Goal: Task Accomplishment & Management: Manage account settings

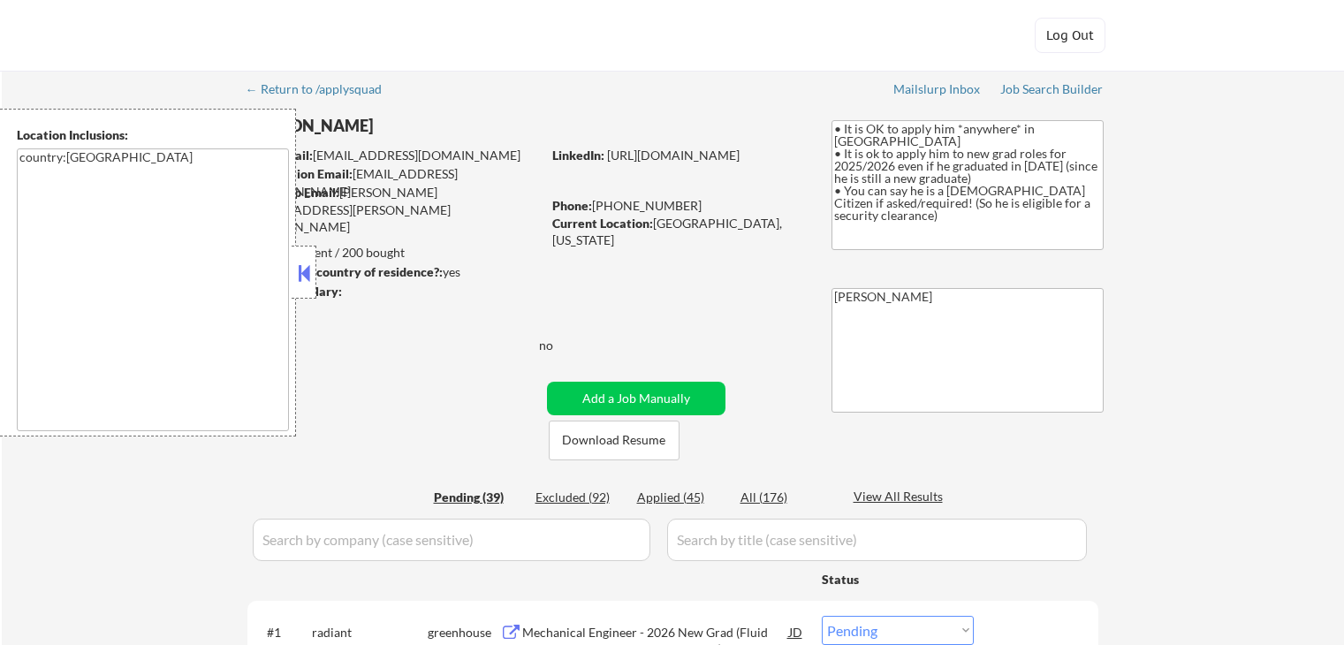
select select ""pending""
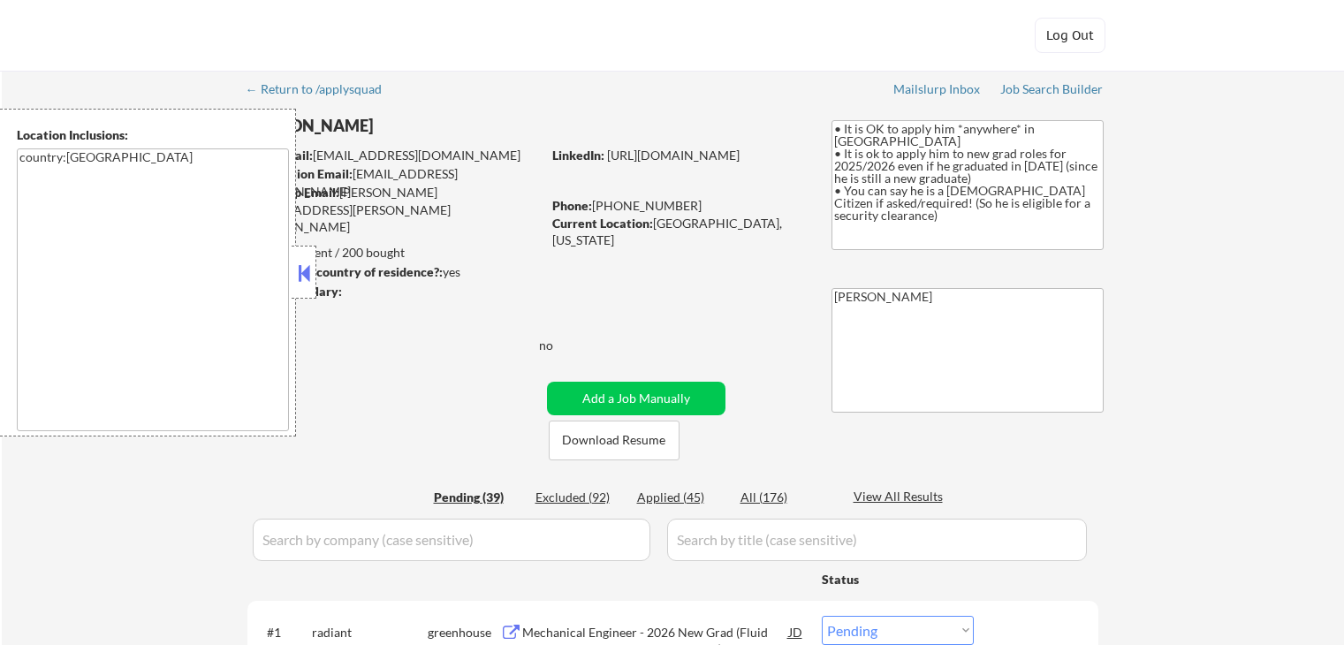
select select ""pending""
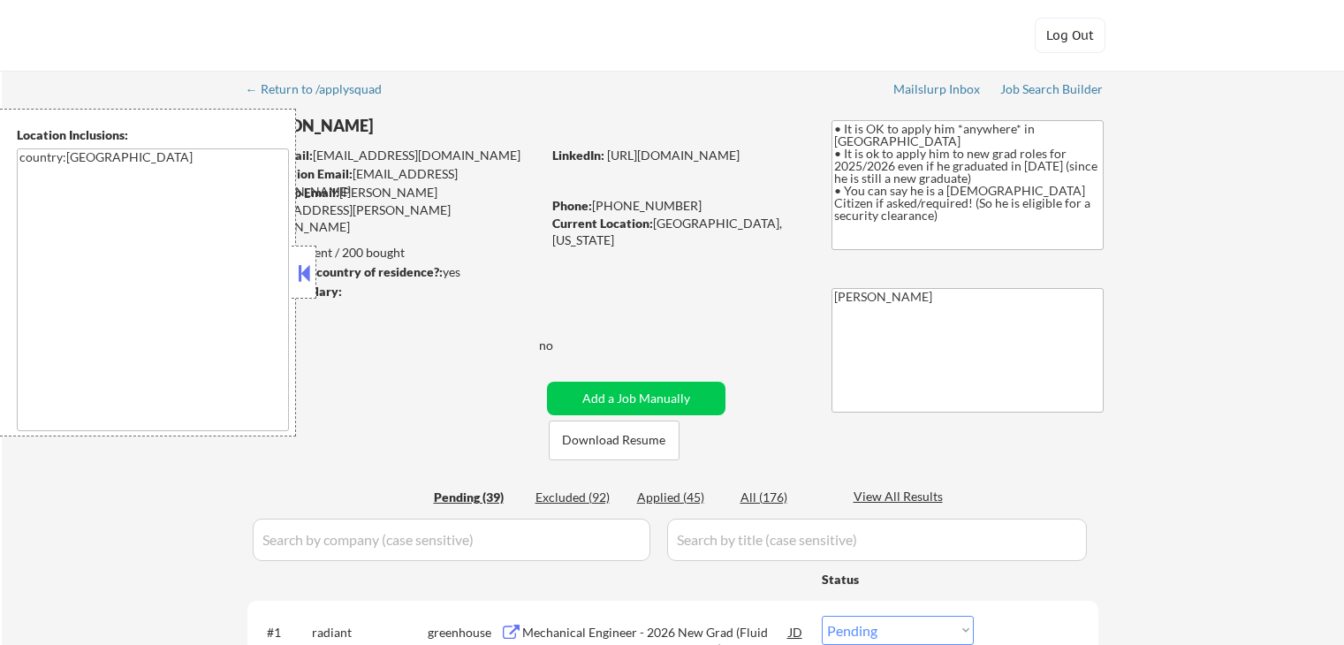
select select ""pending""
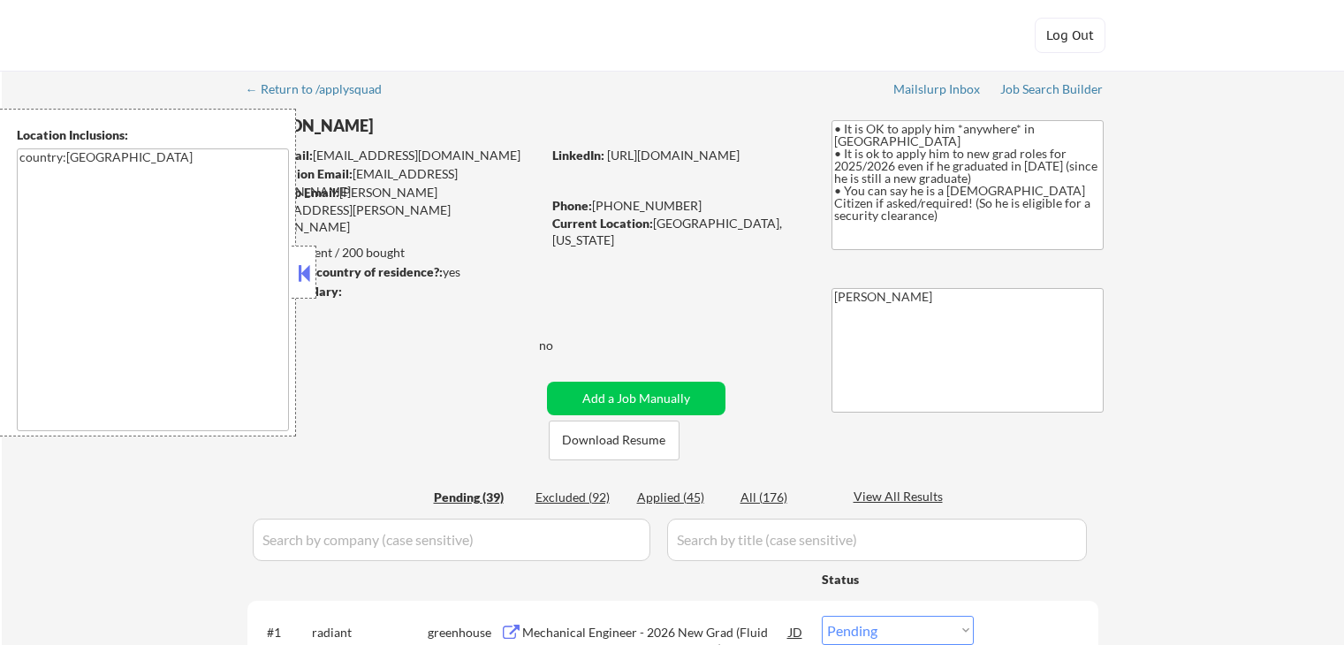
select select ""pending""
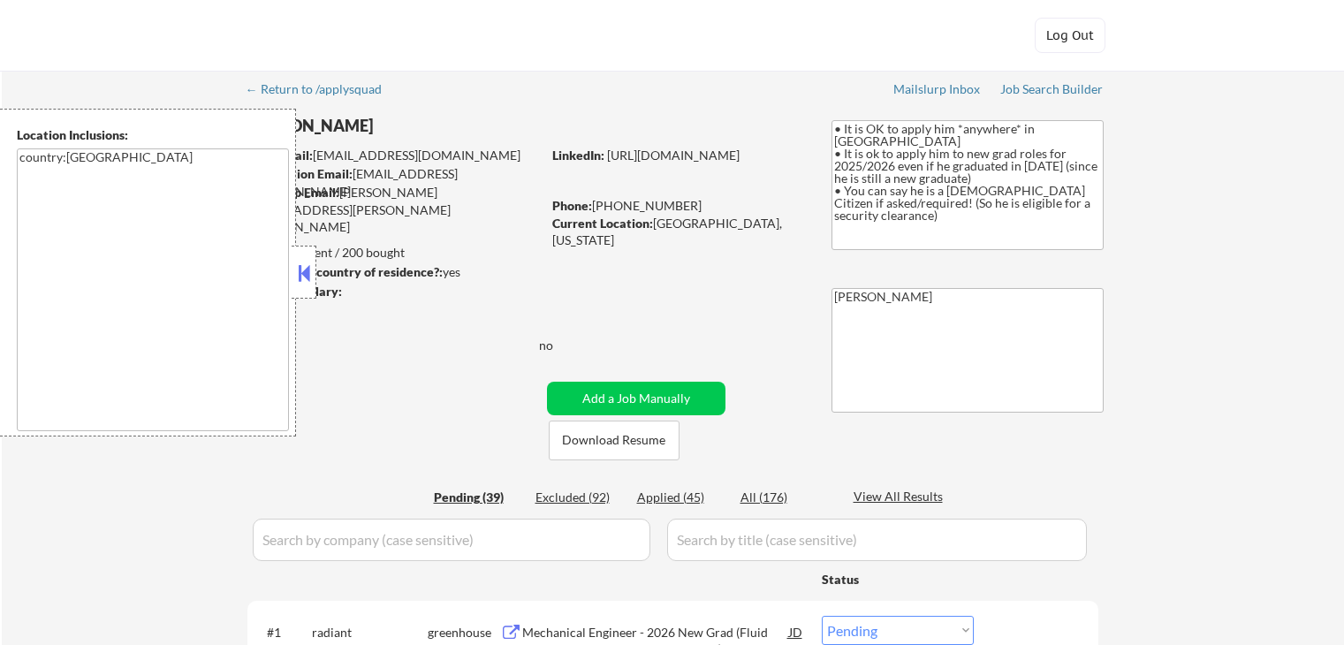
select select ""pending""
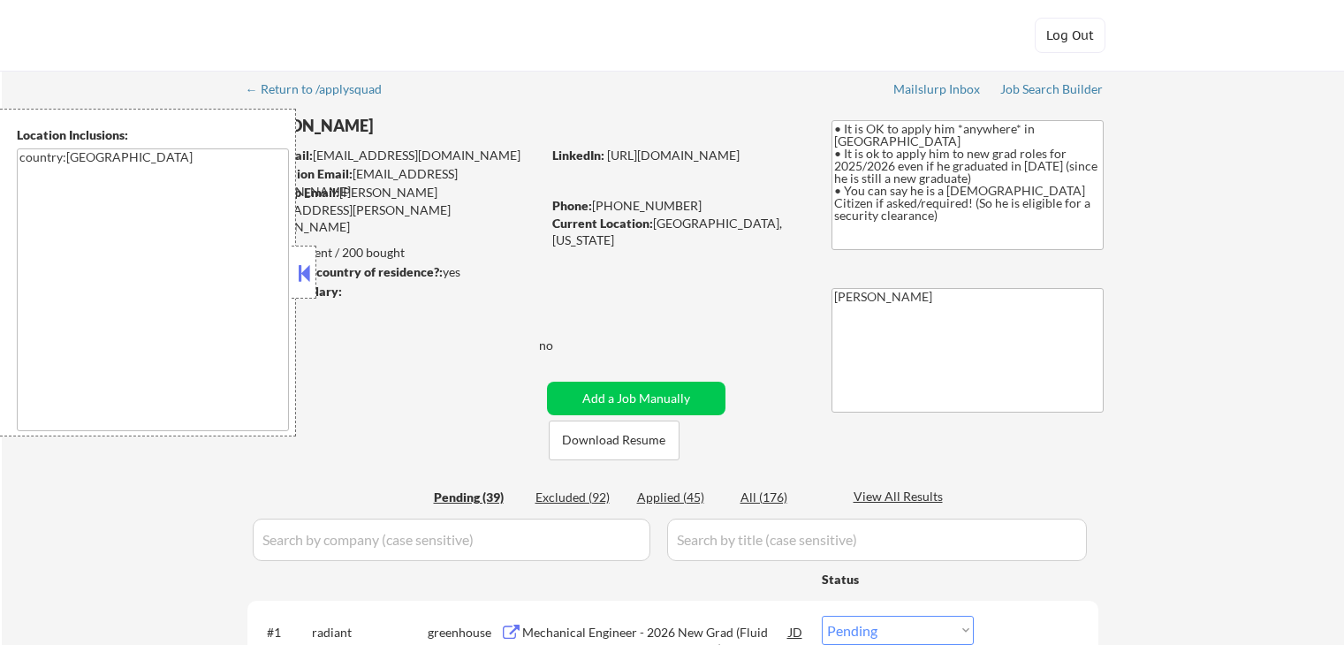
select select ""pending""
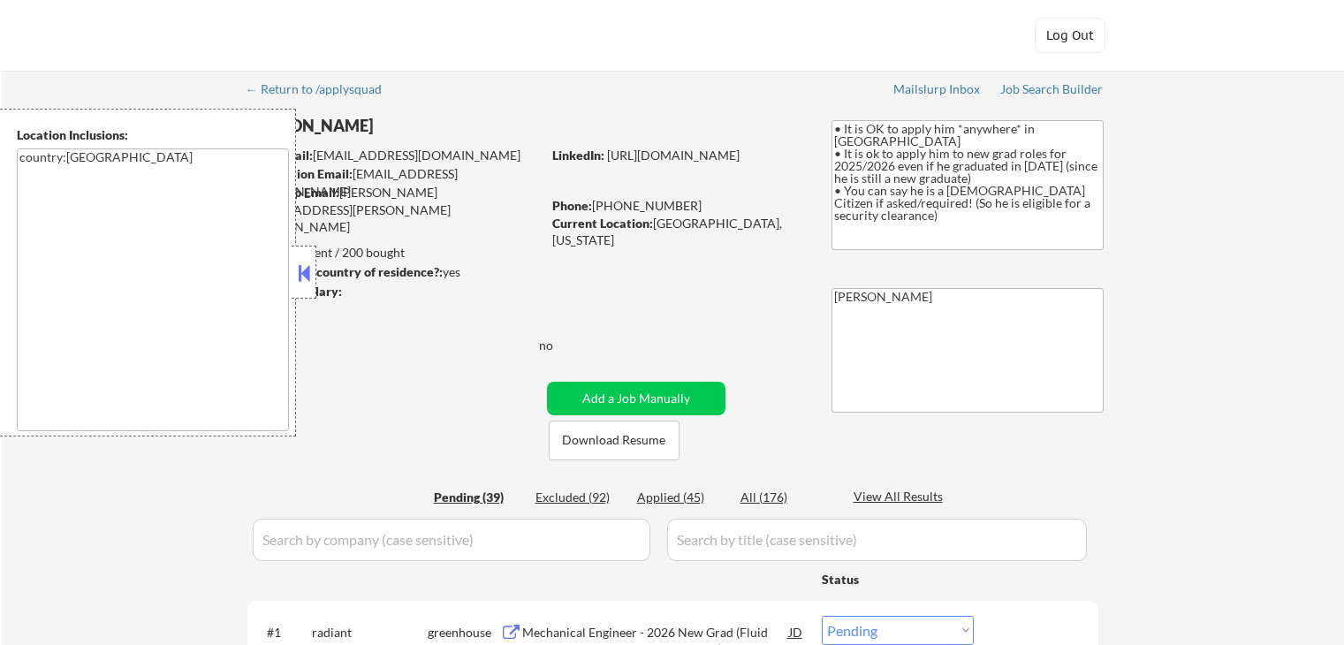
select select ""pending""
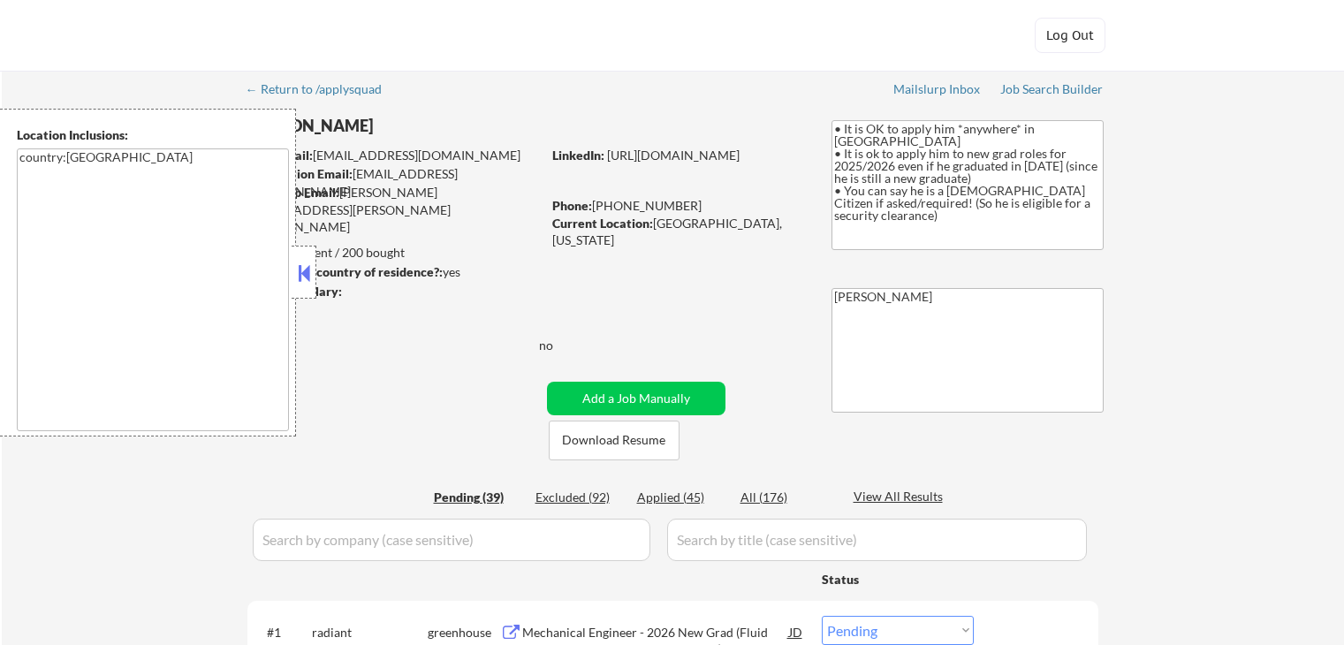
select select ""pending""
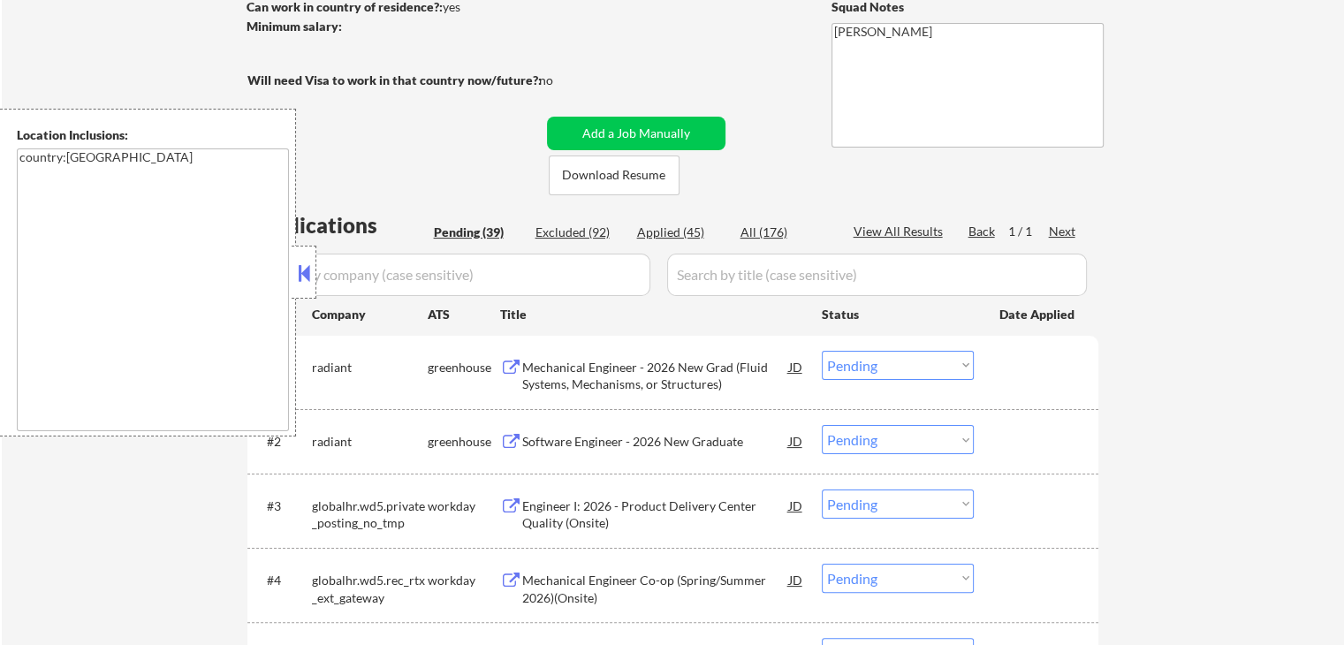
scroll to position [353, 0]
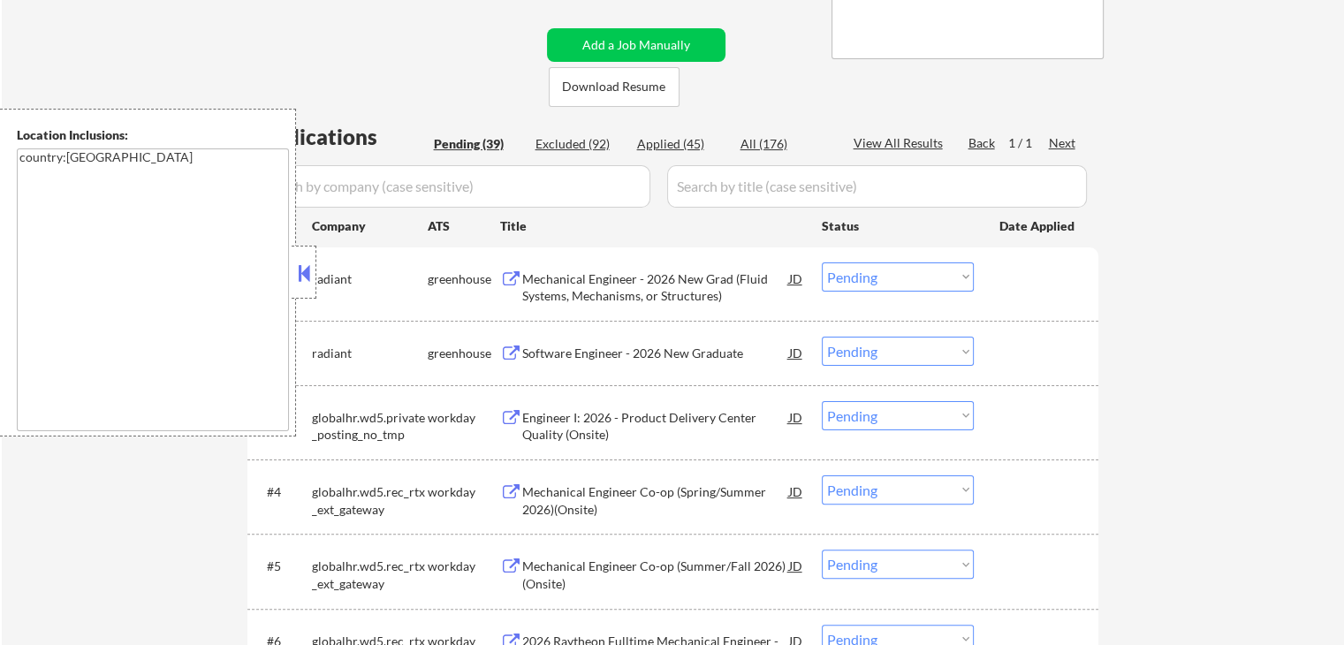
click at [601, 288] on div "Mechanical Engineer - 2026 New Grad (Fluid Systems, Mechanisms, or Structures)" at bounding box center [655, 287] width 267 height 34
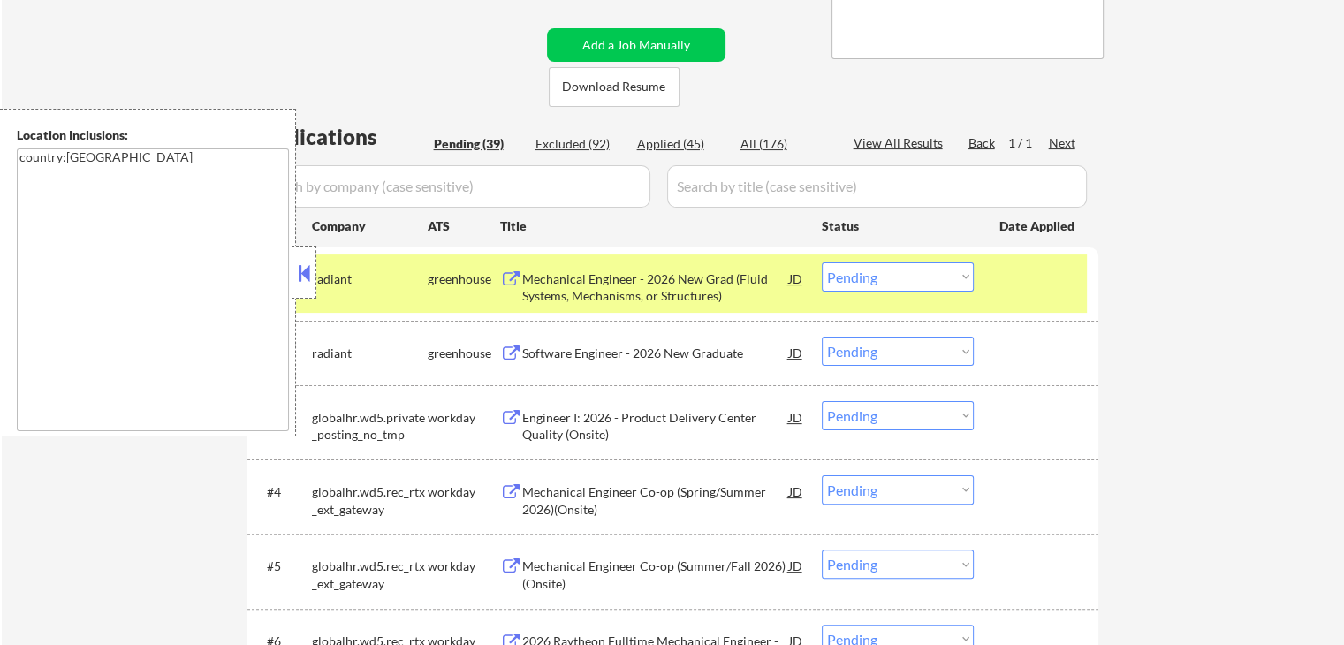
click at [561, 358] on div "Software Engineer - 2026 New Graduate" at bounding box center [655, 354] width 267 height 18
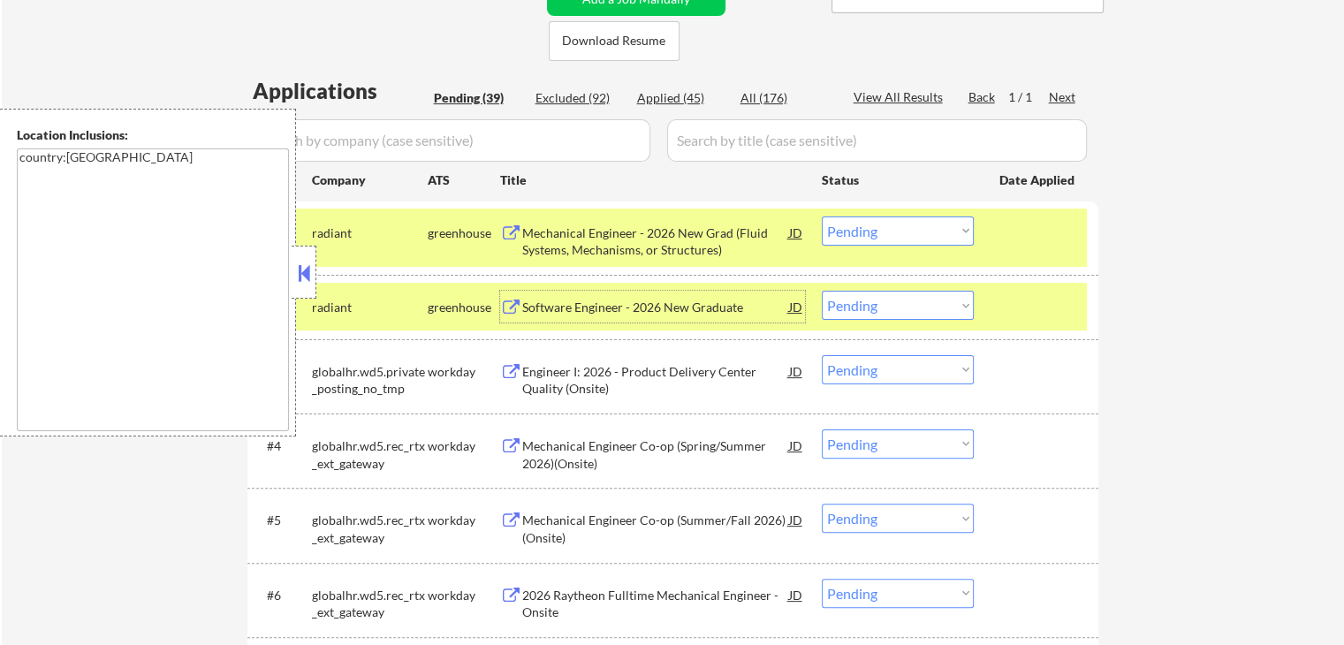
scroll to position [442, 0]
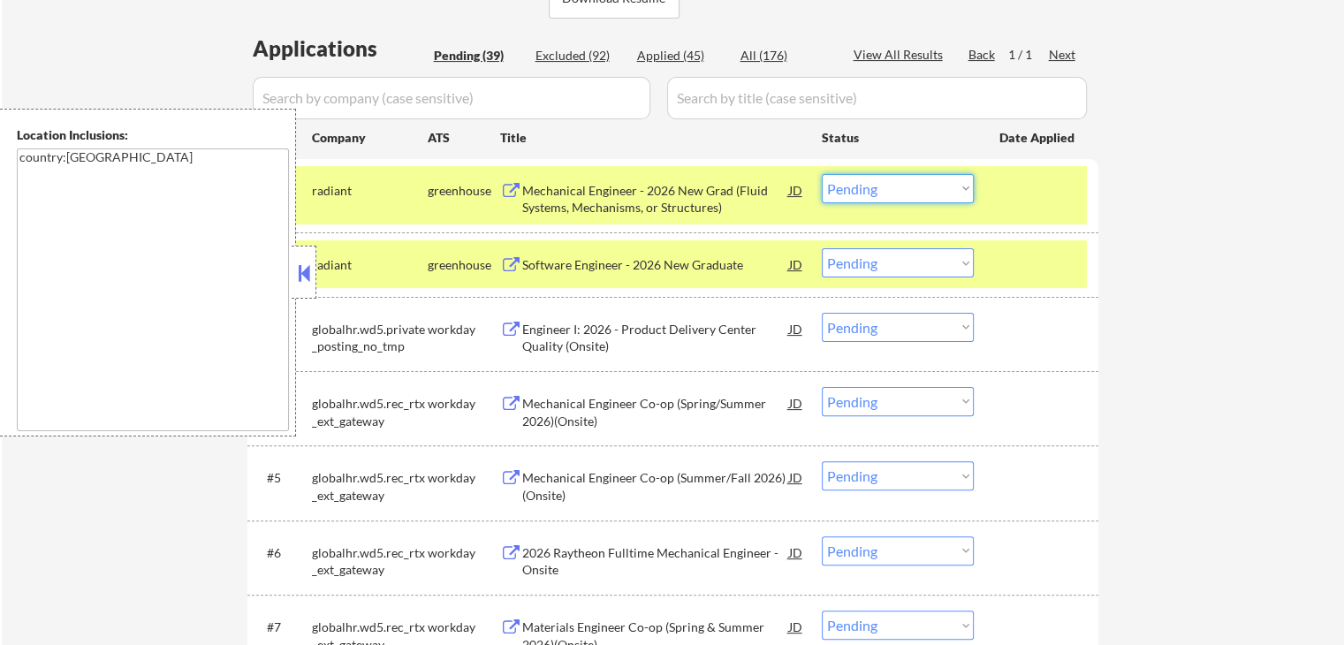
click at [880, 187] on select "Choose an option... Pending Applied Excluded (Questions) Excluded (Expired) Exc…" at bounding box center [898, 188] width 152 height 29
click at [891, 199] on select "Choose an option... Pending Applied Excluded (Questions) Excluded (Expired) Exc…" at bounding box center [898, 188] width 152 height 29
click at [822, 174] on select "Choose an option... Pending Applied Excluded (Questions) Excluded (Expired) Exc…" at bounding box center [898, 188] width 152 height 29
select select ""pending""
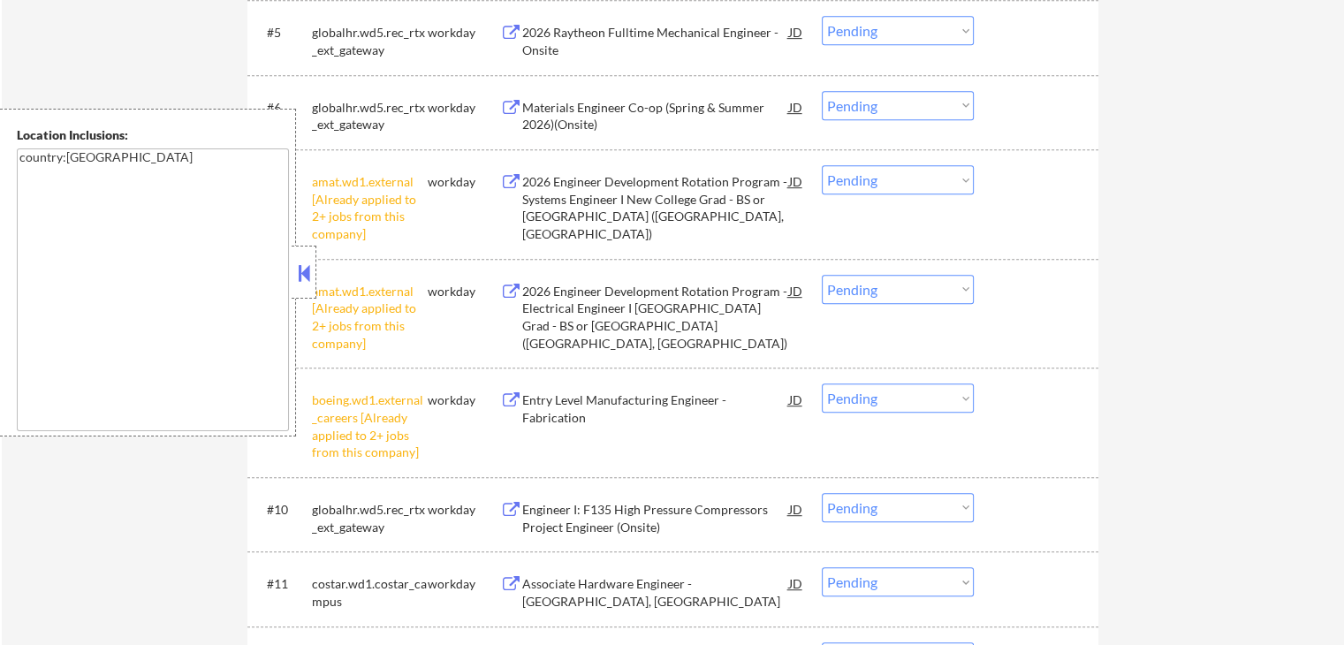
scroll to position [972, 0]
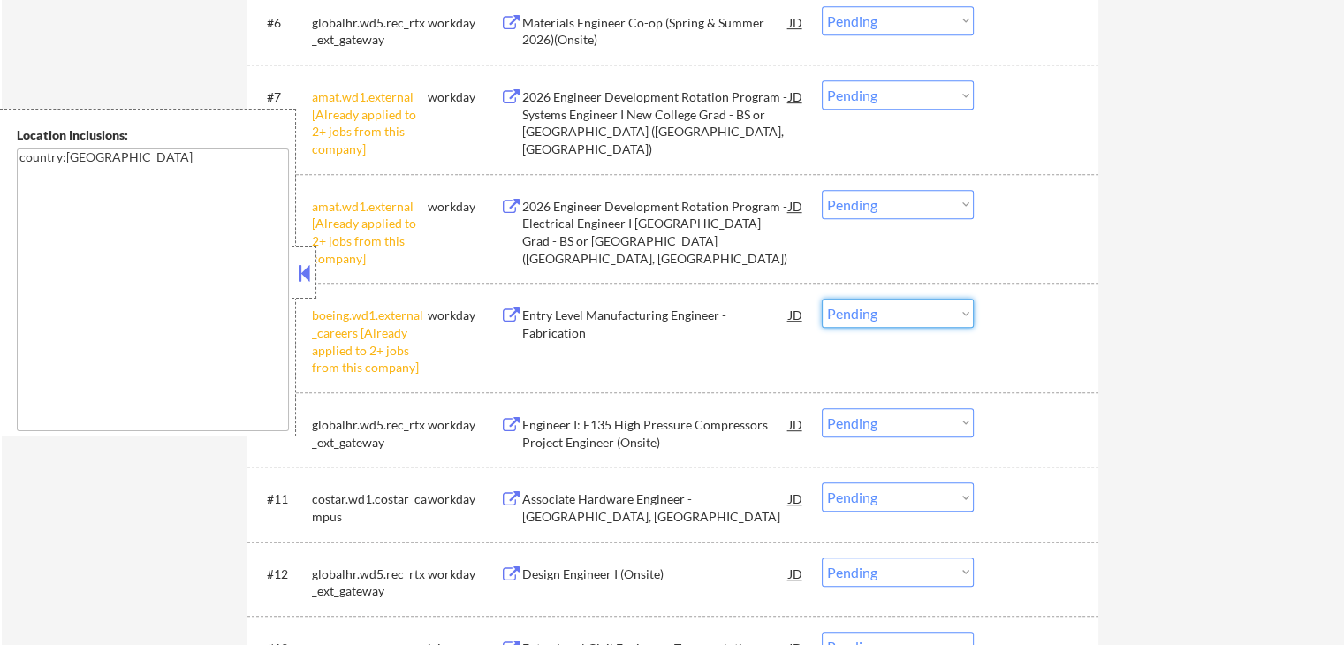
click at [900, 316] on select "Choose an option... Pending Applied Excluded (Questions) Excluded (Expired) Exc…" at bounding box center [898, 313] width 152 height 29
select select ""excluded__other_""
click at [822, 299] on select "Choose an option... Pending Applied Excluded (Questions) Excluded (Expired) Exc…" at bounding box center [898, 313] width 152 height 29
click at [883, 215] on select "Choose an option... Pending Applied Excluded (Questions) Excluded (Expired) Exc…" at bounding box center [898, 204] width 152 height 29
select select ""excluded__other_""
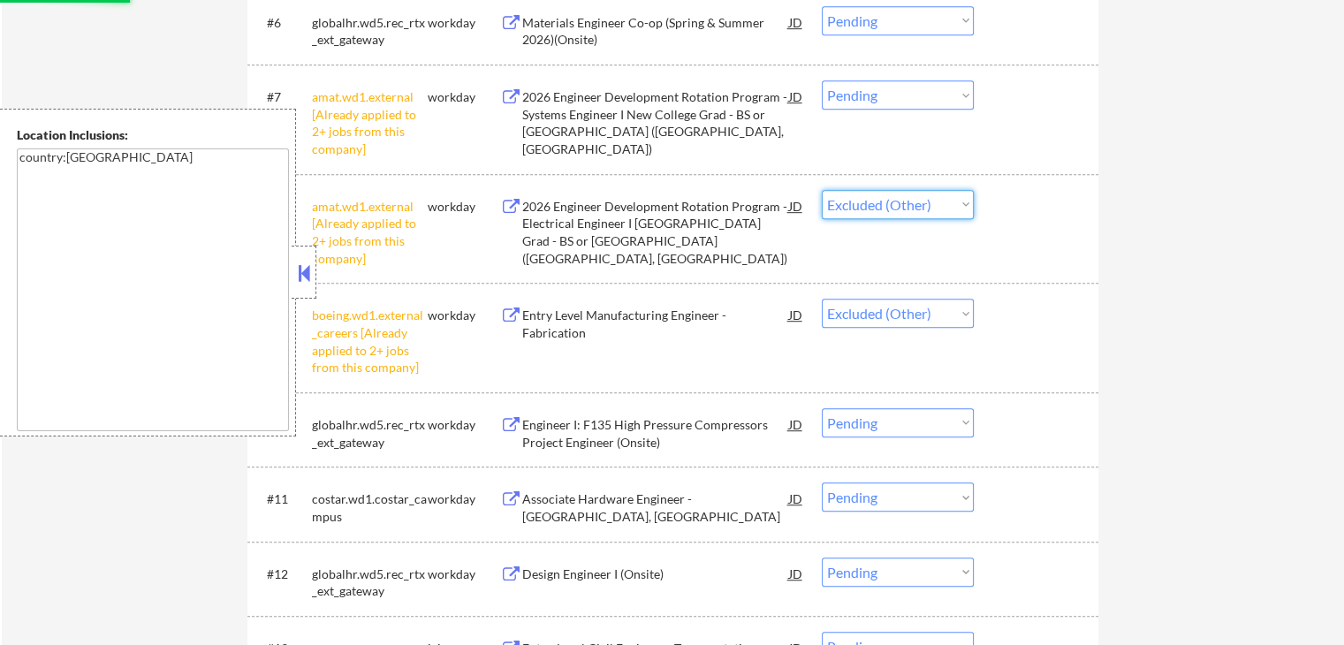
click at [822, 190] on select "Choose an option... Pending Applied Excluded (Questions) Excluded (Expired) Exc…" at bounding box center [898, 204] width 152 height 29
click at [883, 93] on select "Choose an option... Pending Applied Excluded (Questions) Excluded (Expired) Exc…" at bounding box center [898, 94] width 152 height 29
select select ""excluded__other_""
click at [822, 80] on select "Choose an option... Pending Applied Excluded (Questions) Excluded (Expired) Exc…" at bounding box center [898, 94] width 152 height 29
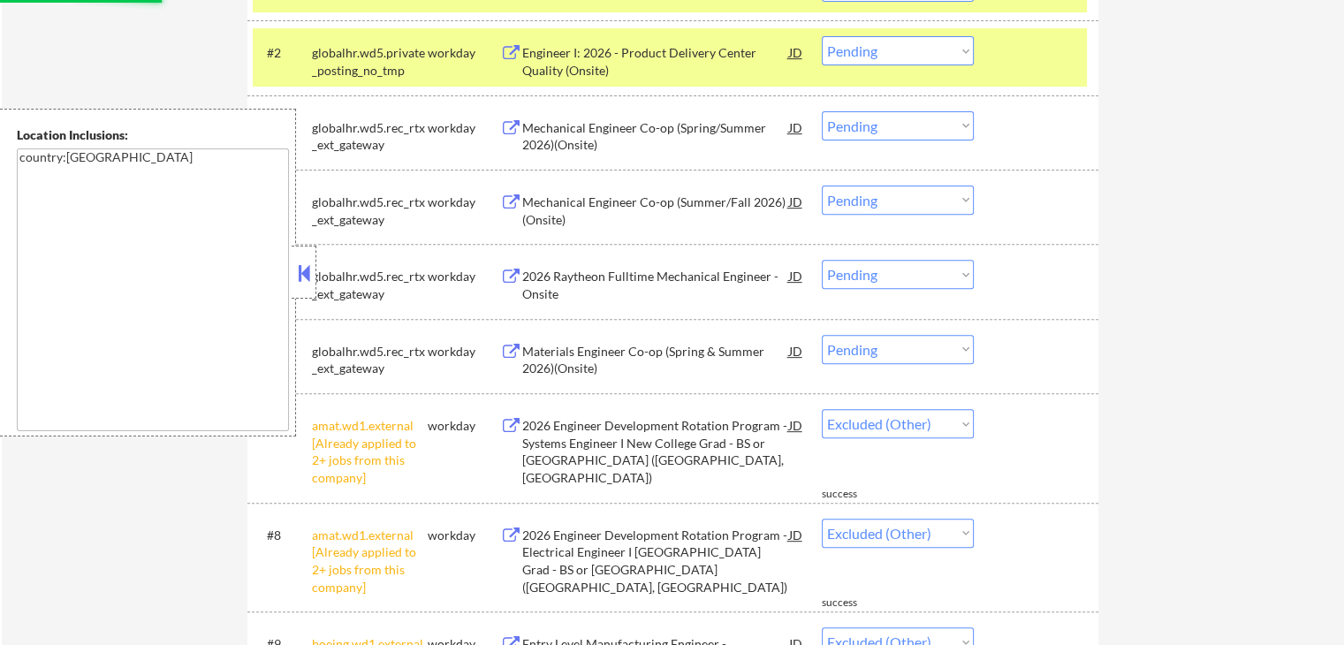
scroll to position [530, 0]
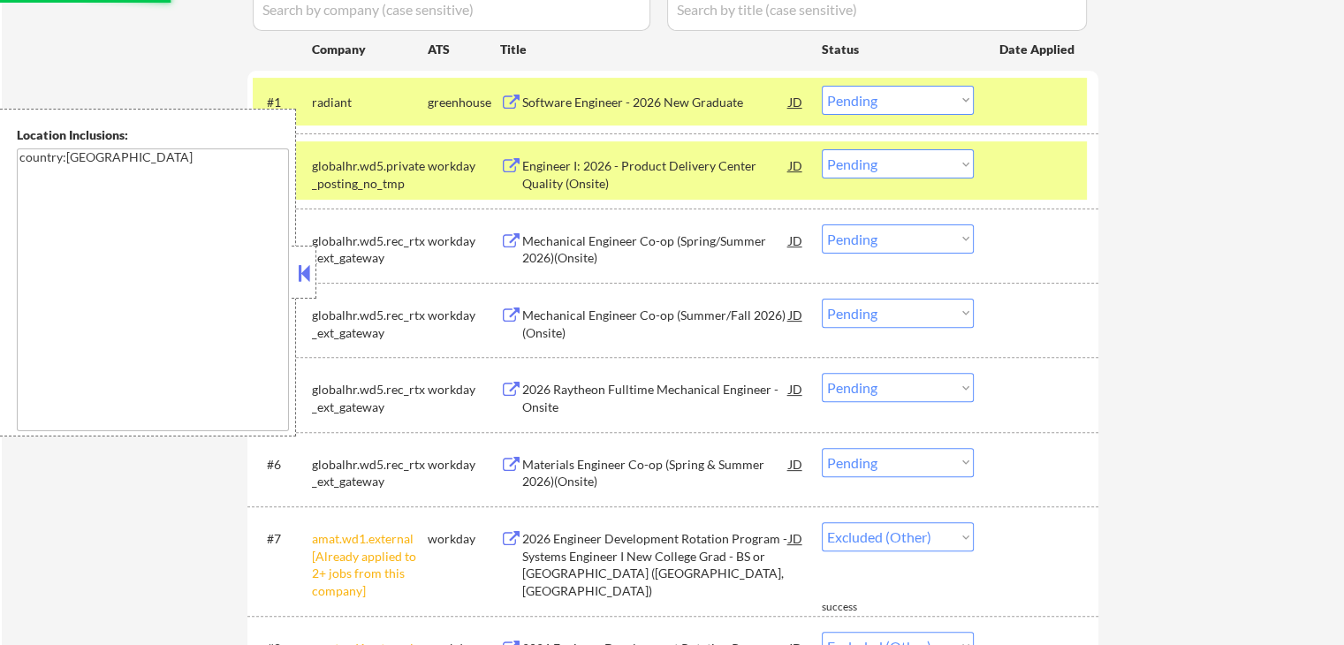
select select ""pending""
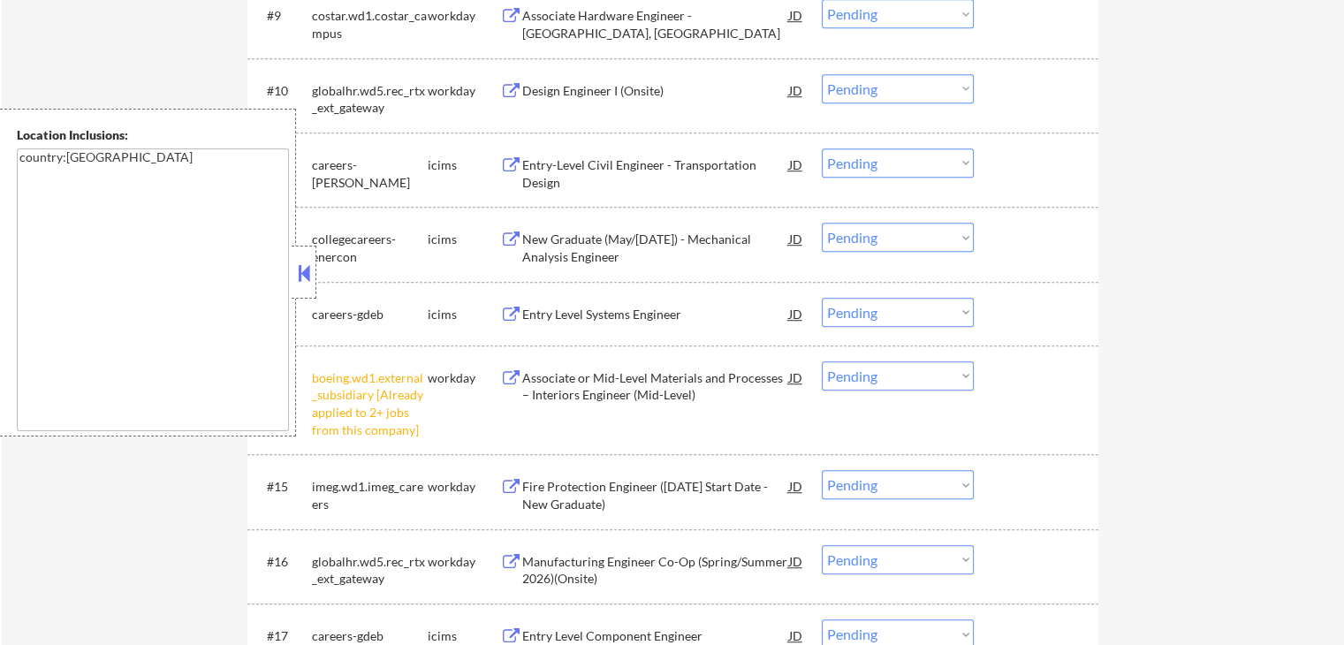
select select ""pending""
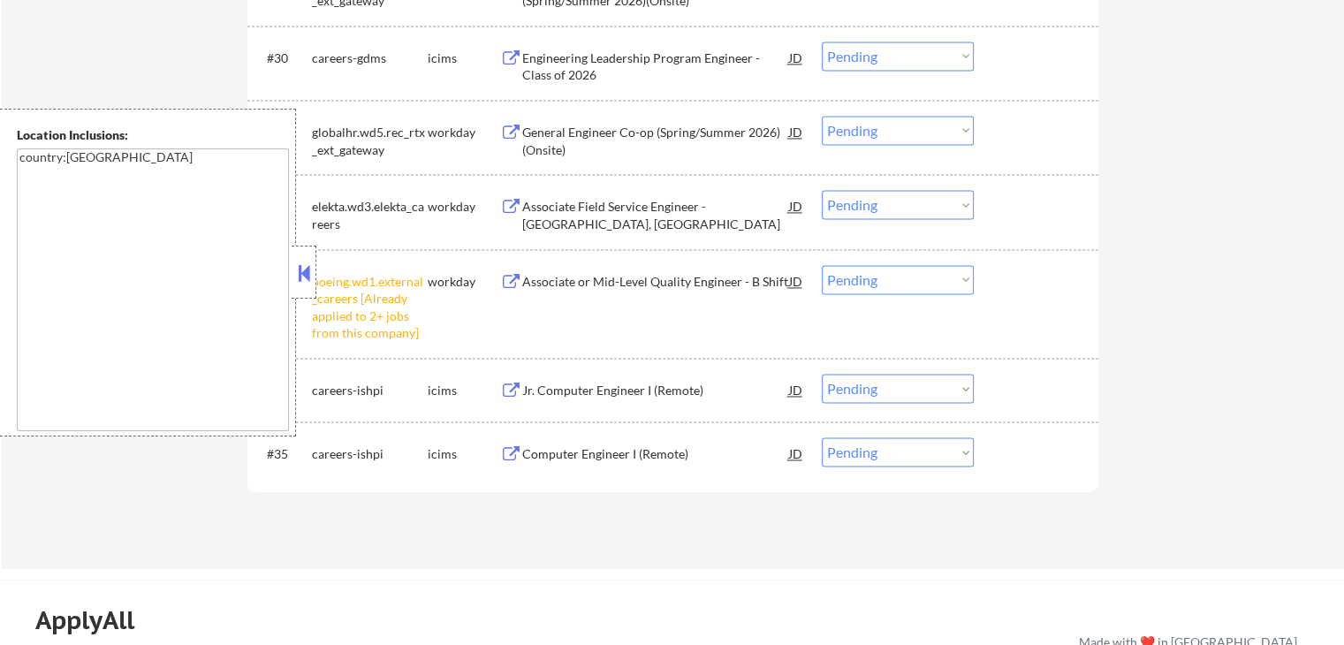
scroll to position [2738, 0]
click at [922, 274] on select "Choose an option... Pending Applied Excluded (Questions) Excluded (Expired) Exc…" at bounding box center [898, 282] width 152 height 29
select select ""excluded__other_""
click at [822, 268] on select "Choose an option... Pending Applied Excluded (Questions) Excluded (Expired) Exc…" at bounding box center [898, 282] width 152 height 29
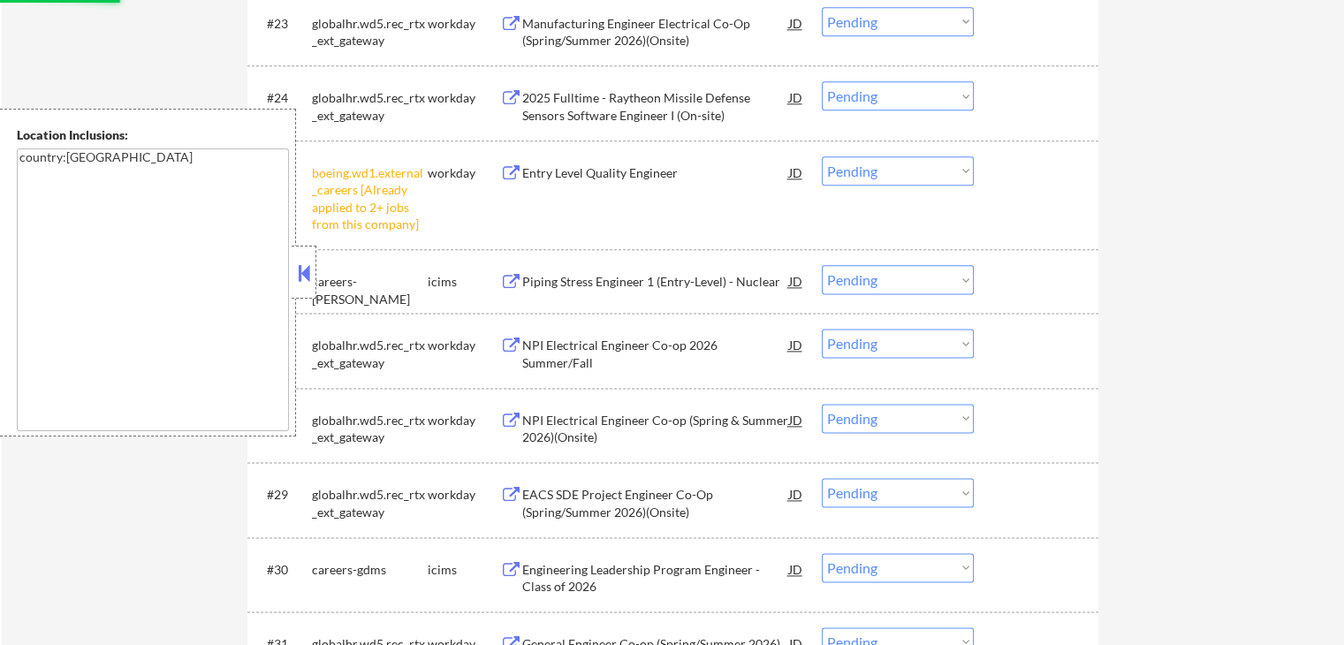
scroll to position [2208, 0]
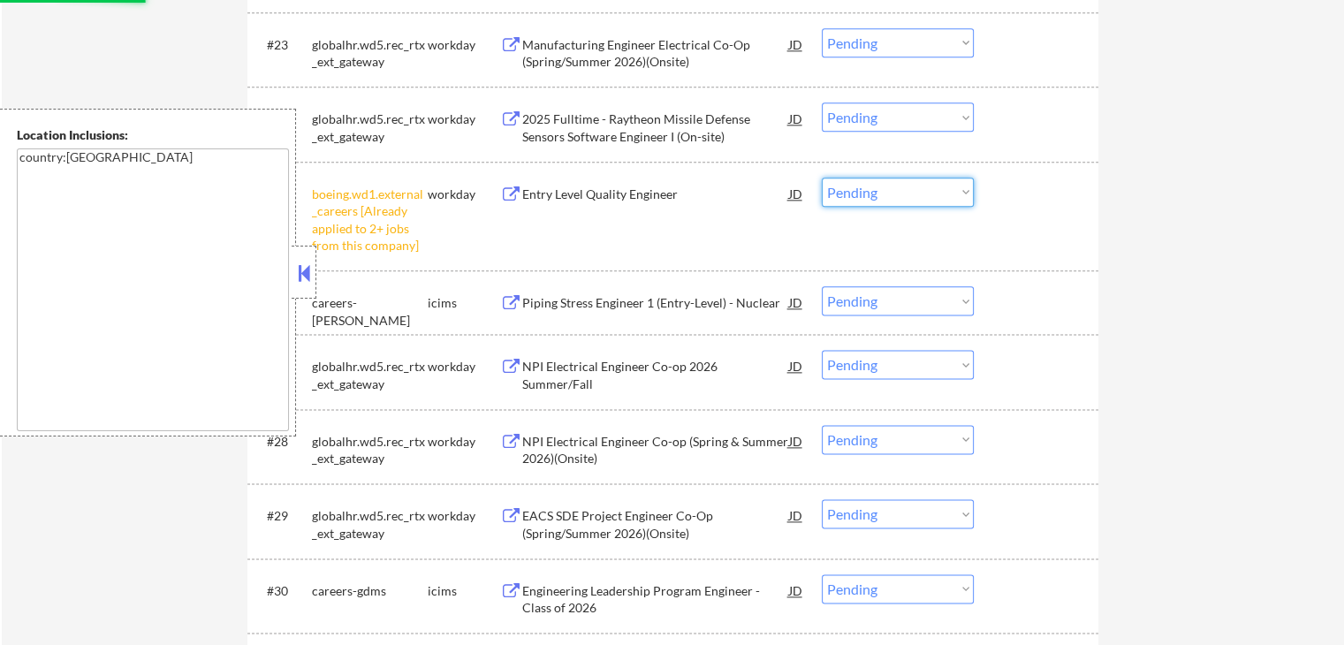
click at [895, 184] on select "Choose an option... Pending Applied Excluded (Questions) Excluded (Expired) Exc…" at bounding box center [898, 192] width 152 height 29
select select ""excluded__other_""
click at [822, 178] on select "Choose an option... Pending Applied Excluded (Questions) Excluded (Expired) Exc…" at bounding box center [898, 192] width 152 height 29
select select ""pending""
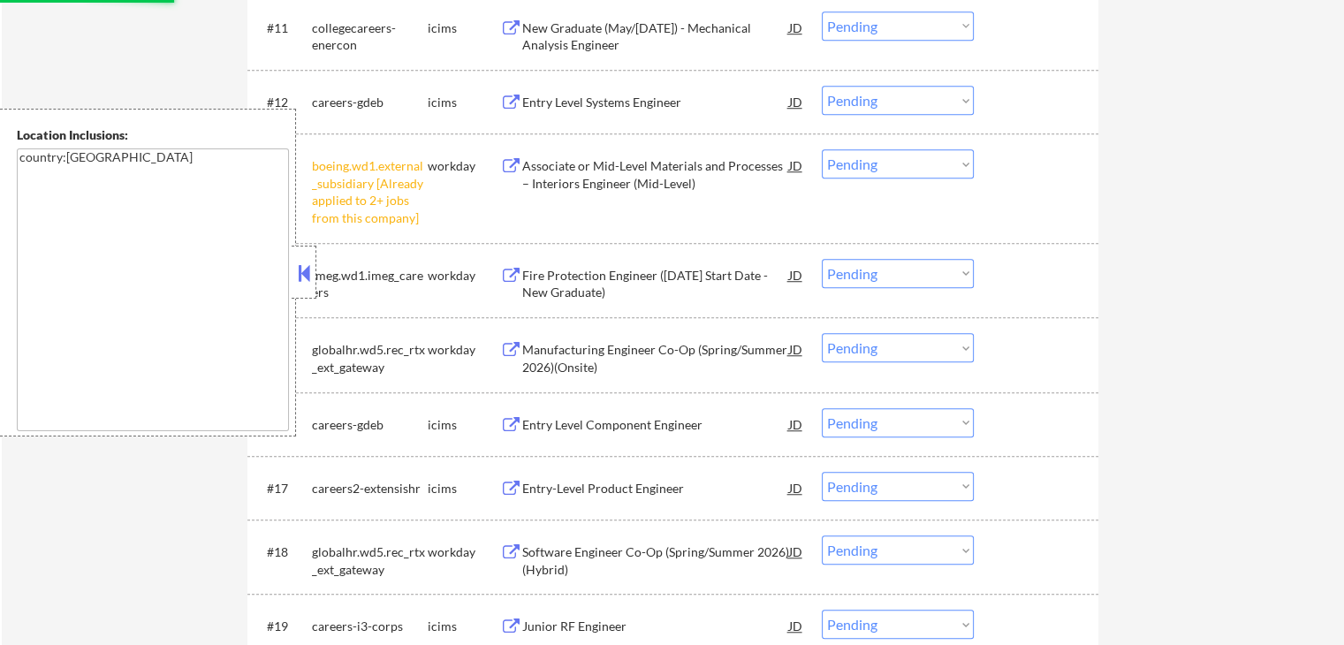
scroll to position [1237, 0]
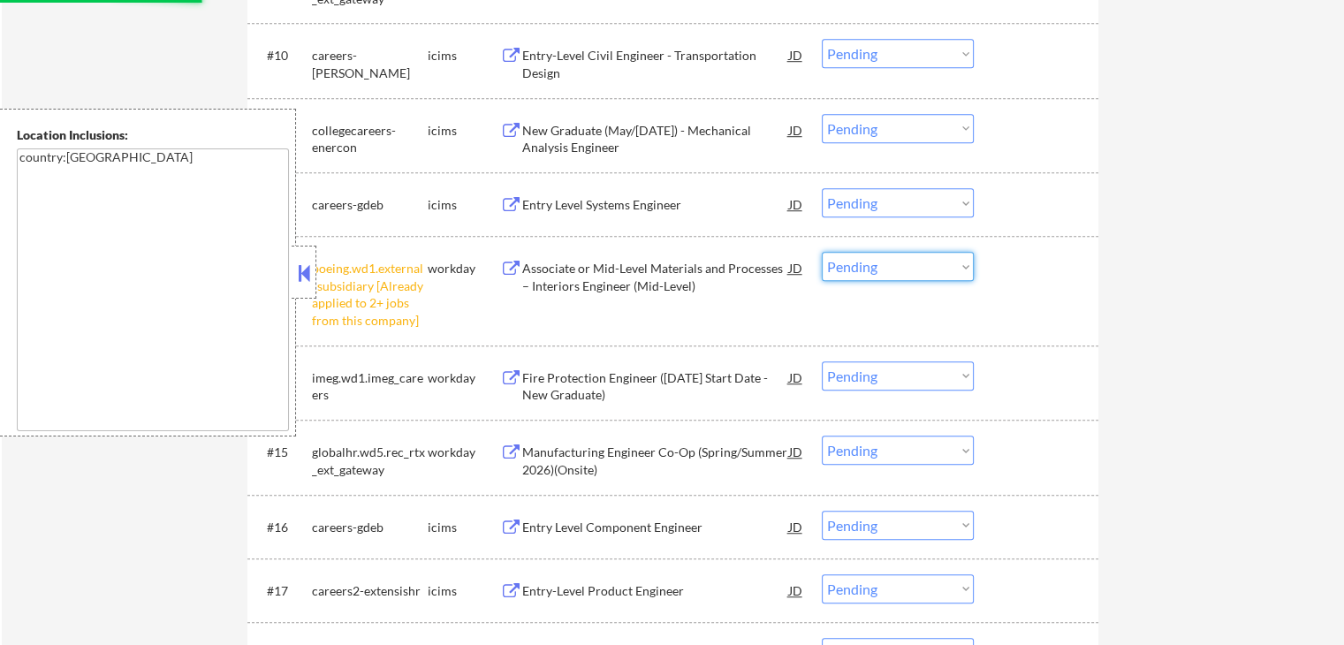
click at [928, 264] on select "Choose an option... Pending Applied Excluded (Questions) Excluded (Expired) Exc…" at bounding box center [898, 266] width 152 height 29
select select ""pending""
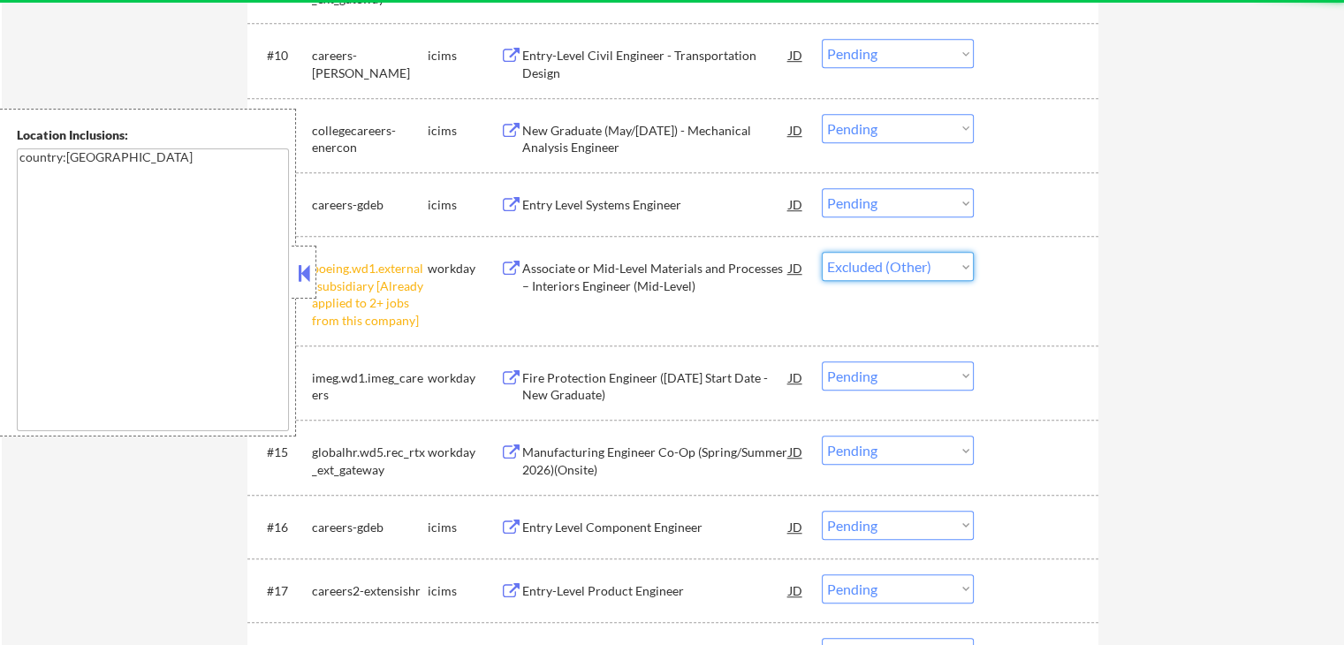
click at [822, 252] on select "Choose an option... Pending Applied Excluded (Questions) Excluded (Expired) Exc…" at bounding box center [898, 266] width 152 height 29
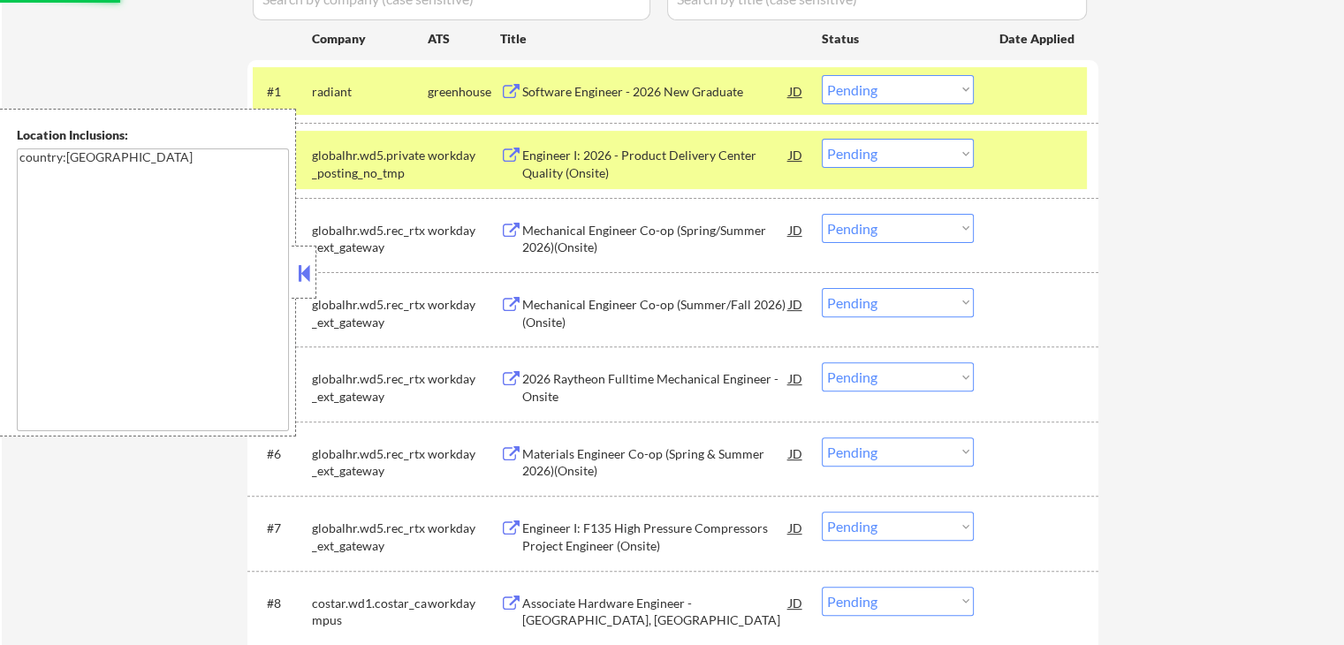
scroll to position [530, 0]
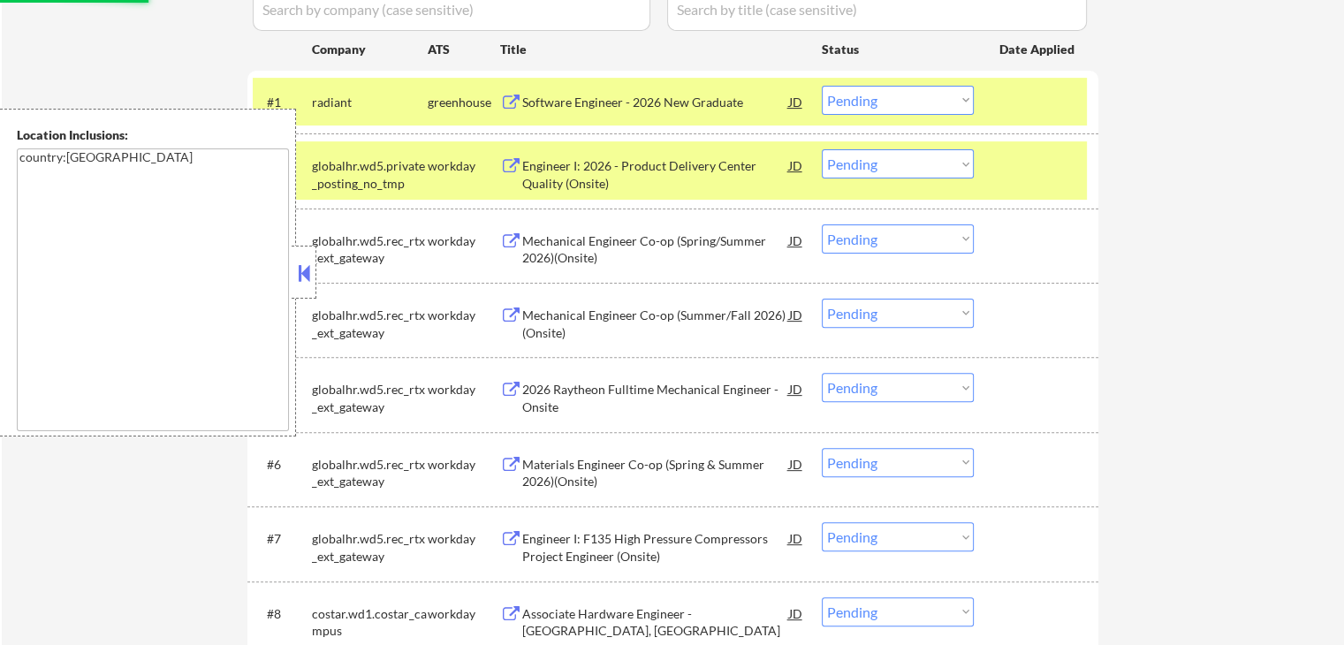
click at [557, 167] on div "Engineer I: 2026 - Product Delivery Center Quality (Onsite)" at bounding box center [655, 174] width 267 height 34
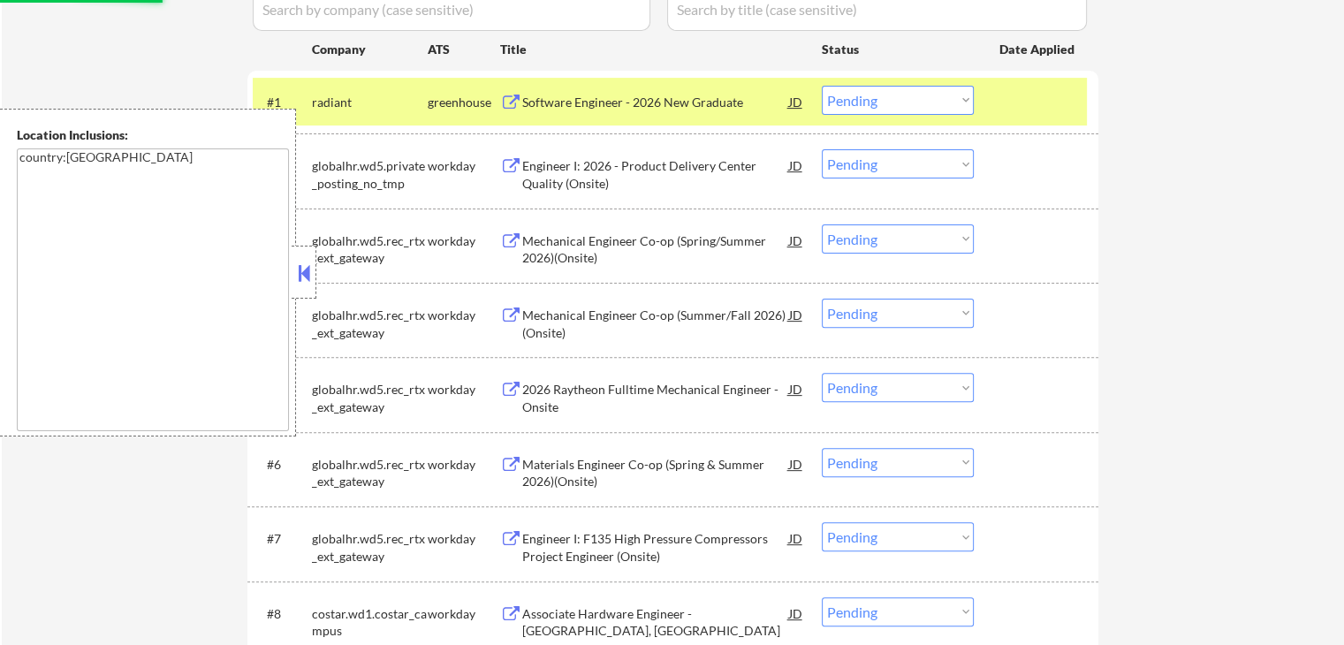
select select ""pending""
click at [862, 160] on select "Choose an option... Pending Applied Excluded (Questions) Excluded (Expired) Exc…" at bounding box center [898, 163] width 152 height 29
click at [822, 149] on select "Choose an option... Pending Applied Excluded (Questions) Excluded (Expired) Exc…" at bounding box center [898, 163] width 152 height 29
click at [600, 241] on div "Mechanical Engineer Co-op (Spring/Summer 2026)(Onsite)" at bounding box center [655, 249] width 267 height 34
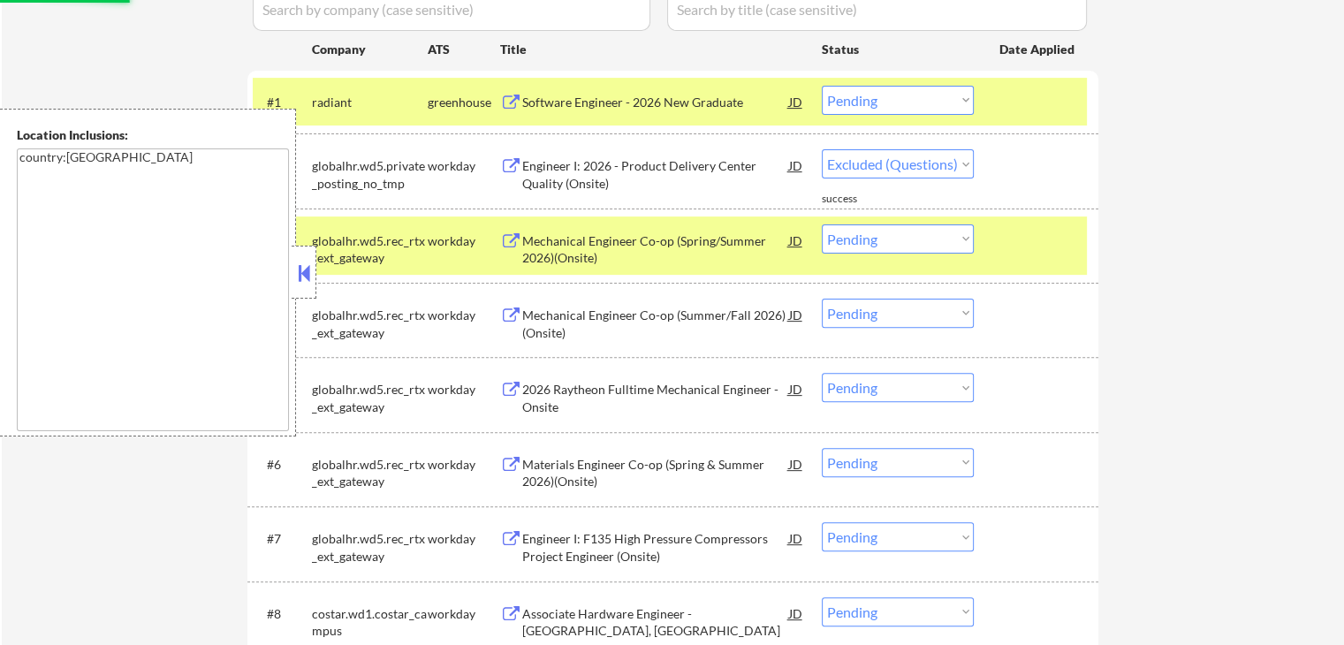
select select ""pending""
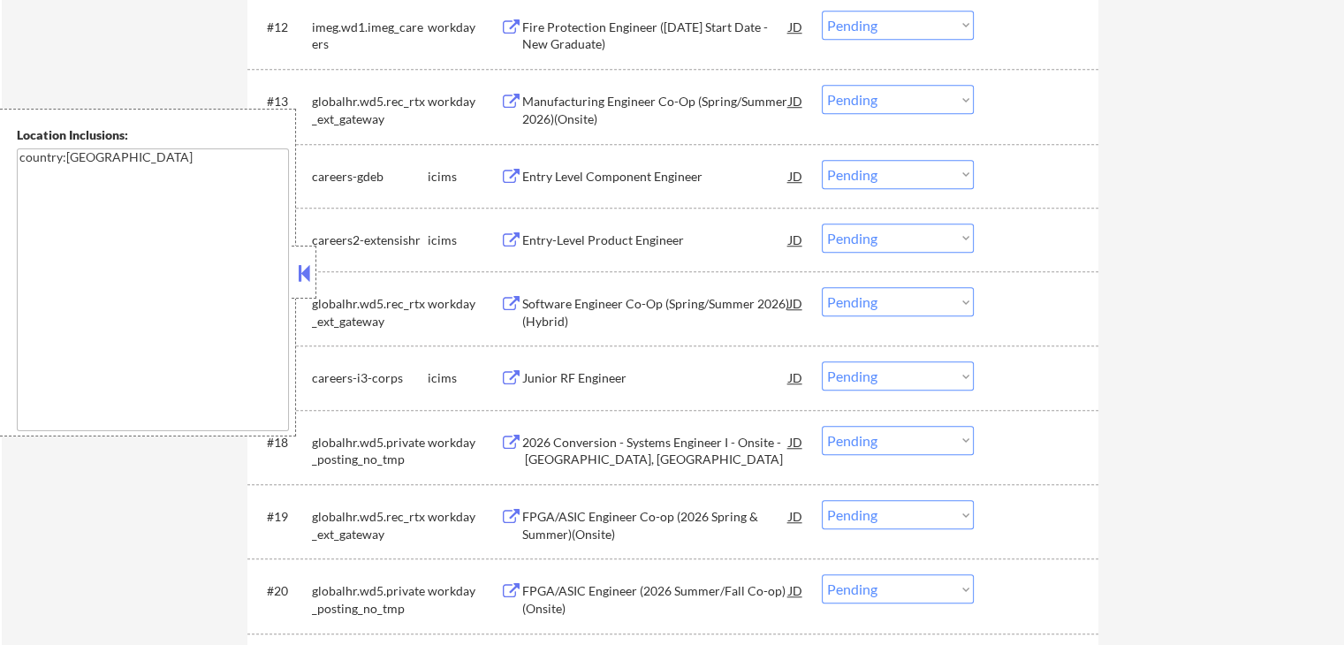
scroll to position [1413, 0]
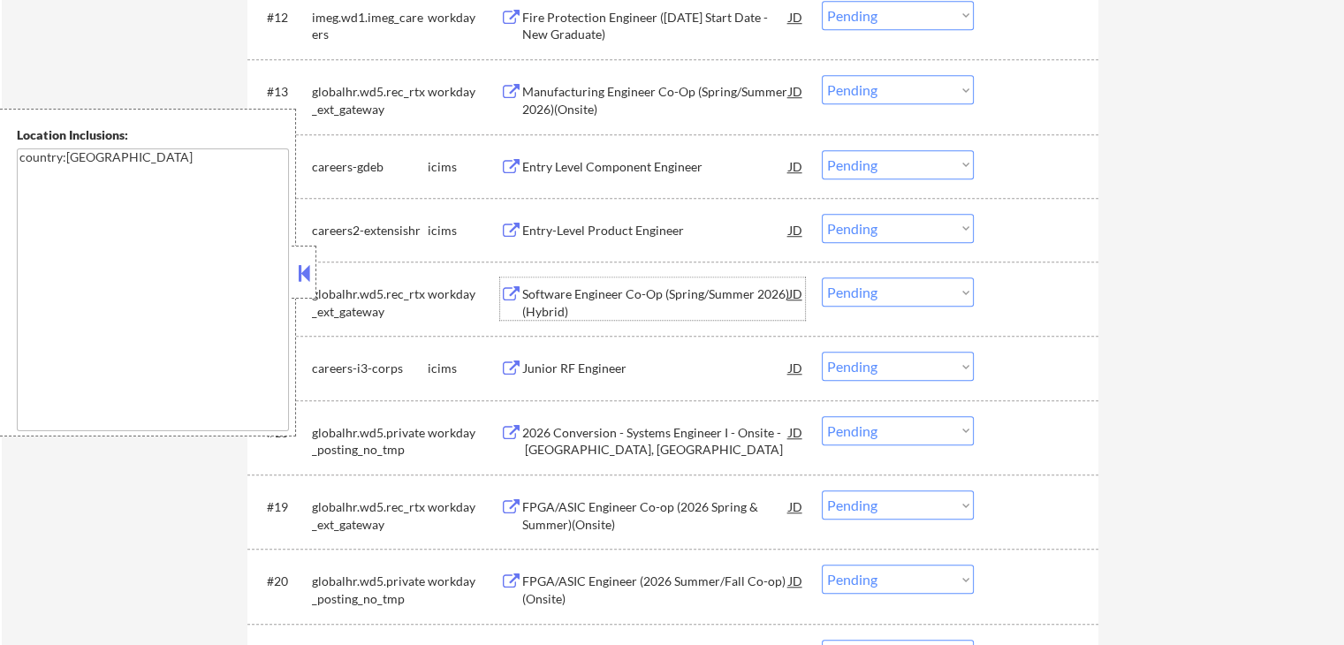
click at [564, 293] on div "Software Engineer Co-Op (Spring/Summer 2026)(Hybrid)" at bounding box center [655, 302] width 267 height 34
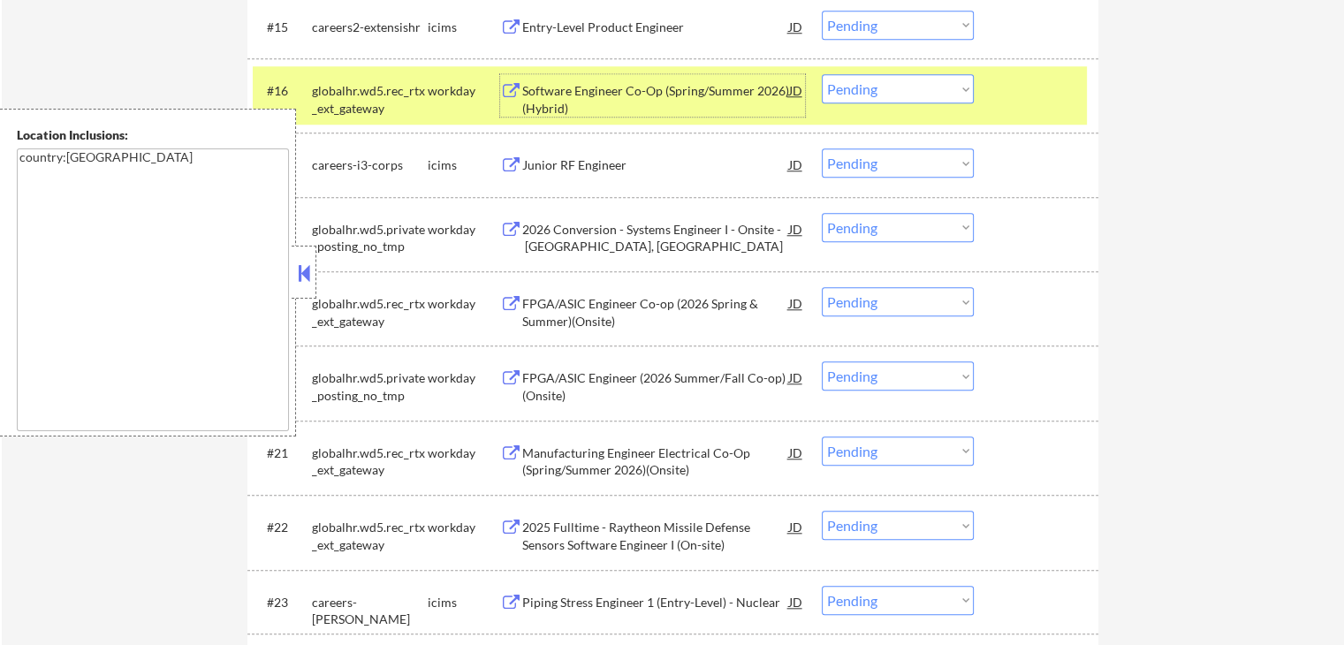
scroll to position [1678, 0]
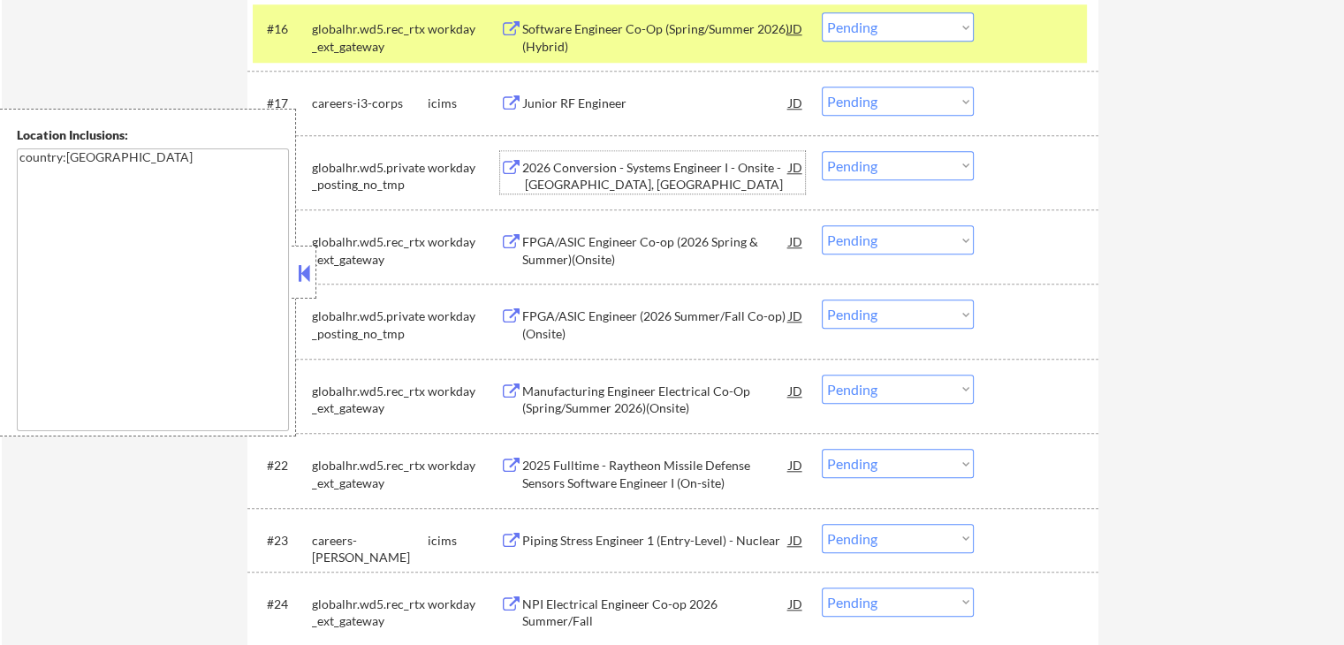
click at [533, 163] on div "2026 Conversion - Systems Engineer I - Onsite - [GEOGRAPHIC_DATA], [GEOGRAPHIC_…" at bounding box center [655, 176] width 267 height 34
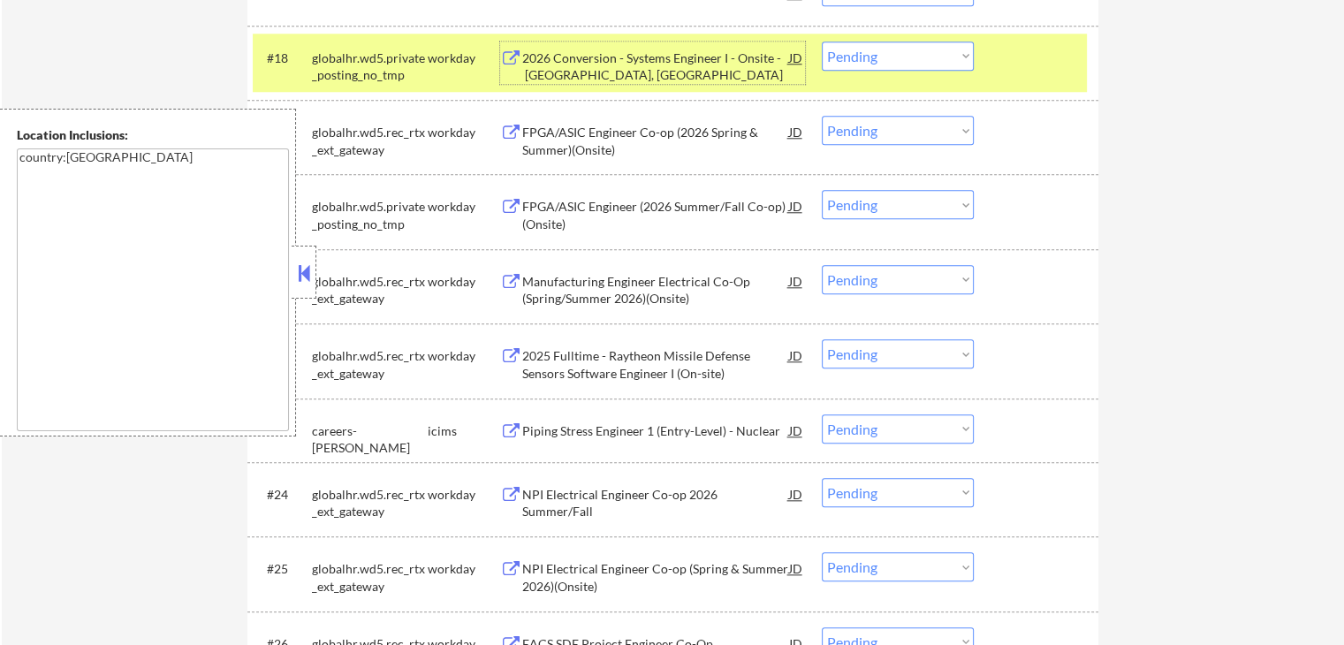
scroll to position [2032, 0]
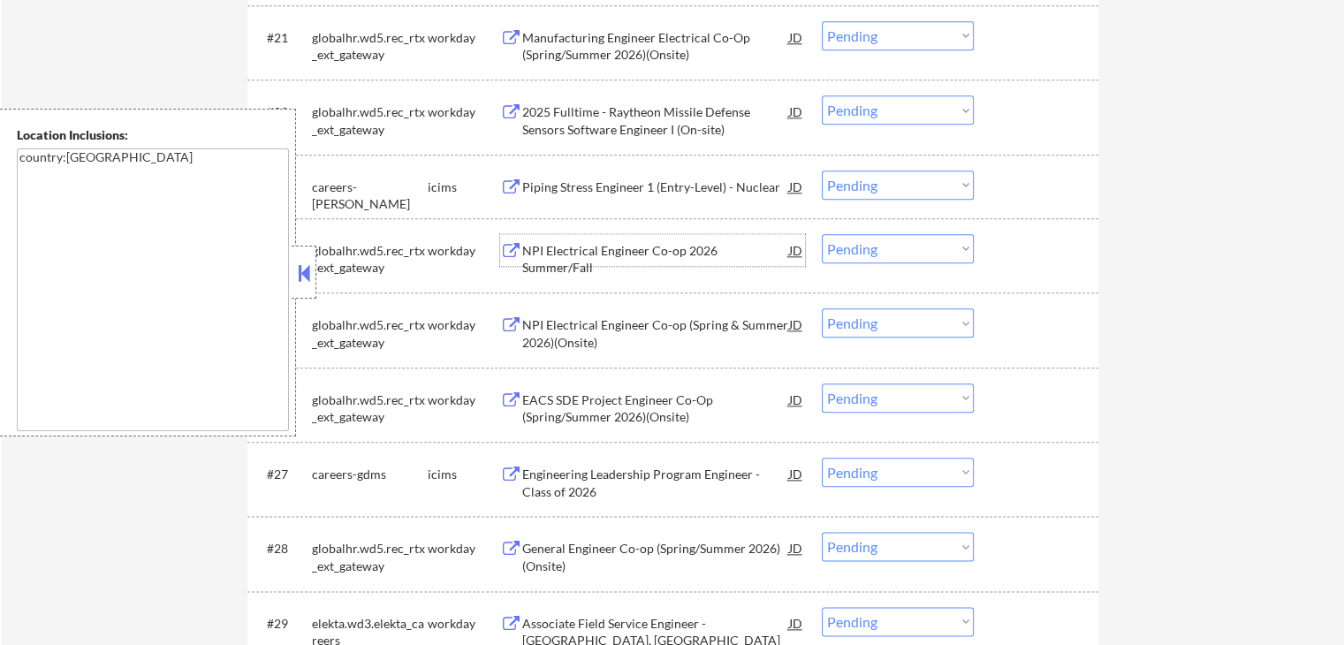
click at [570, 248] on div "NPI Electrical Engineer Co-op 2026 Summer/Fall" at bounding box center [655, 259] width 267 height 34
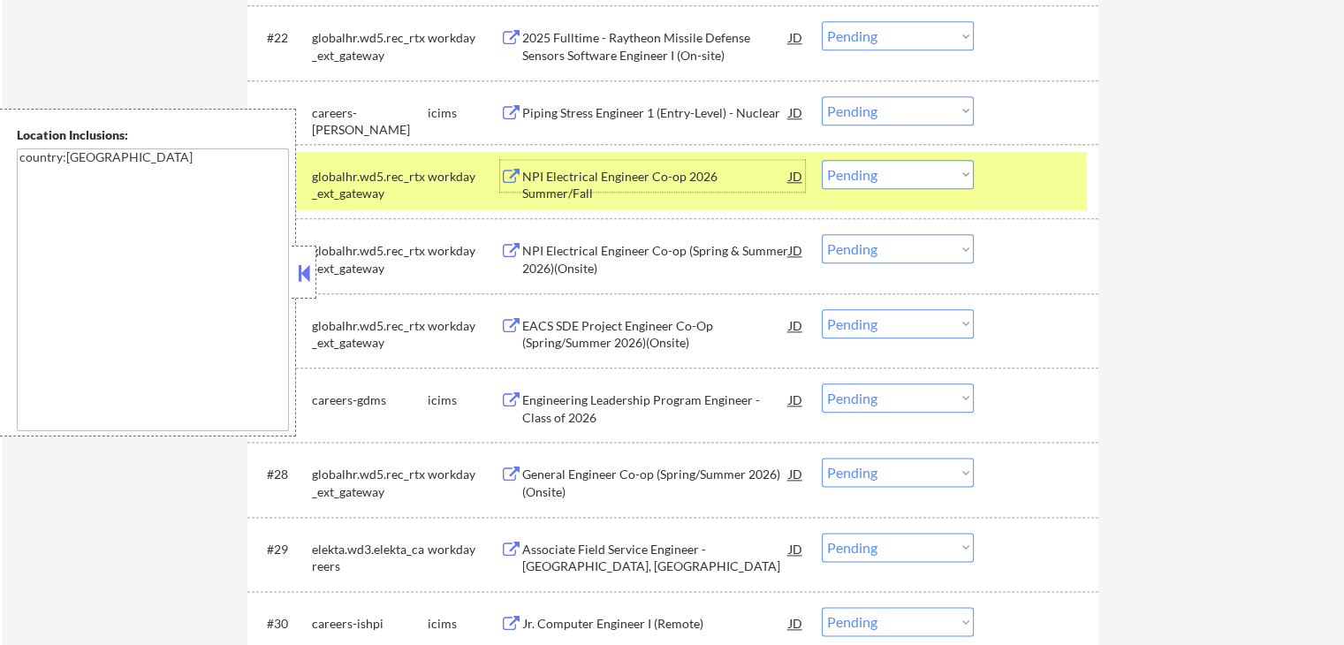
scroll to position [2297, 0]
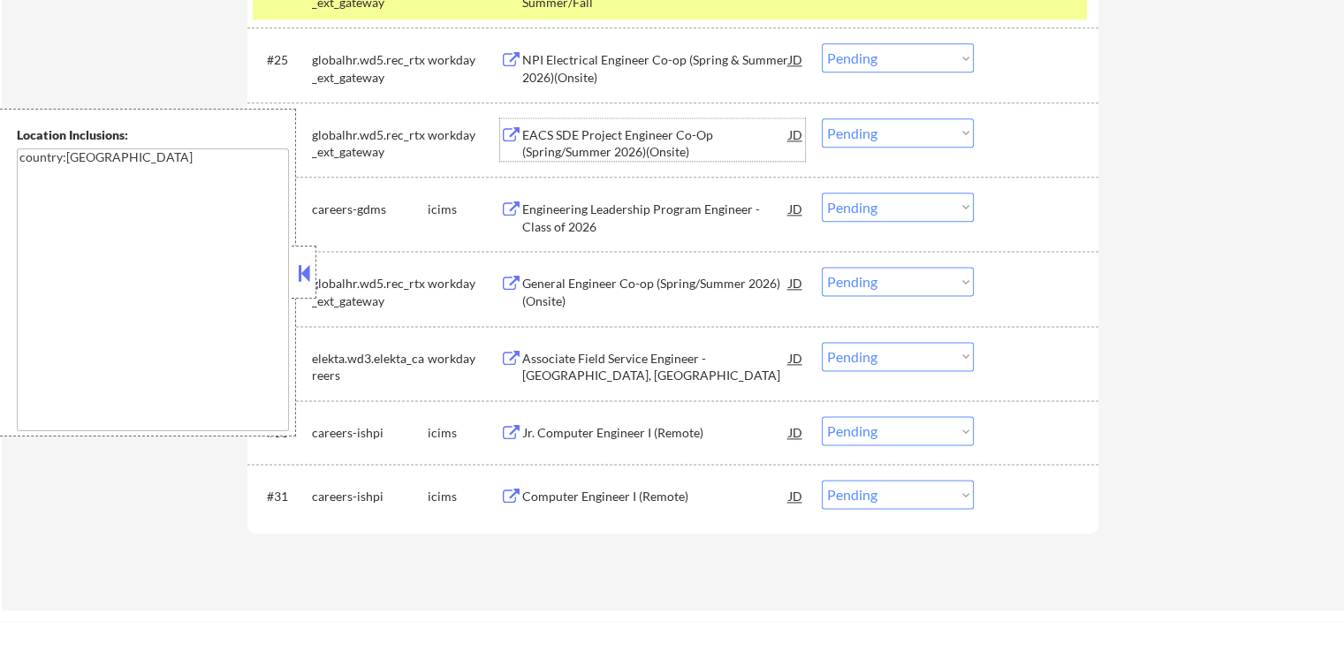
click at [547, 145] on div "EACS SDE Project Engineer Co-Op (Spring/Summer 2026)(Onsite)" at bounding box center [655, 143] width 267 height 34
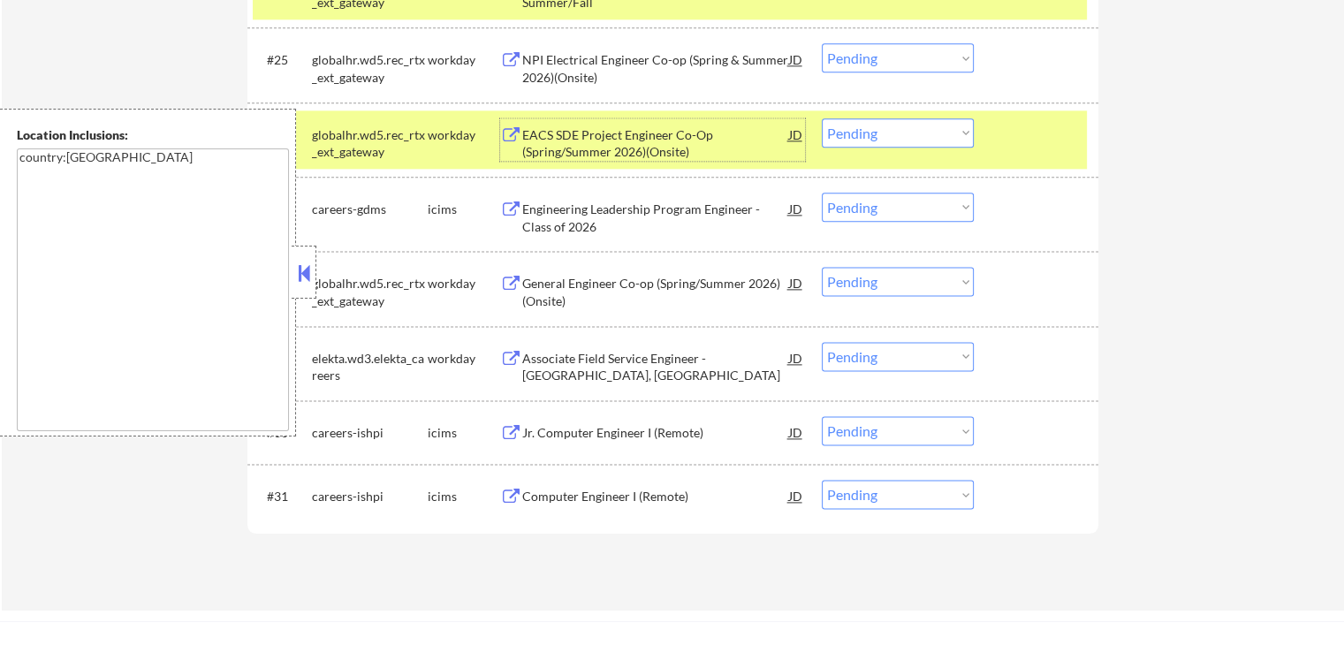
scroll to position [2385, 0]
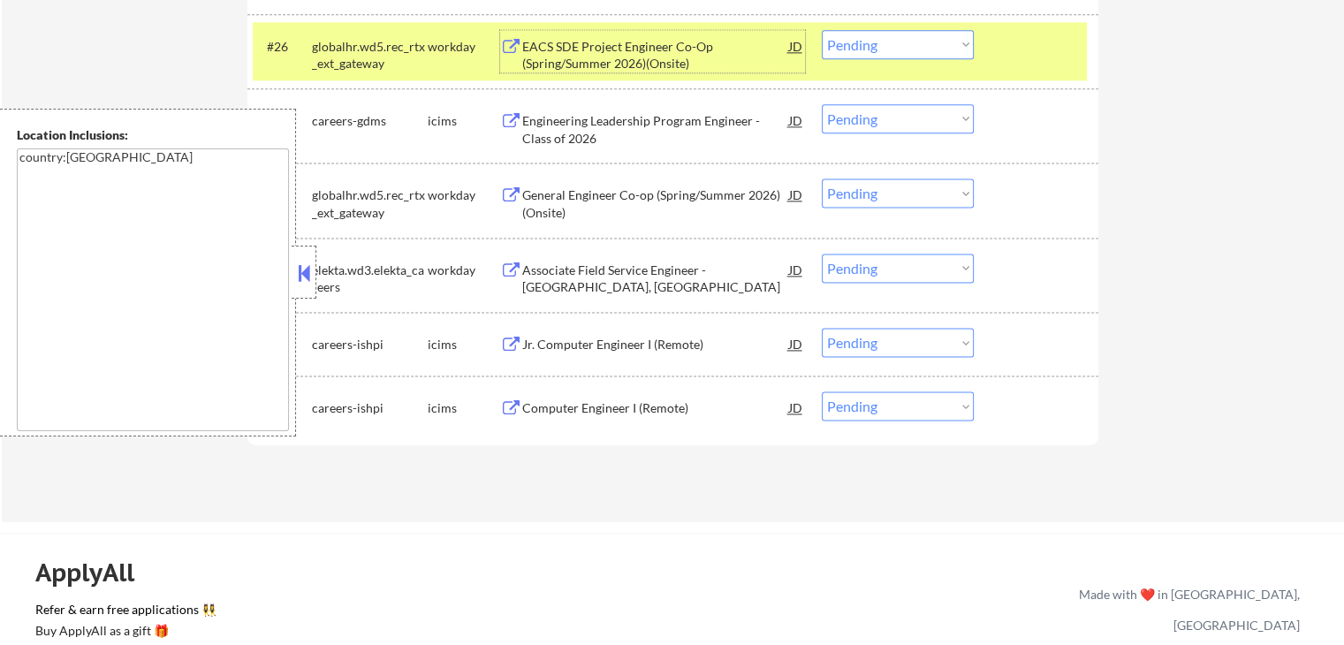
click at [539, 185] on div "General Engineer Co-op (Spring/Summer 2026)(Onsite)" at bounding box center [655, 199] width 267 height 42
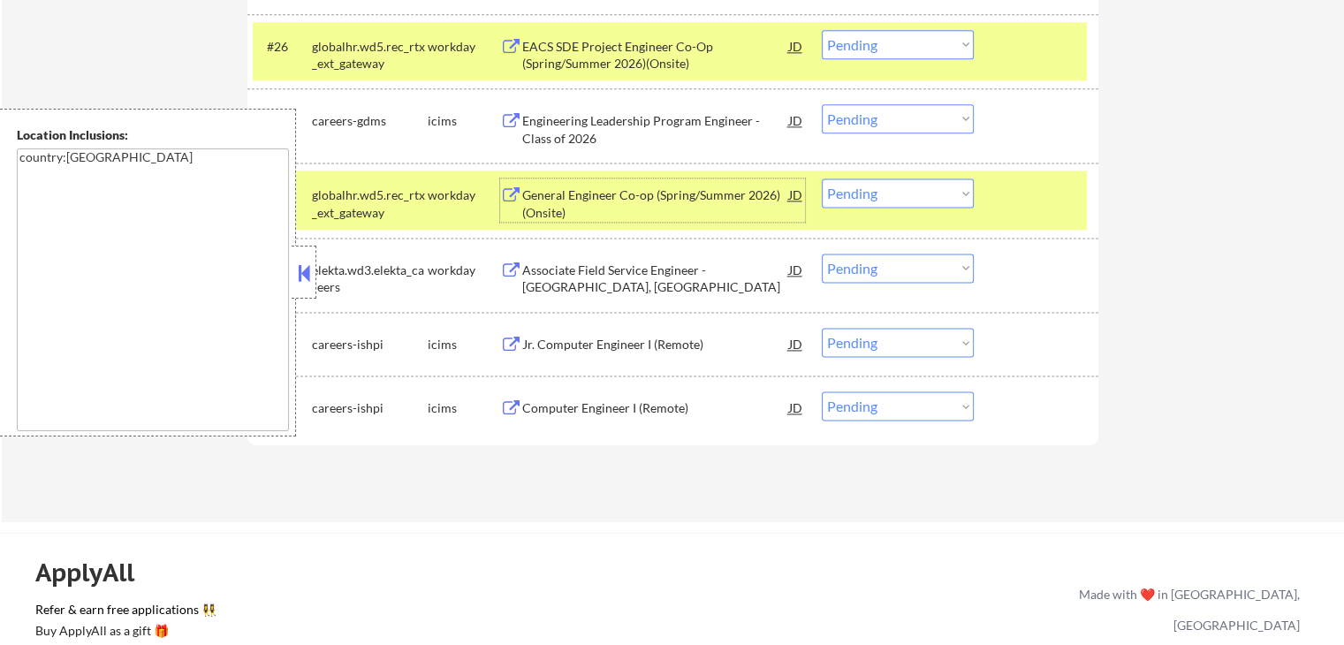
scroll to position [2473, 0]
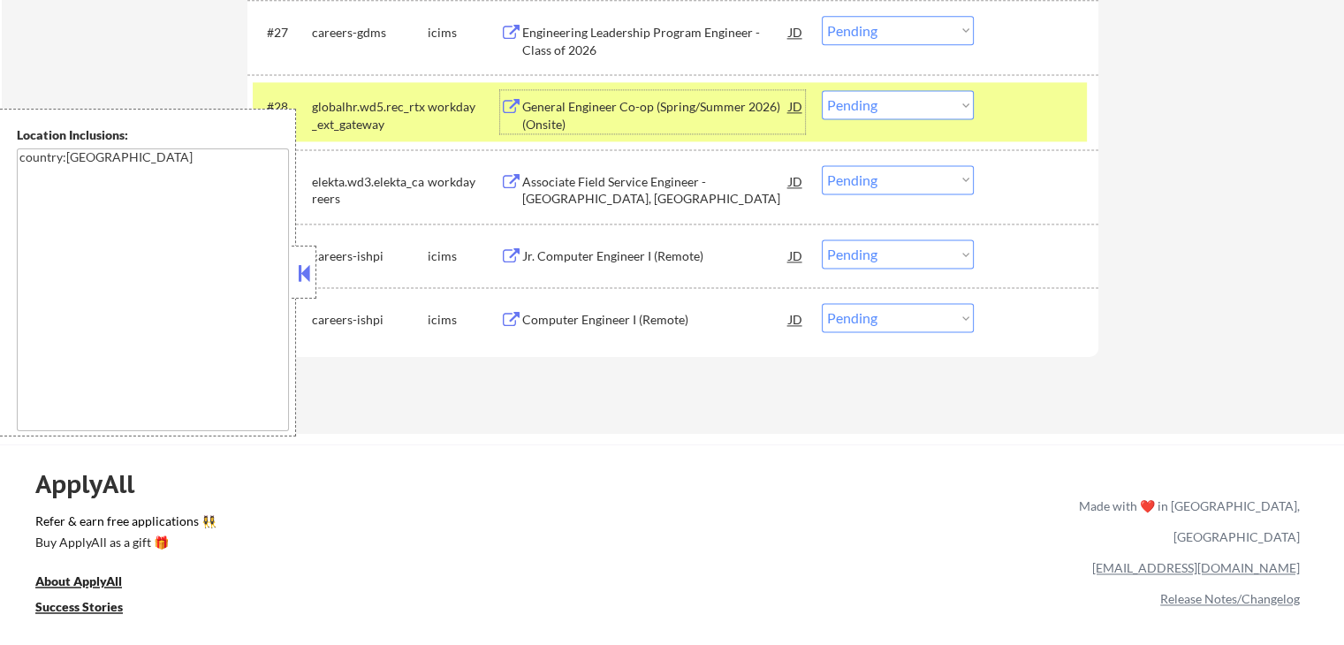
click at [526, 192] on div "Associate Field Service Engineer - [GEOGRAPHIC_DATA], [GEOGRAPHIC_DATA]" at bounding box center [655, 190] width 267 height 34
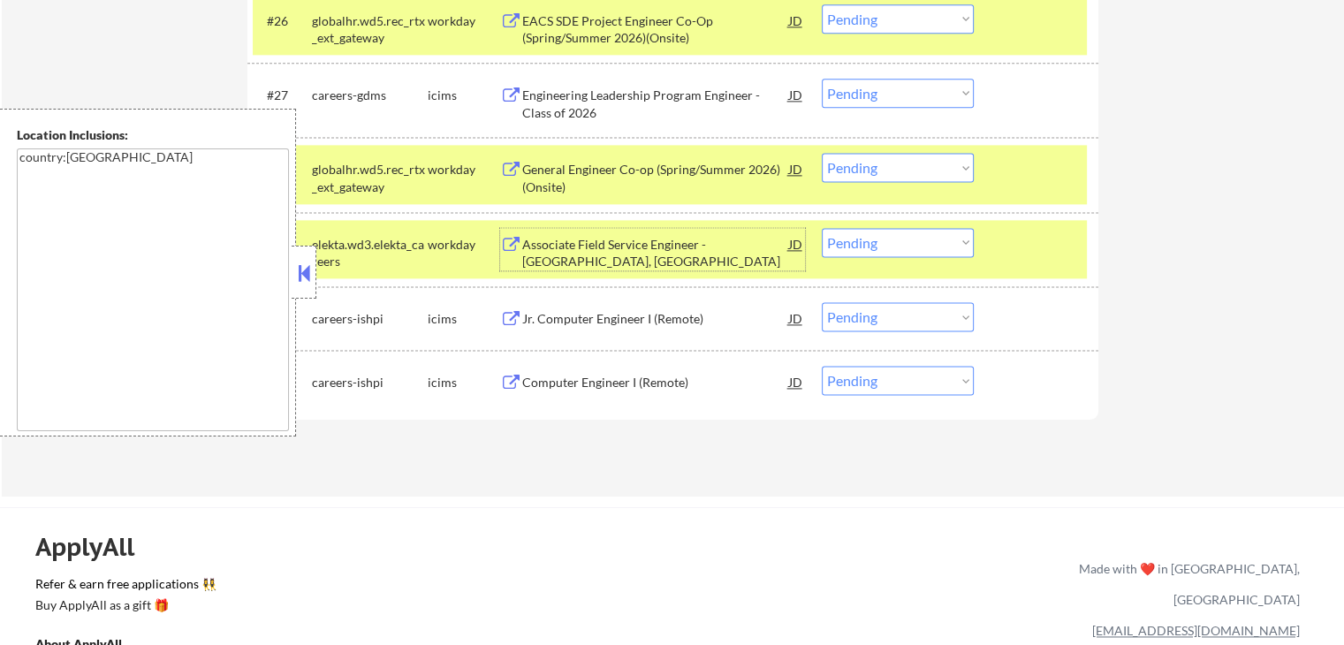
scroll to position [2385, 0]
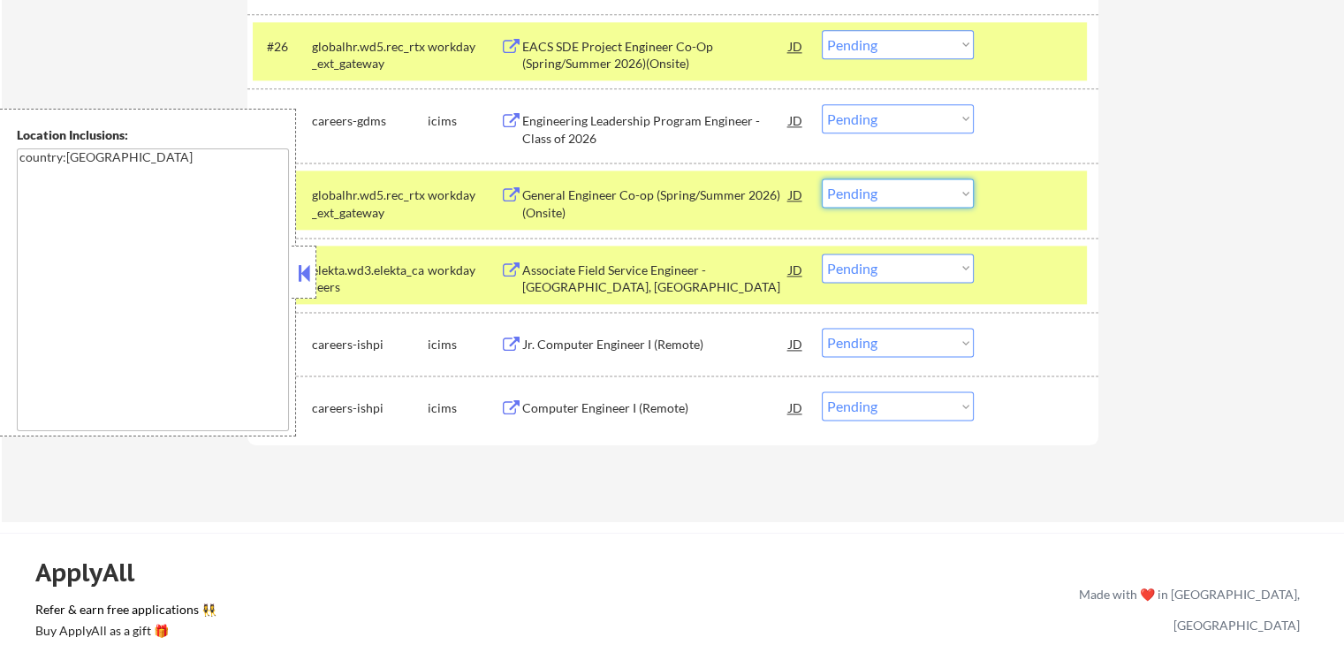
click at [873, 191] on select "Choose an option... Pending Applied Excluded (Questions) Excluded (Expired) Exc…" at bounding box center [898, 192] width 152 height 29
select select ""excluded""
click at [822, 178] on select "Choose an option... Pending Applied Excluded (Questions) Excluded (Expired) Exc…" at bounding box center [898, 192] width 152 height 29
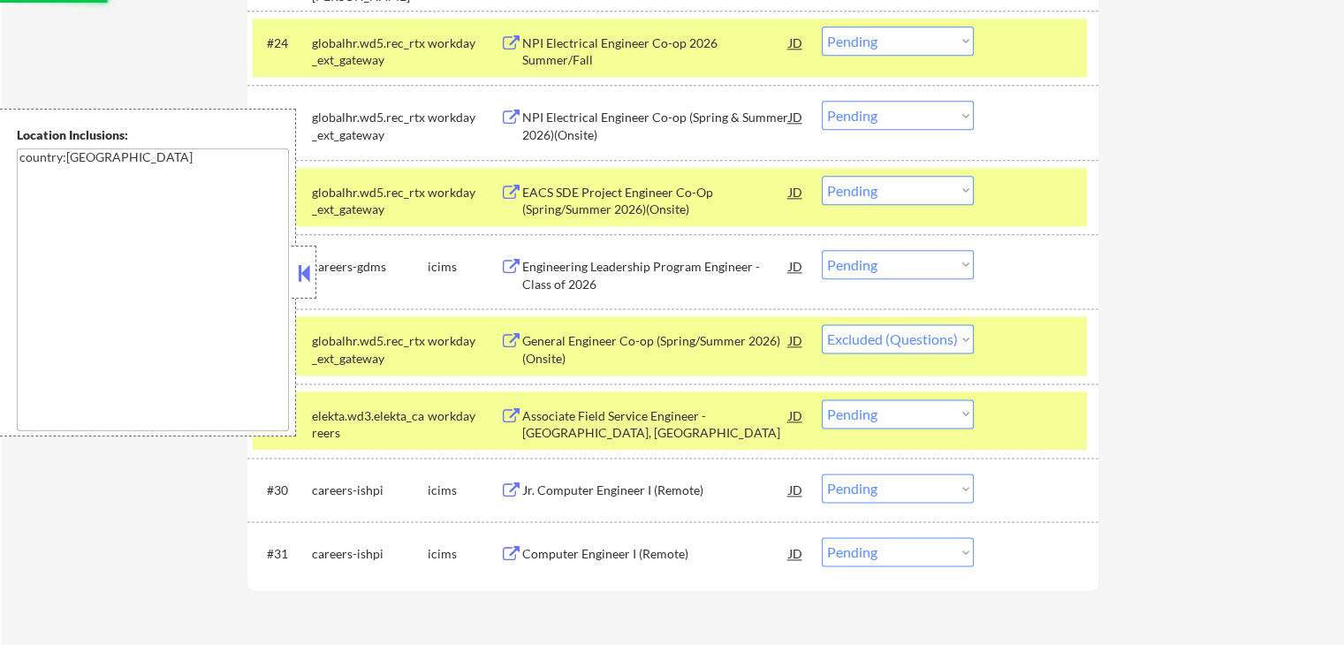
scroll to position [2208, 0]
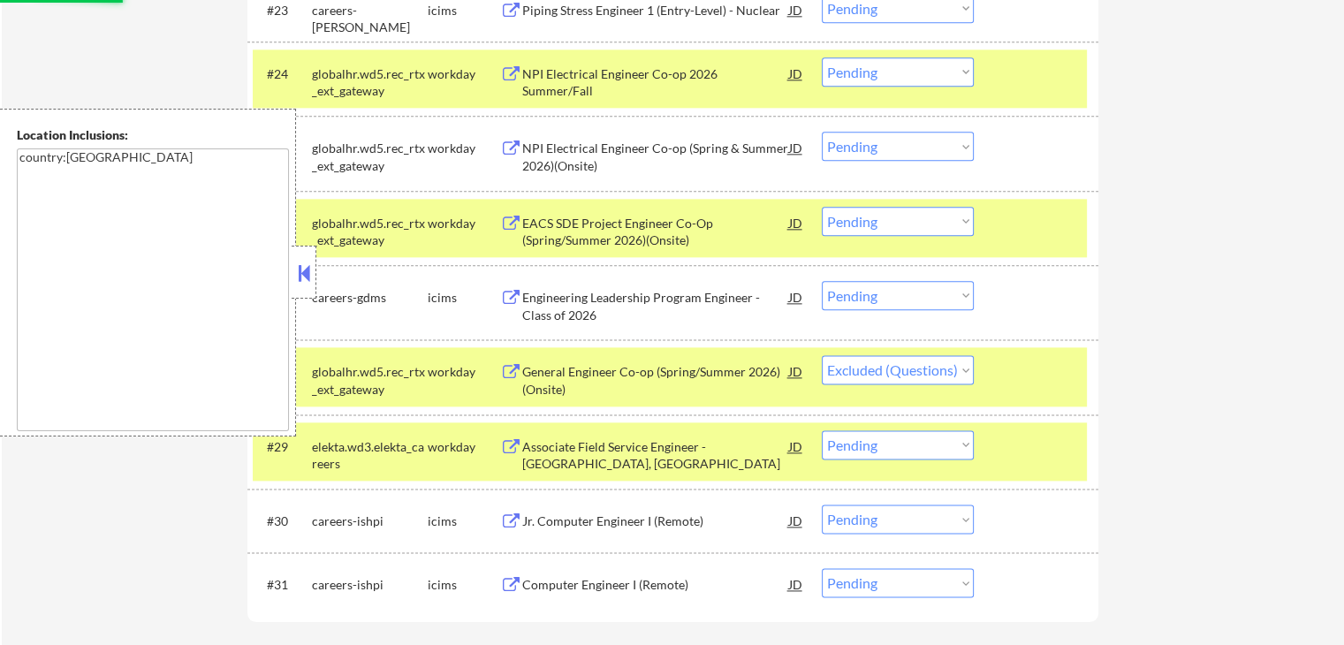
click at [905, 213] on select "Choose an option... Pending Applied Excluded (Questions) Excluded (Expired) Exc…" at bounding box center [898, 221] width 152 height 29
select select ""excluded""
click at [822, 207] on select "Choose an option... Pending Applied Excluded (Questions) Excluded (Expired) Exc…" at bounding box center [898, 221] width 152 height 29
click at [881, 146] on select "Choose an option... Pending Applied Excluded (Questions) Excluded (Expired) Exc…" at bounding box center [898, 146] width 152 height 29
select select ""pending""
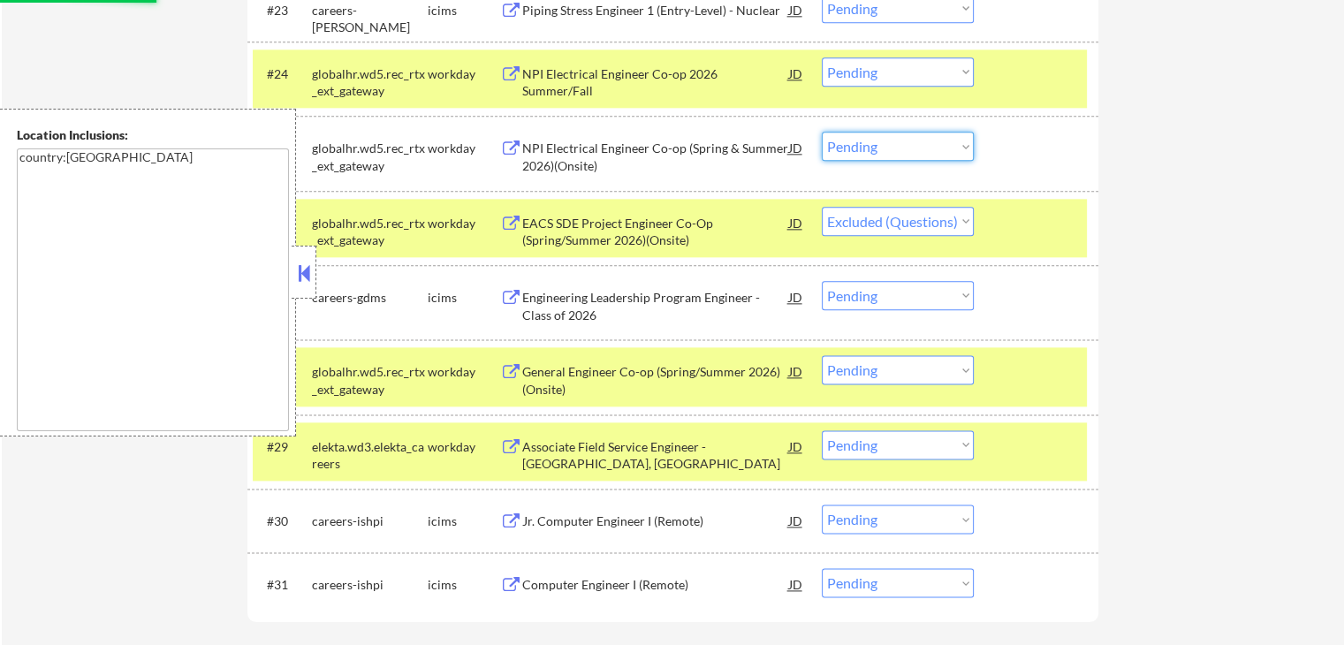
select select ""excluded__expired_""
click at [822, 132] on select "Choose an option... Pending Applied Excluded (Questions) Excluded (Expired) Exc…" at bounding box center [898, 146] width 152 height 29
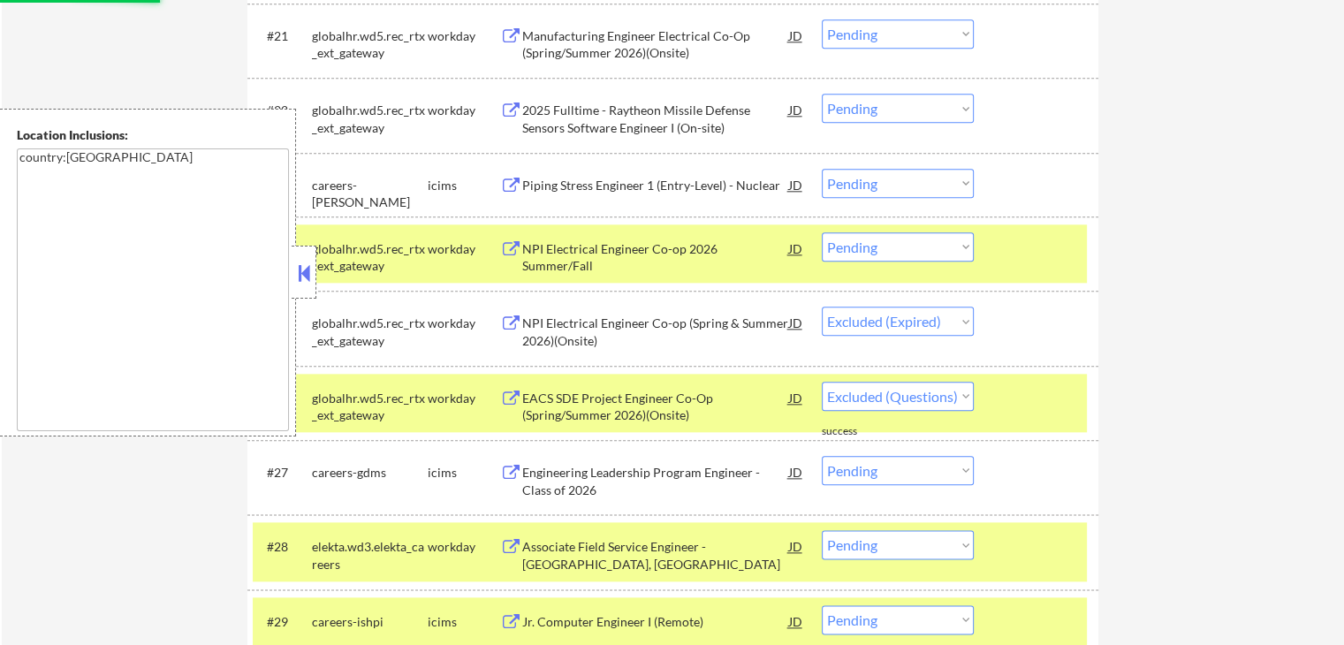
scroll to position [2032, 0]
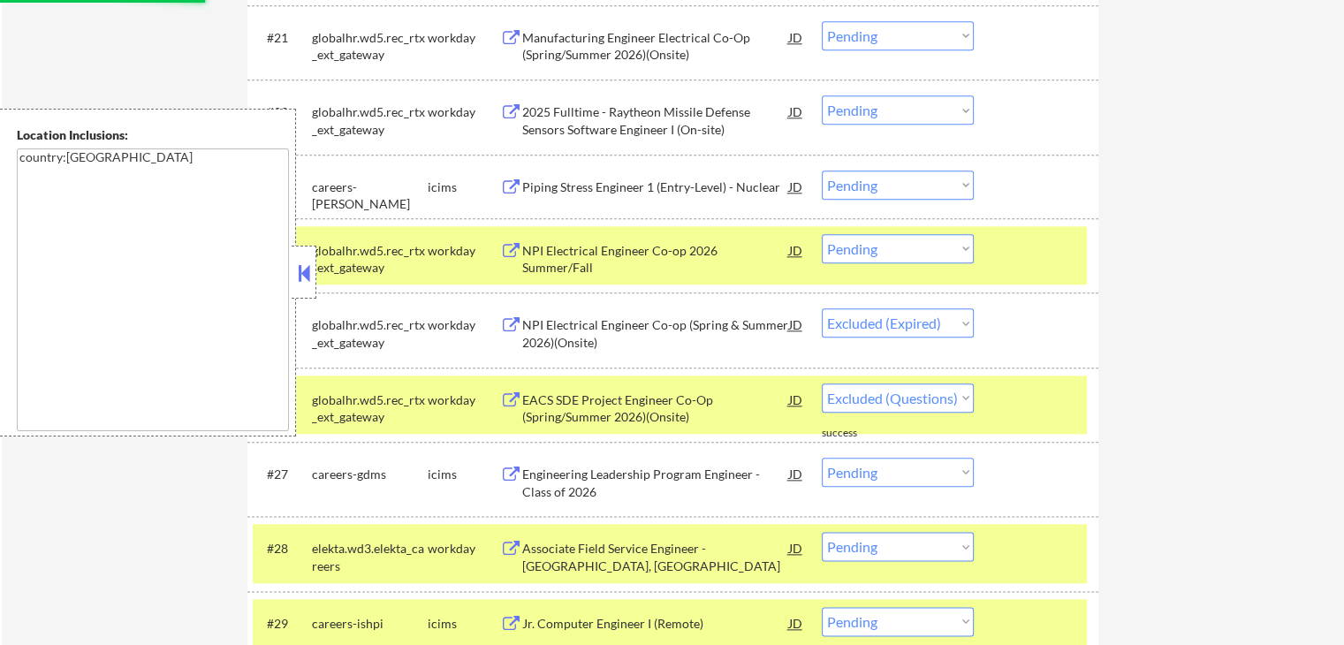
select select ""pending""
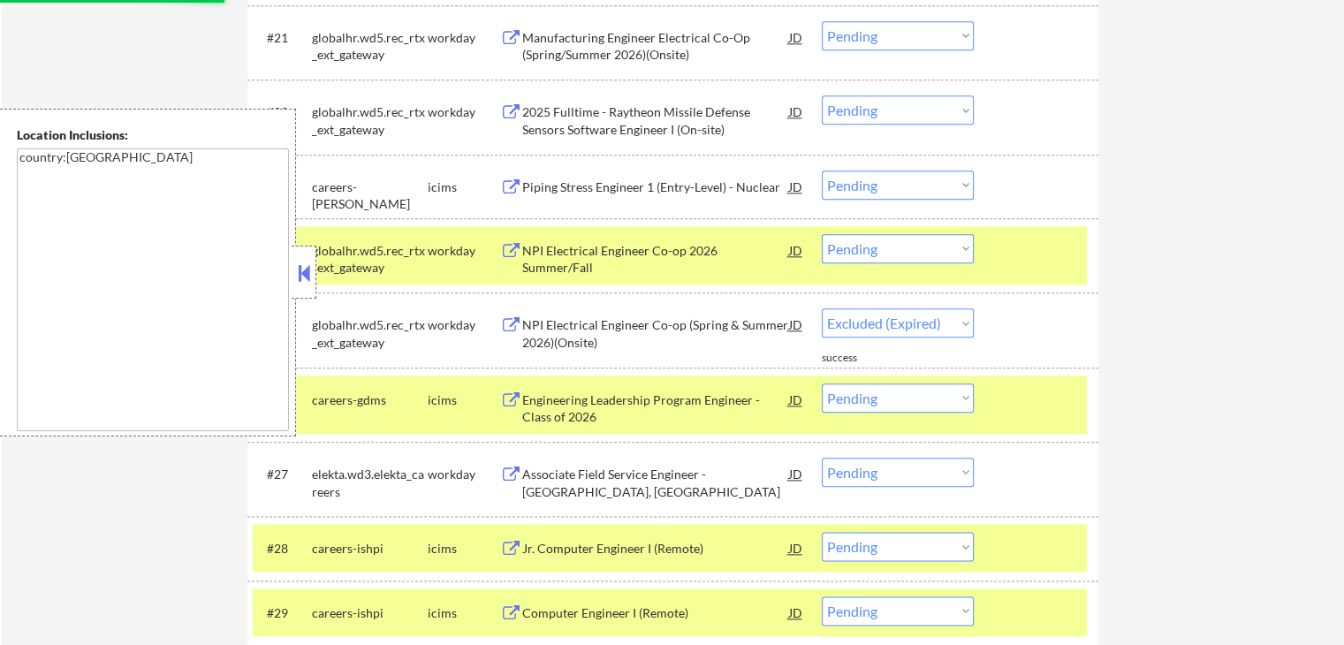
click at [882, 249] on select "Choose an option... Pending Applied Excluded (Questions) Excluded (Expired) Exc…" at bounding box center [898, 248] width 152 height 29
select select ""pending""
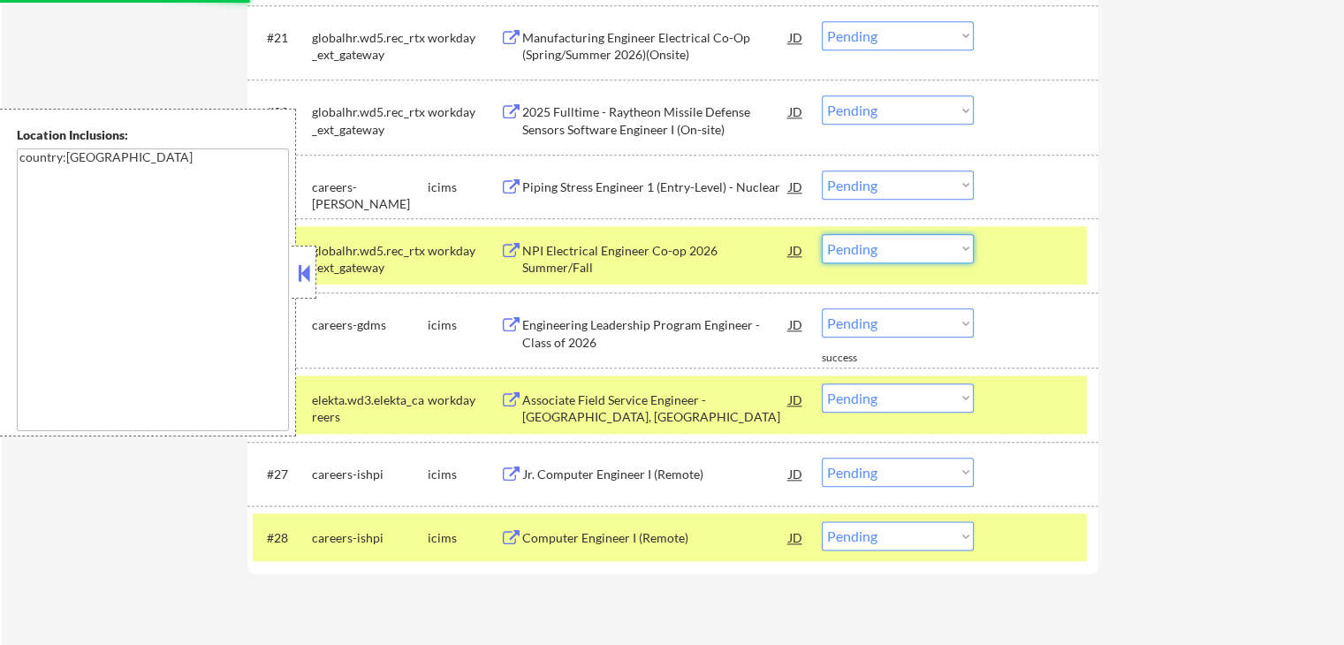
select select ""excluded__expired_""
click at [822, 234] on select "Choose an option... Pending Applied Excluded (Questions) Excluded (Expired) Exc…" at bounding box center [898, 248] width 152 height 29
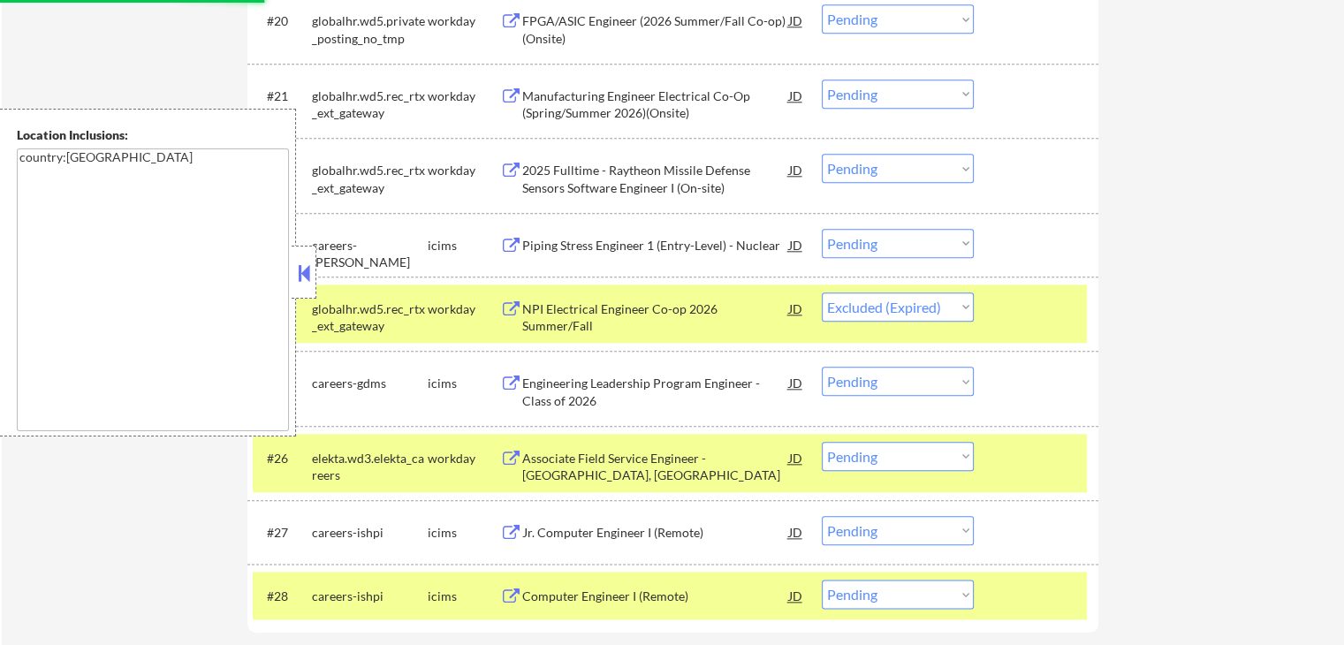
scroll to position [1943, 0]
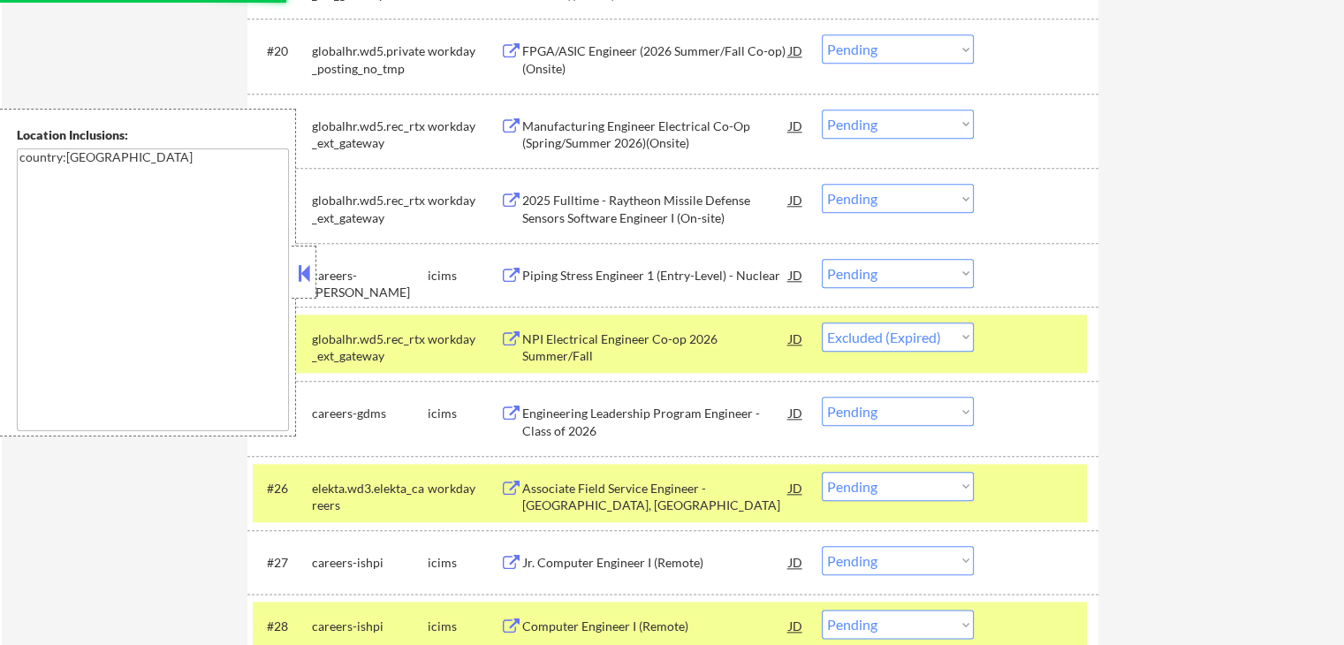
click at [881, 197] on select "Choose an option... Pending Applied Excluded (Questions) Excluded (Expired) Exc…" at bounding box center [898, 198] width 152 height 29
select select ""excluded__expired_""
click at [822, 184] on select "Choose an option... Pending Applied Excluded (Questions) Excluded (Expired) Exc…" at bounding box center [898, 198] width 152 height 29
click at [884, 120] on select "Choose an option... Pending Applied Excluded (Questions) Excluded (Expired) Exc…" at bounding box center [898, 124] width 152 height 29
select select ""excluded__expired_""
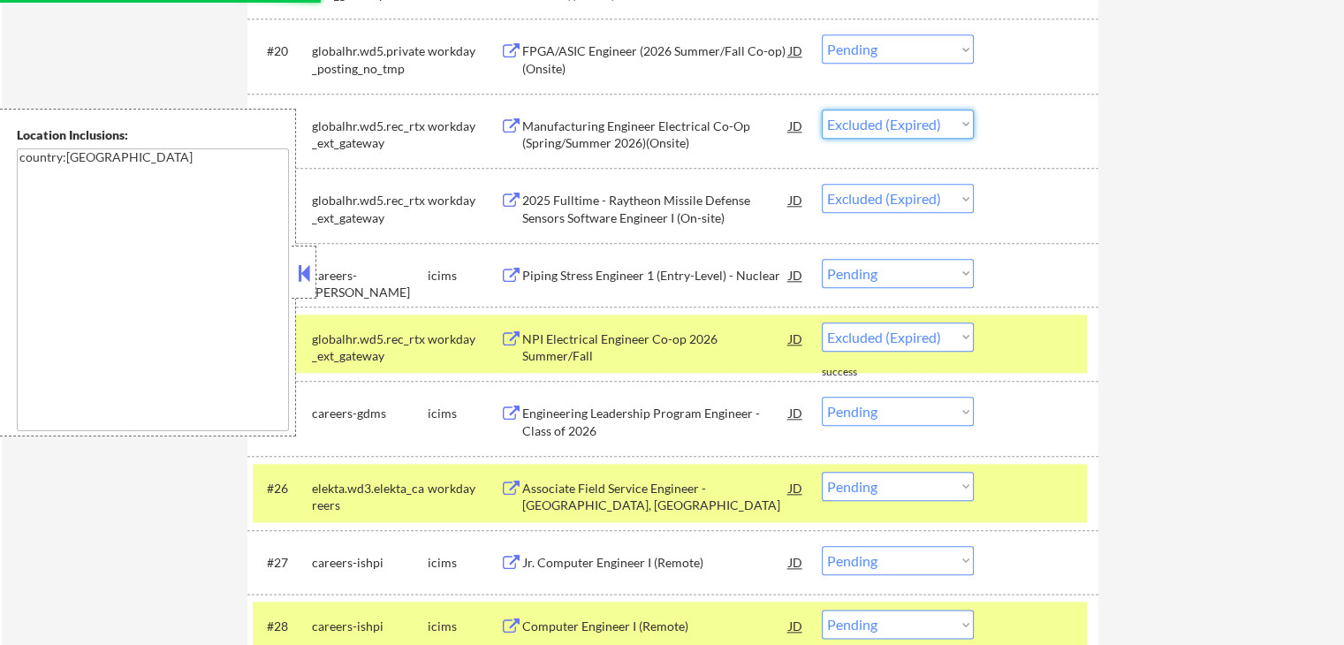
click at [822, 110] on select "Choose an option... Pending Applied Excluded (Questions) Excluded (Expired) Exc…" at bounding box center [898, 124] width 152 height 29
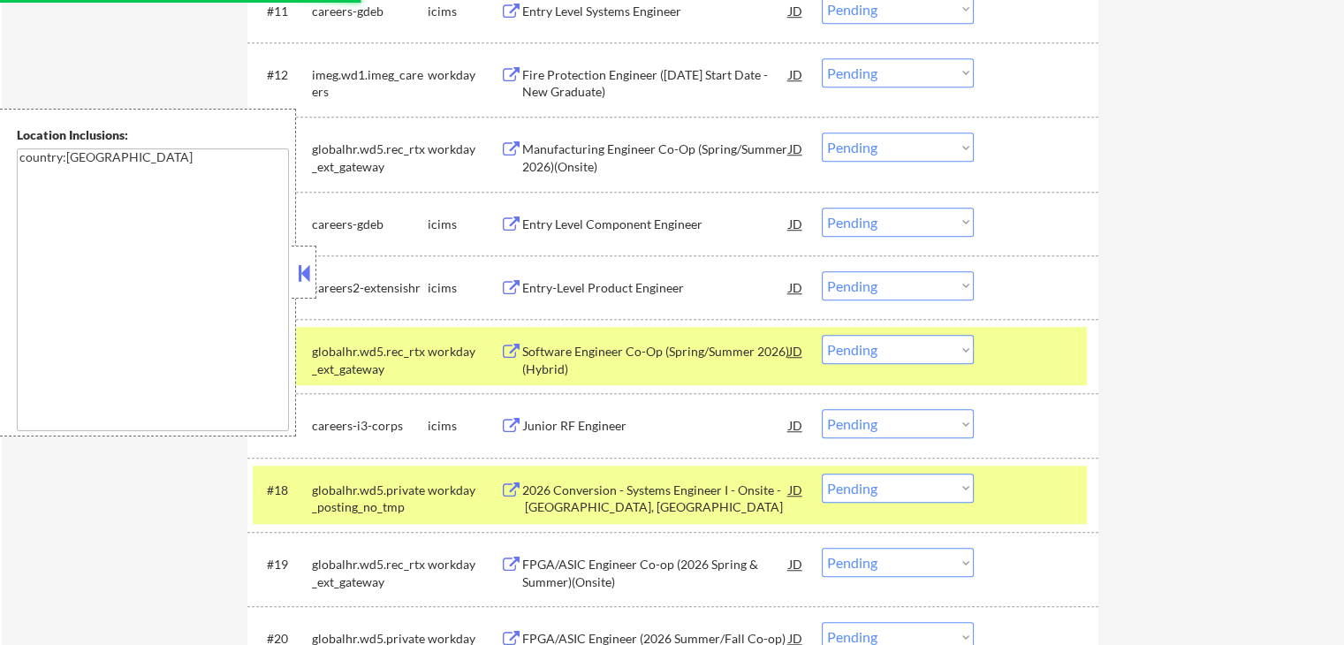
select select ""pending""
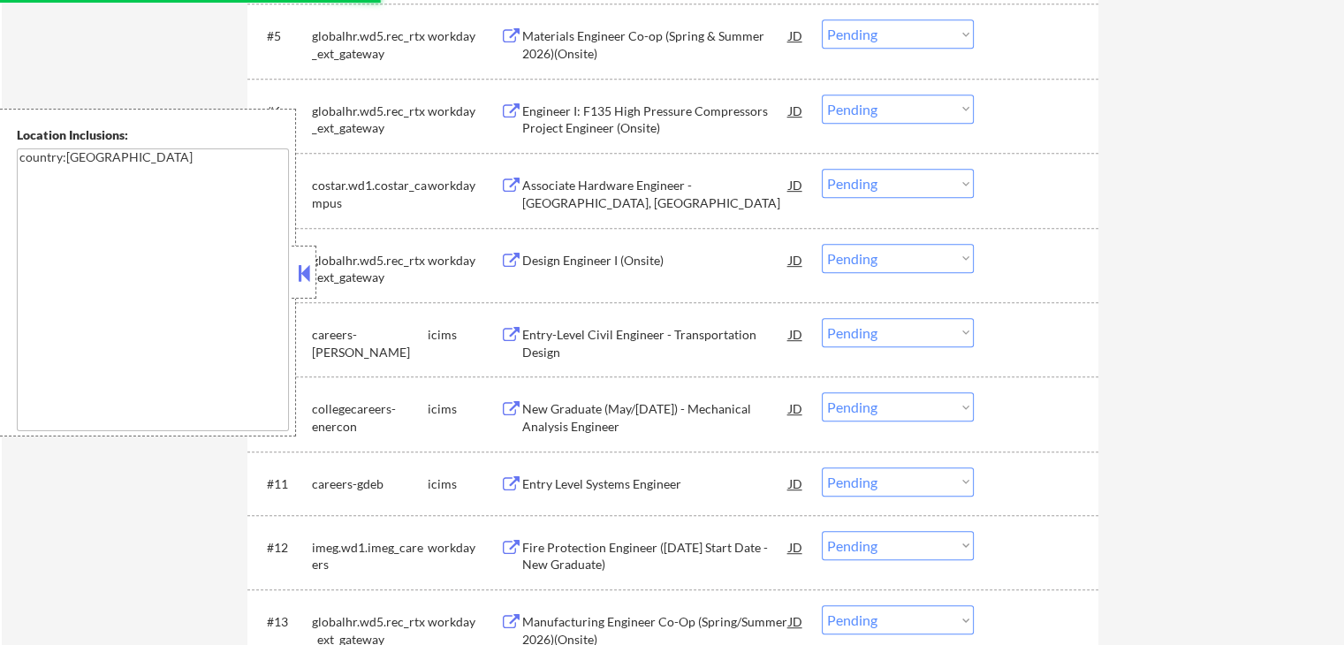
select select ""pending""
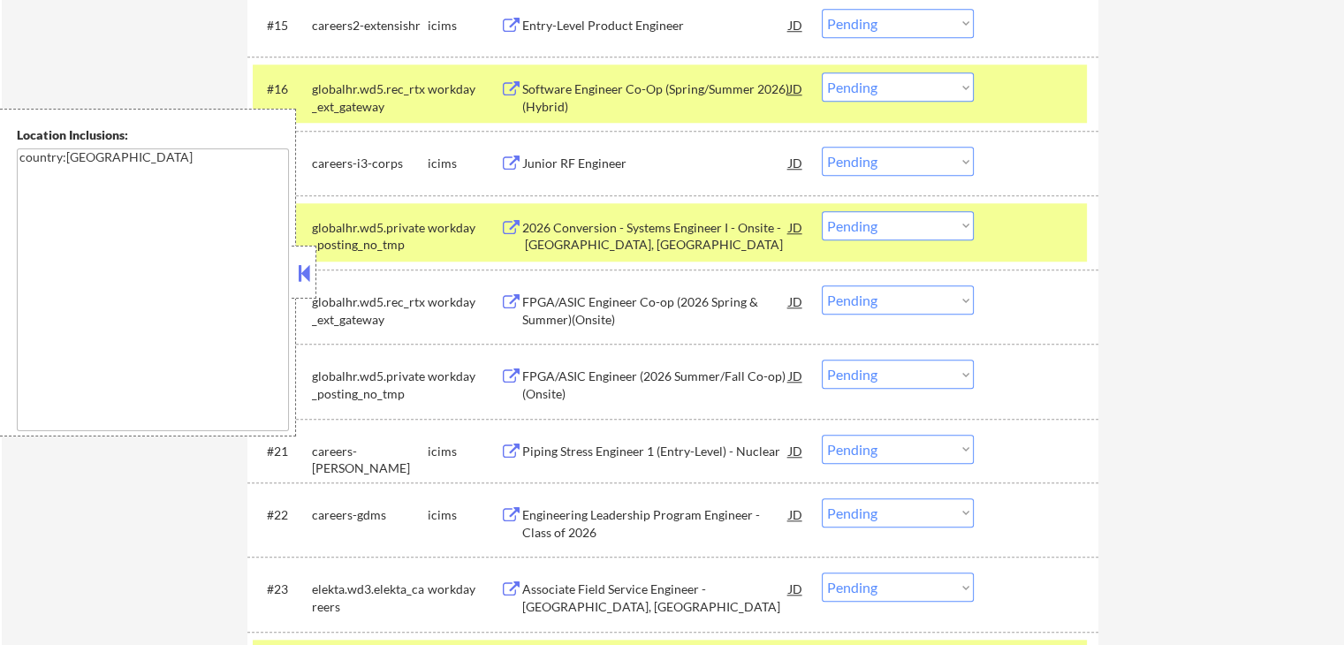
scroll to position [1678, 0]
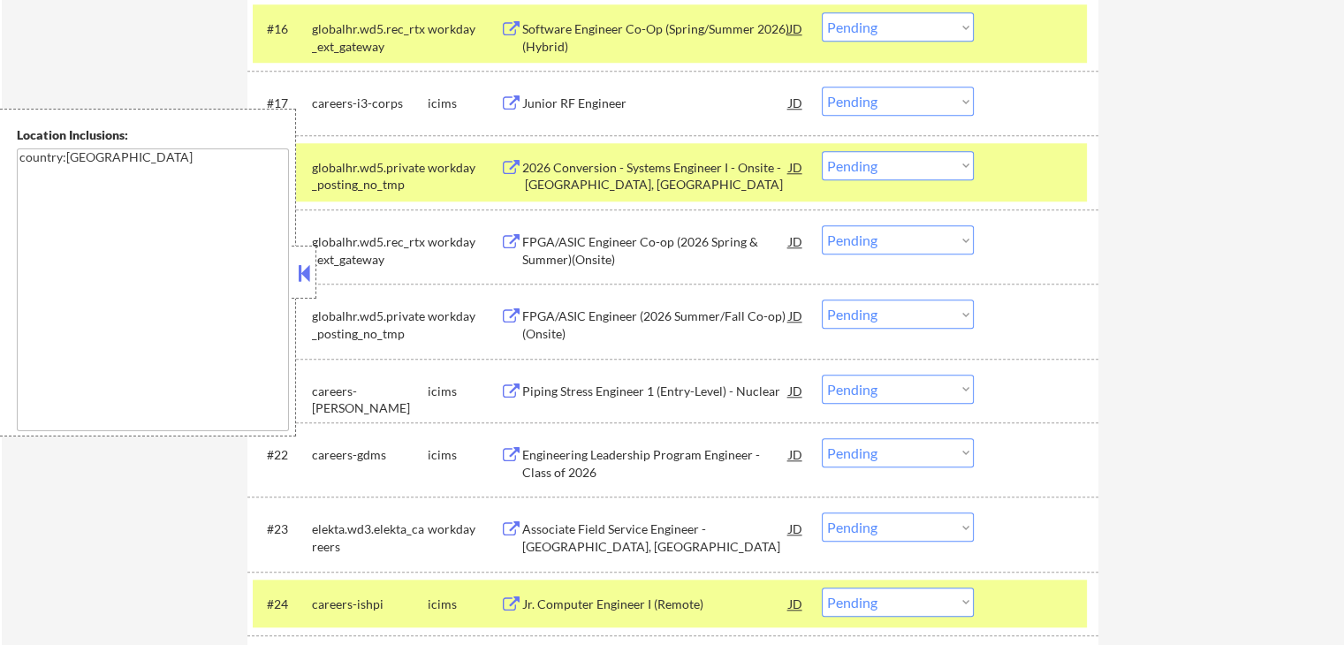
click at [905, 172] on select "Choose an option... Pending Applied Excluded (Questions) Excluded (Expired) Exc…" at bounding box center [898, 165] width 152 height 29
select select ""excluded__expired_""
click at [822, 151] on select "Choose an option... Pending Applied Excluded (Questions) Excluded (Expired) Exc…" at bounding box center [898, 165] width 152 height 29
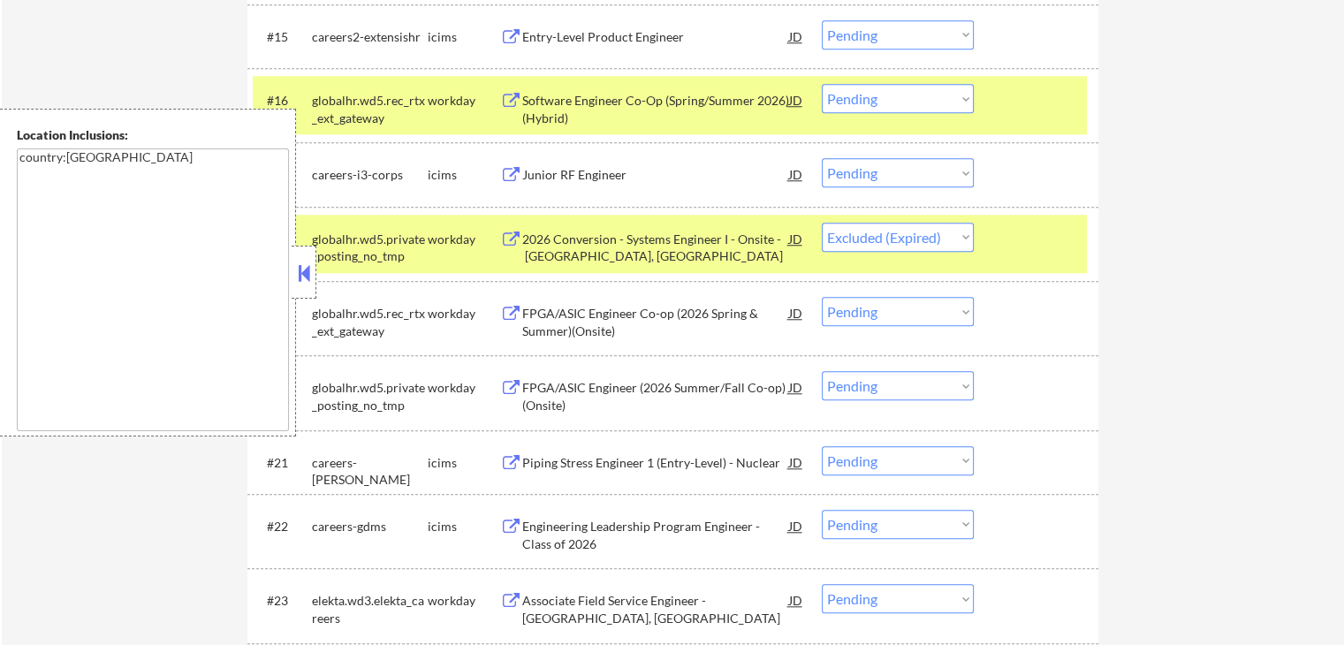
scroll to position [1502, 0]
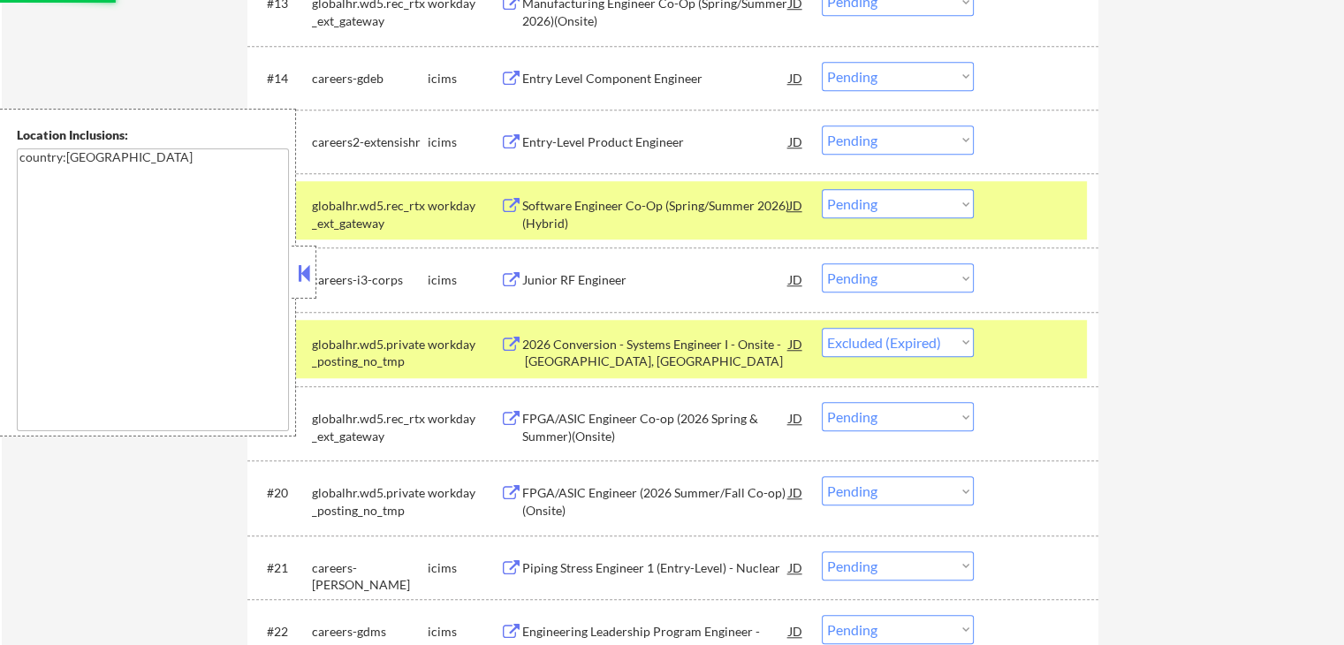
click at [903, 201] on select "Choose an option... Pending Applied Excluded (Questions) Excluded (Expired) Exc…" at bounding box center [898, 203] width 152 height 29
select select ""excluded__expired_""
click at [822, 189] on select "Choose an option... Pending Applied Excluded (Questions) Excluded (Expired) Exc…" at bounding box center [898, 203] width 152 height 29
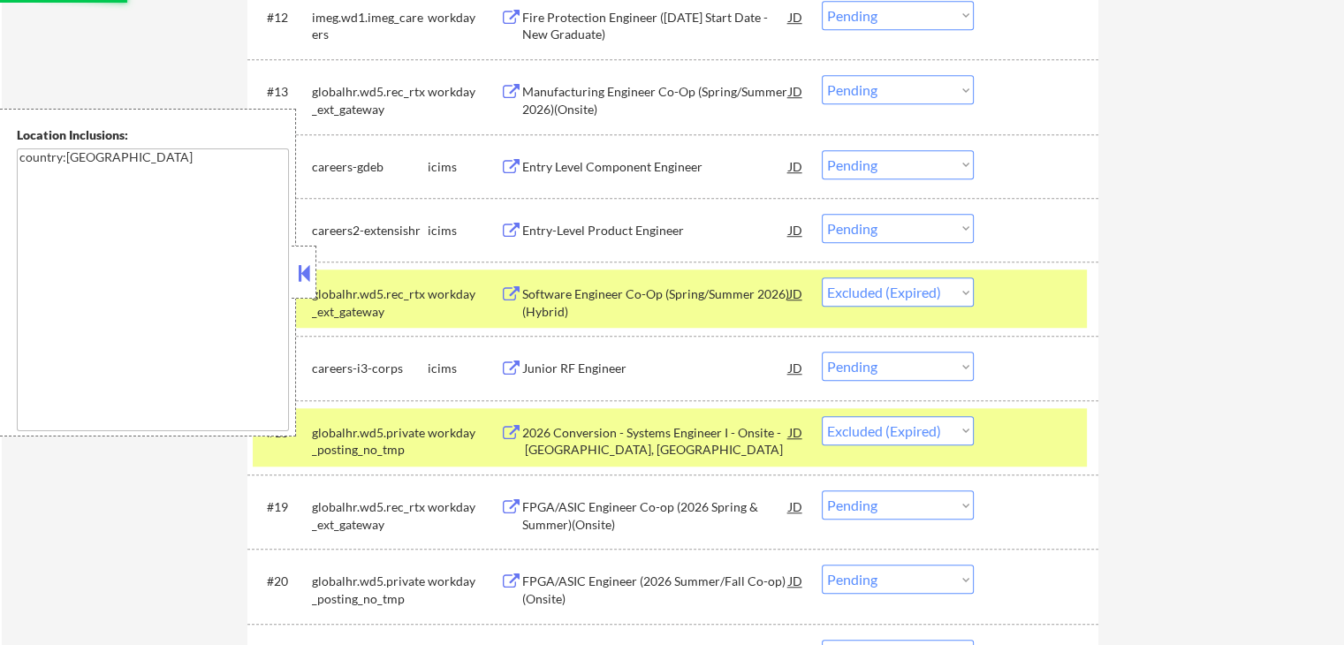
scroll to position [1325, 0]
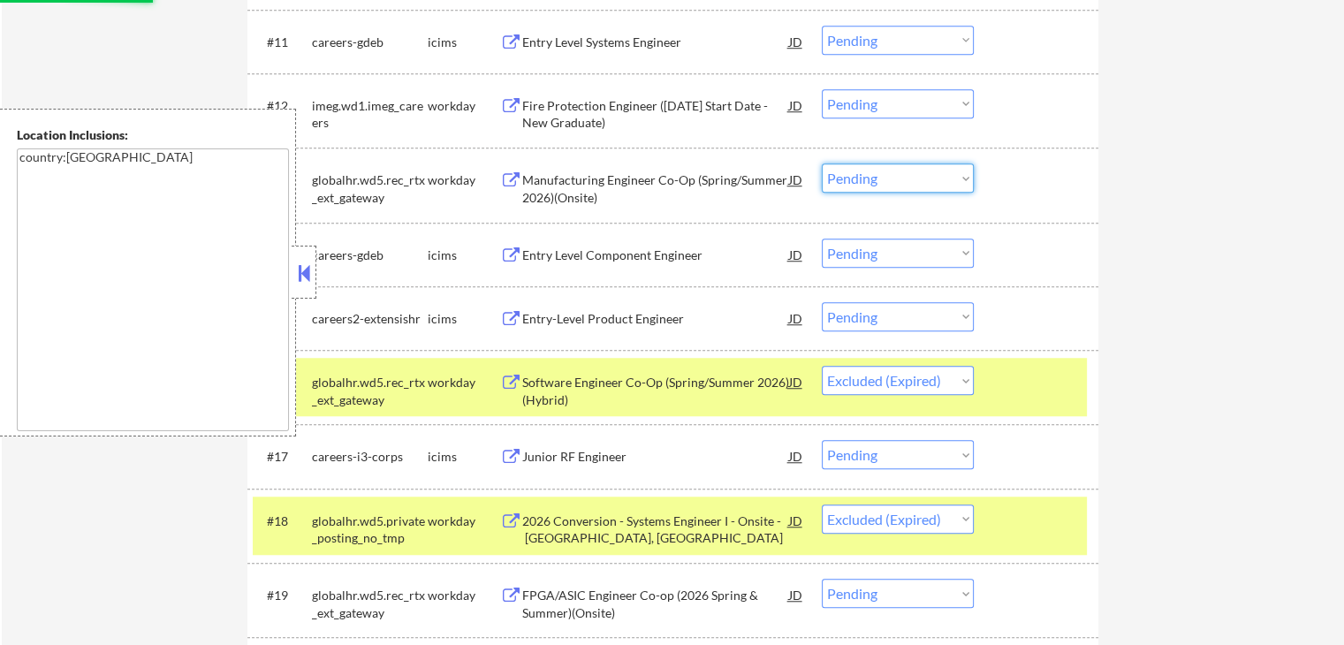
drag, startPoint x: 892, startPoint y: 180, endPoint x: 897, endPoint y: 188, distance: 9.6
click at [892, 180] on select "Choose an option... Pending Applied Excluded (Questions) Excluded (Expired) Exc…" at bounding box center [898, 177] width 152 height 29
select select ""excluded__expired_""
click at [822, 163] on select "Choose an option... Pending Applied Excluded (Questions) Excluded (Expired) Exc…" at bounding box center [898, 177] width 152 height 29
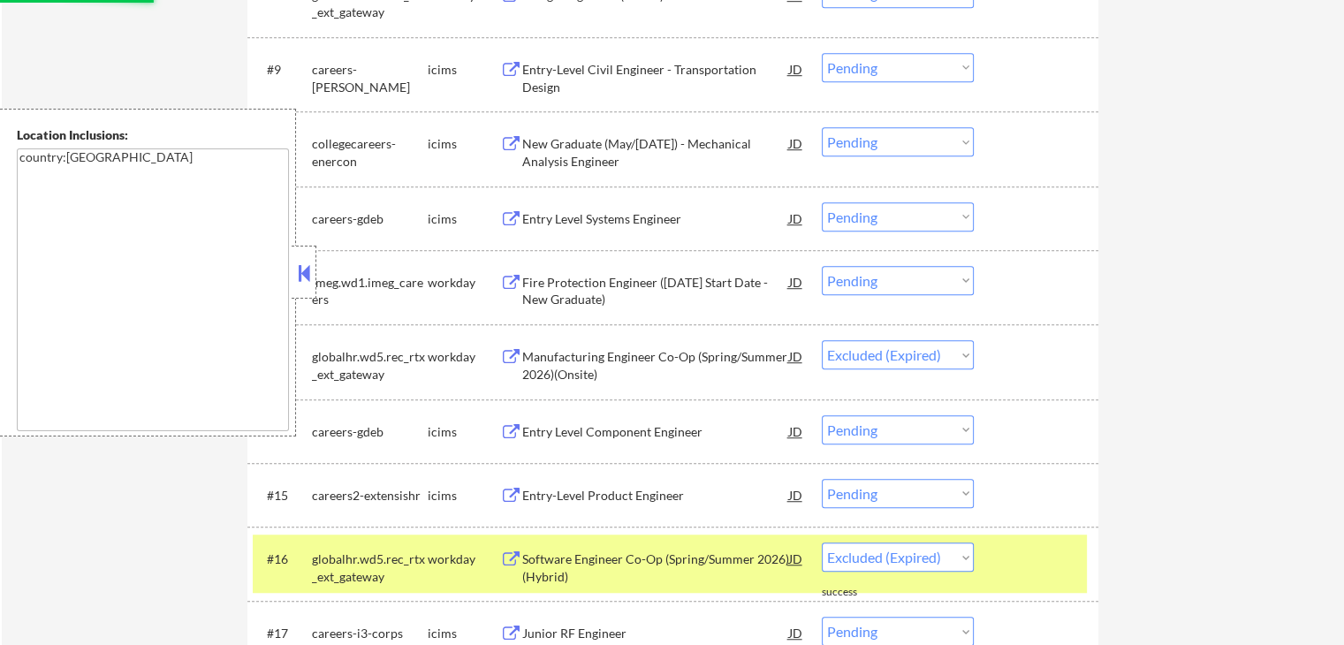
scroll to position [1148, 0]
select select ""pending""
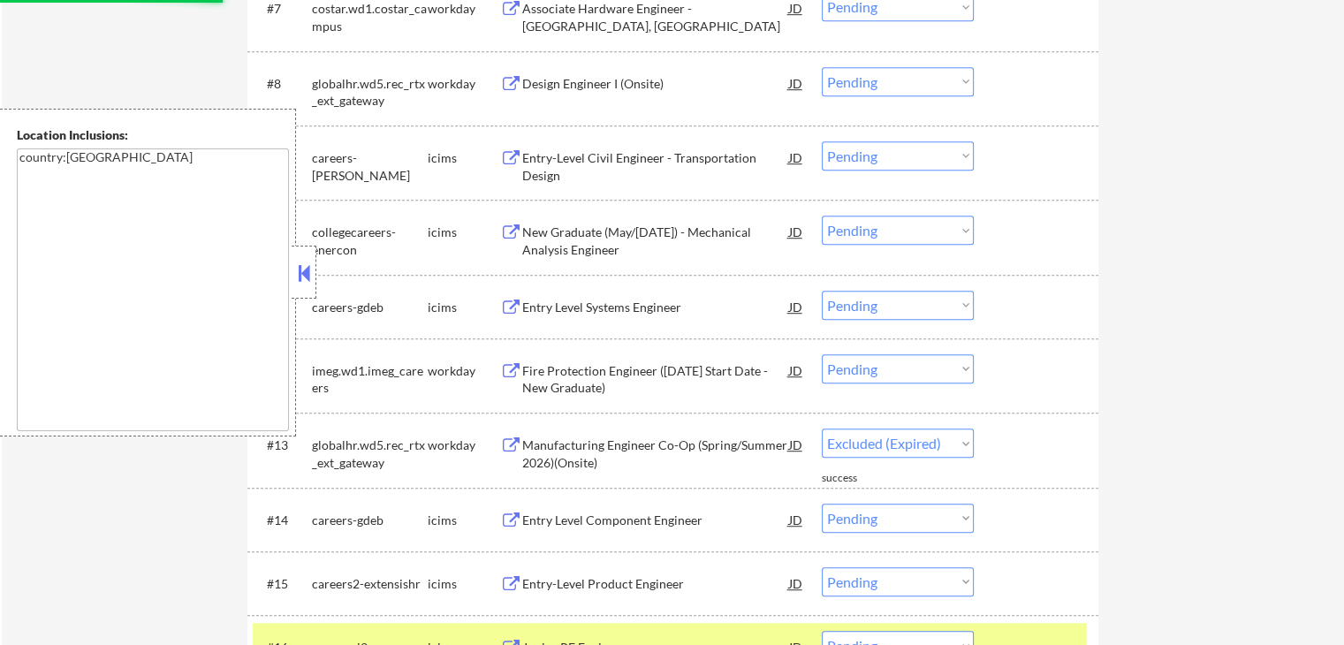
select select ""pending""
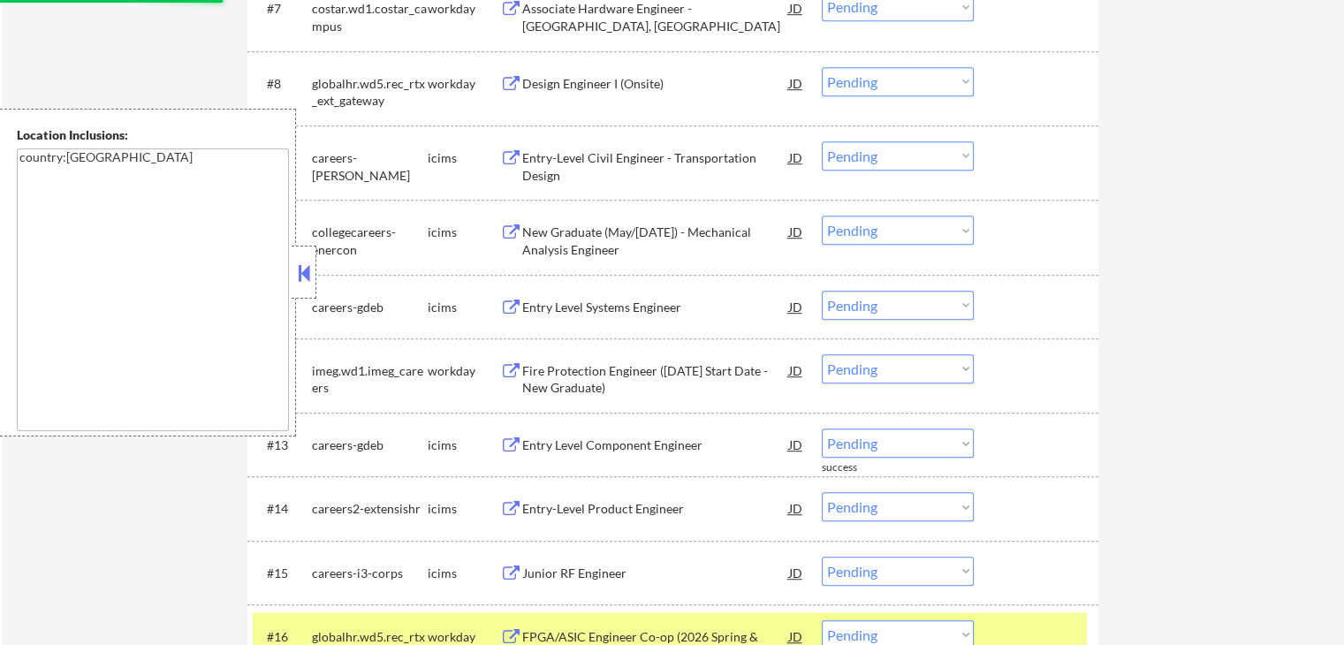
scroll to position [883, 0]
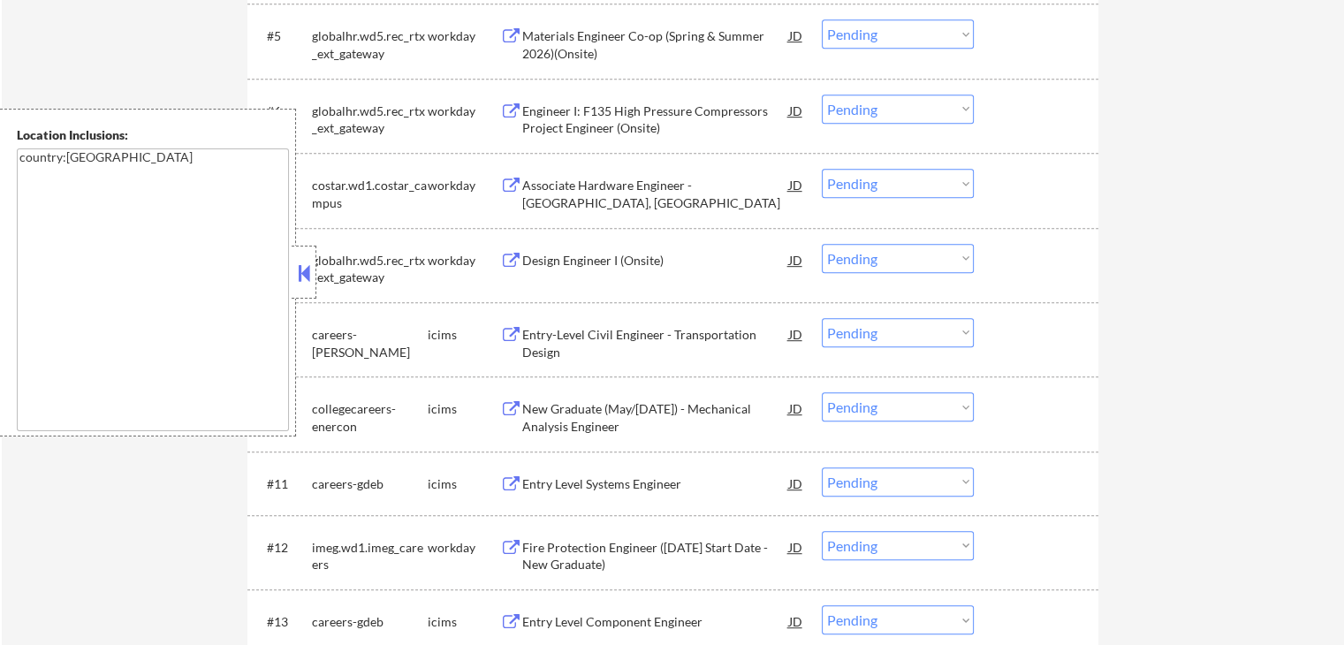
click at [912, 261] on select "Choose an option... Pending Applied Excluded (Questions) Excluded (Expired) Exc…" at bounding box center [898, 258] width 152 height 29
select select ""excluded__expired_""
click at [822, 244] on select "Choose an option... Pending Applied Excluded (Questions) Excluded (Expired) Exc…" at bounding box center [898, 258] width 152 height 29
click at [874, 107] on select "Choose an option... Pending Applied Excluded (Questions) Excluded (Expired) Exc…" at bounding box center [898, 109] width 152 height 29
select select ""excluded__expired_""
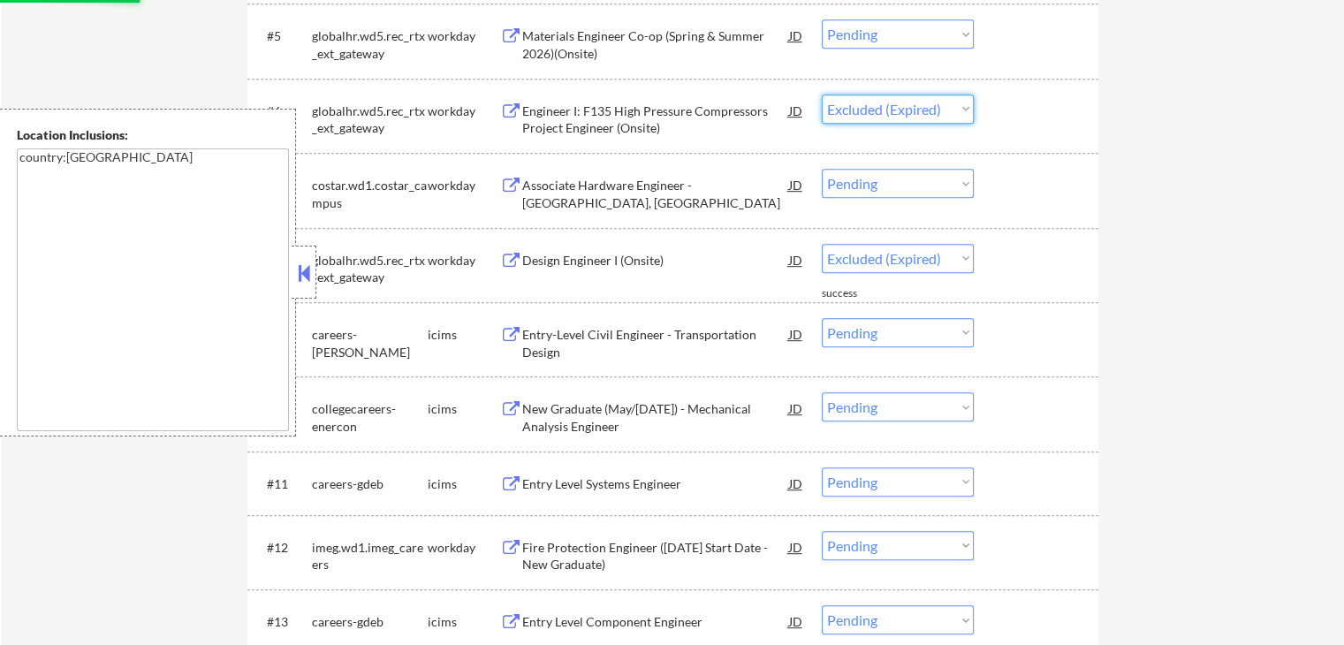
click at [822, 95] on select "Choose an option... Pending Applied Excluded (Questions) Excluded (Expired) Exc…" at bounding box center [898, 109] width 152 height 29
click at [838, 34] on select "Choose an option... Pending Applied Excluded (Questions) Excluded (Expired) Exc…" at bounding box center [898, 33] width 152 height 29
select select ""excluded__expired_""
click at [822, 19] on select "Choose an option... Pending Applied Excluded (Questions) Excluded (Expired) Exc…" at bounding box center [898, 33] width 152 height 29
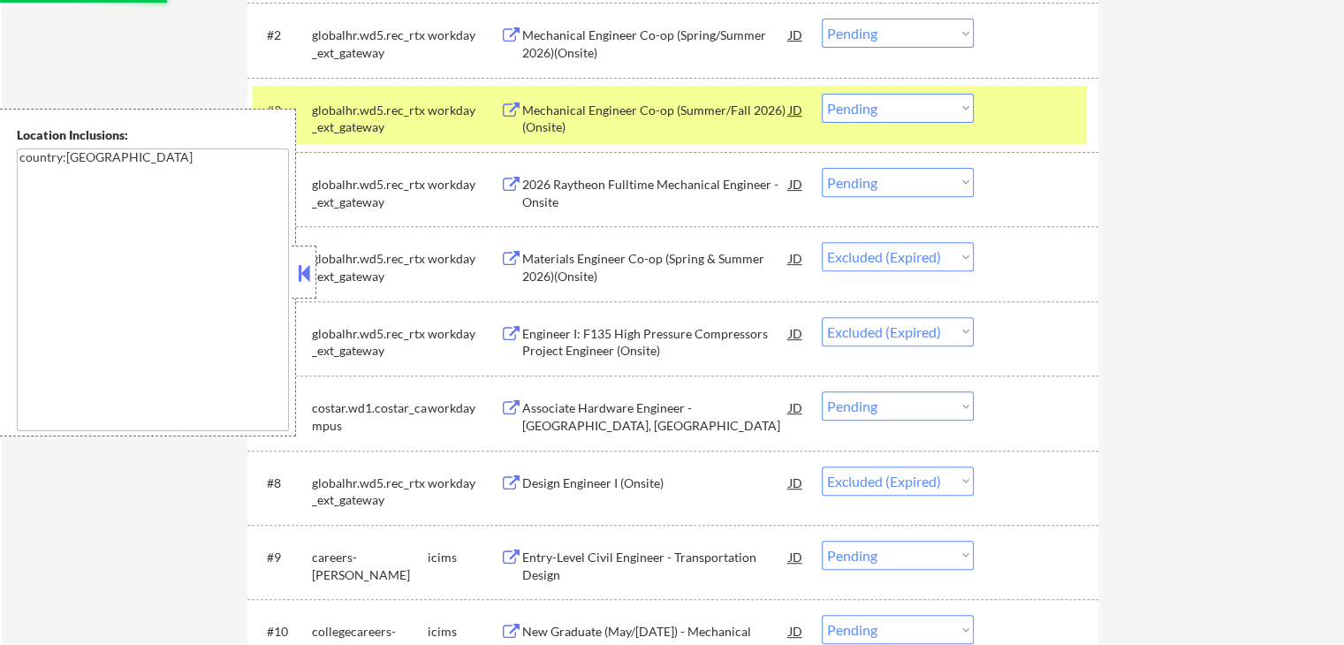
scroll to position [618, 0]
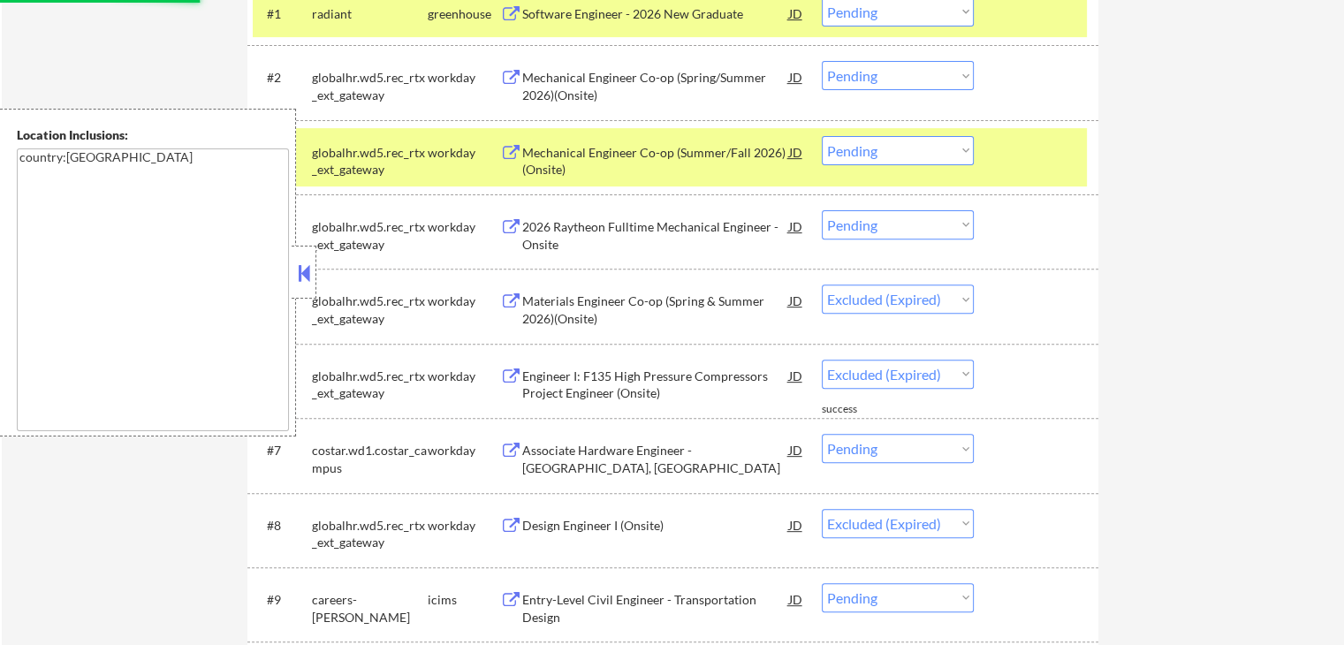
click at [861, 231] on select "Choose an option... Pending Applied Excluded (Questions) Excluded (Expired) Exc…" at bounding box center [898, 224] width 152 height 29
select select ""pending""
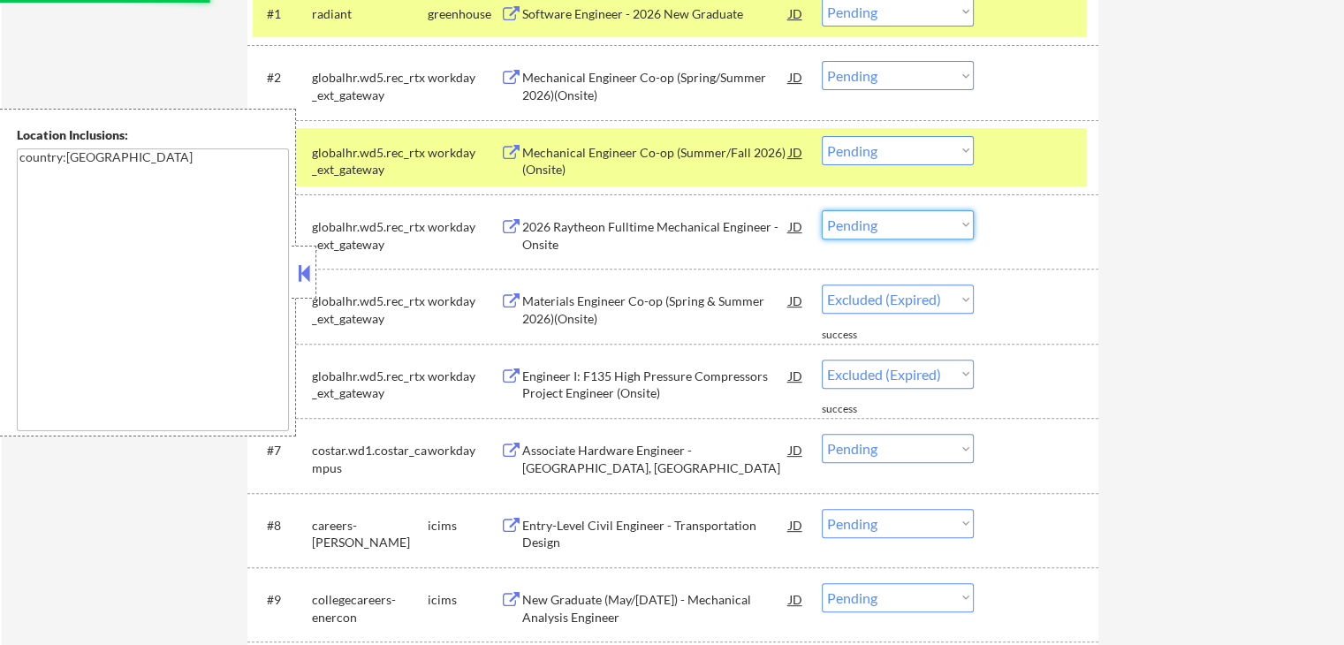
select select ""excluded__expired_""
click at [822, 210] on select "Choose an option... Pending Applied Excluded (Questions) Excluded (Expired) Exc…" at bounding box center [898, 224] width 152 height 29
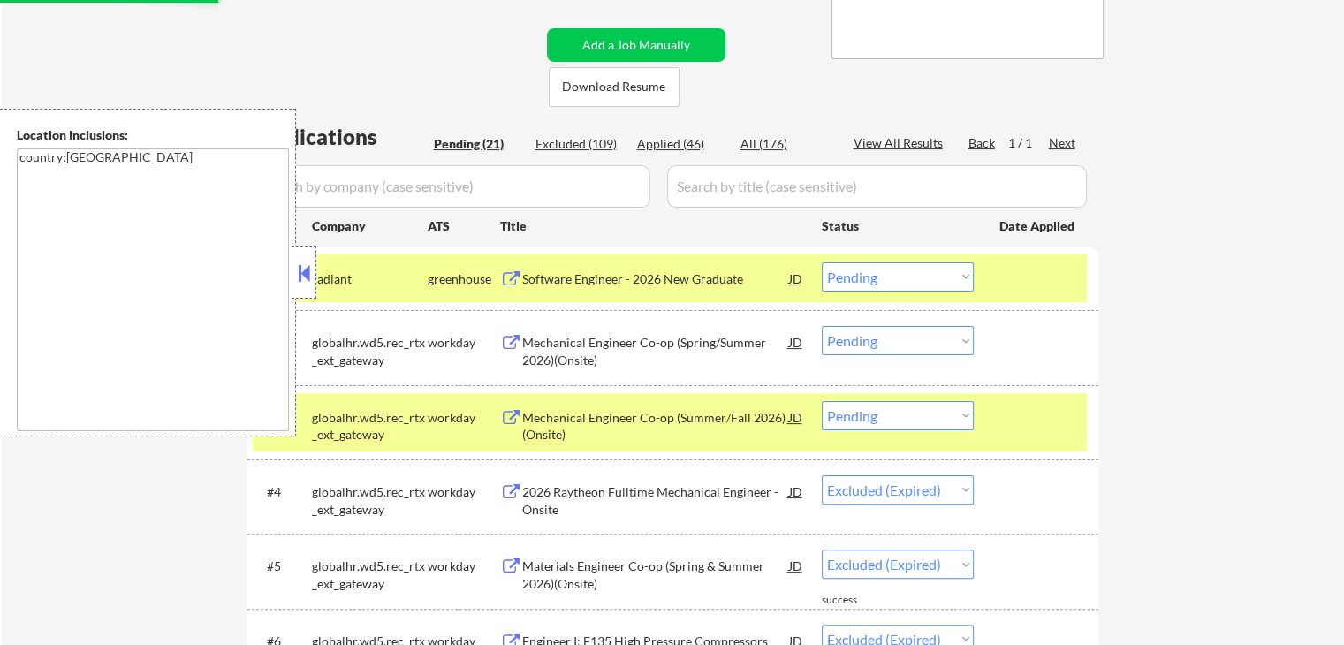
scroll to position [530, 0]
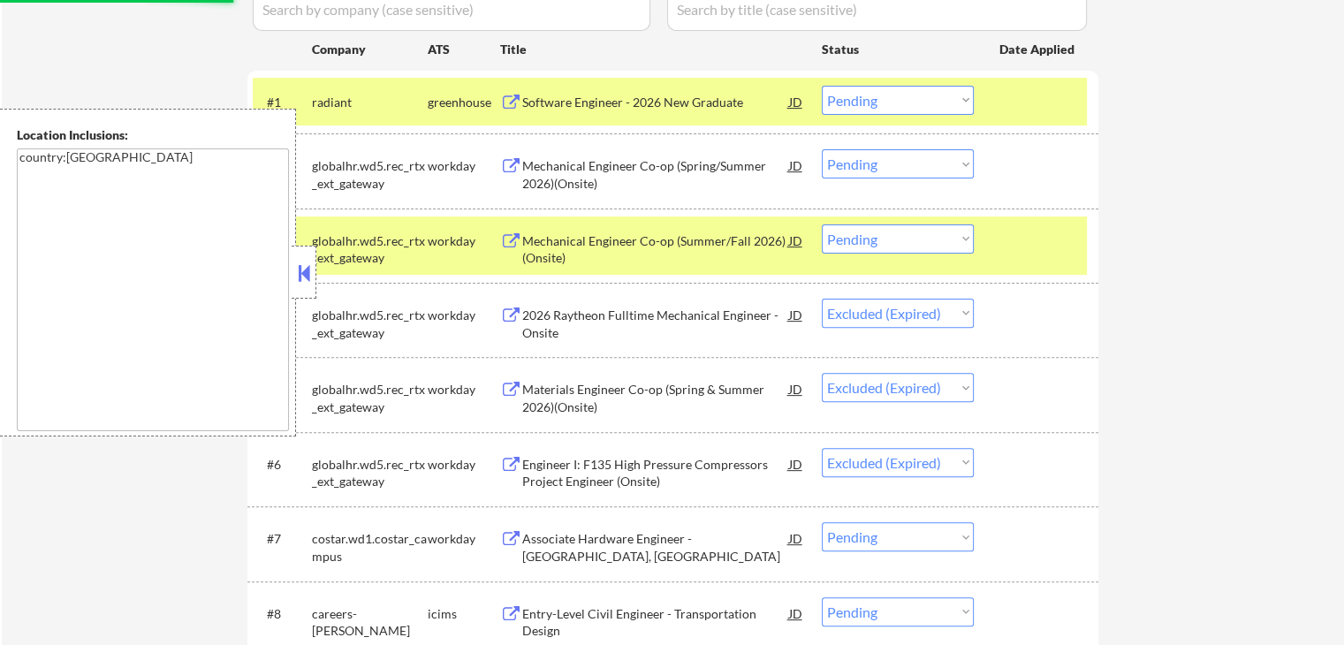
select select ""pending""
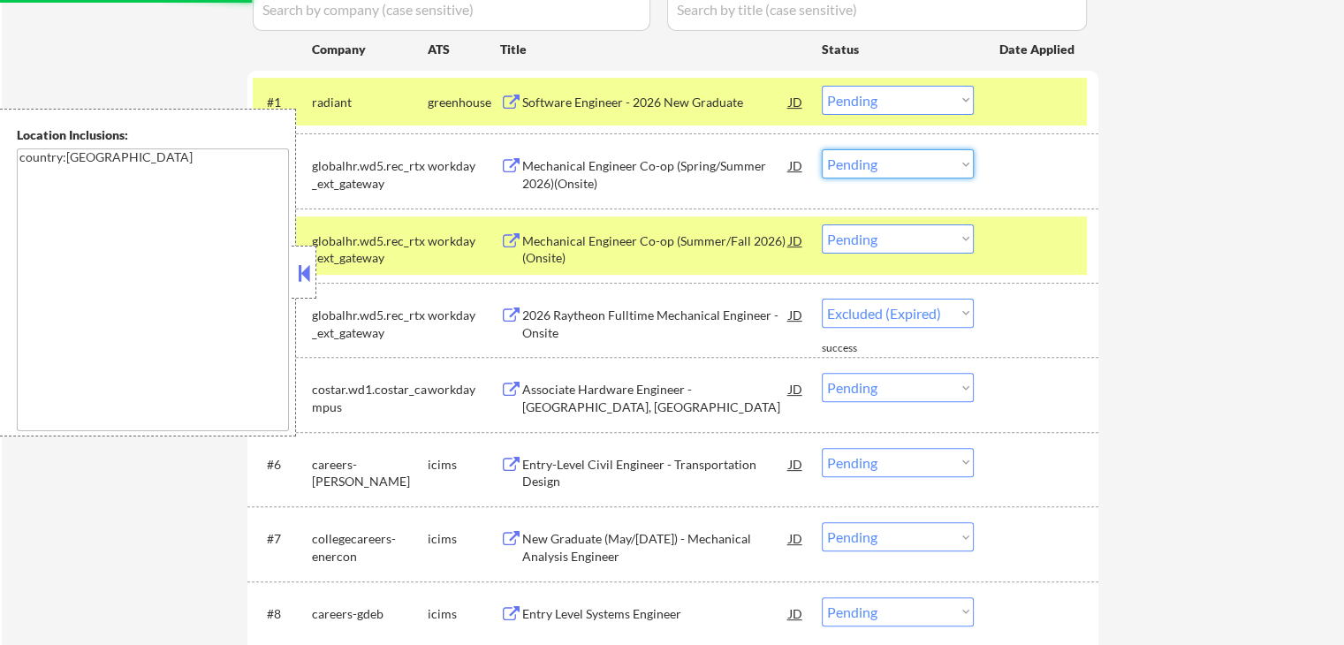
drag, startPoint x: 880, startPoint y: 164, endPoint x: 894, endPoint y: 171, distance: 15.8
click at [880, 163] on select "Choose an option... Pending Applied Excluded (Questions) Excluded (Expired) Exc…" at bounding box center [898, 163] width 152 height 29
select select ""excluded""
click at [822, 149] on select "Choose an option... Pending Applied Excluded (Questions) Excluded (Expired) Exc…" at bounding box center [898, 163] width 152 height 29
click at [940, 233] on select "Choose an option... Pending Applied Excluded (Questions) Excluded (Expired) Exc…" at bounding box center [898, 238] width 152 height 29
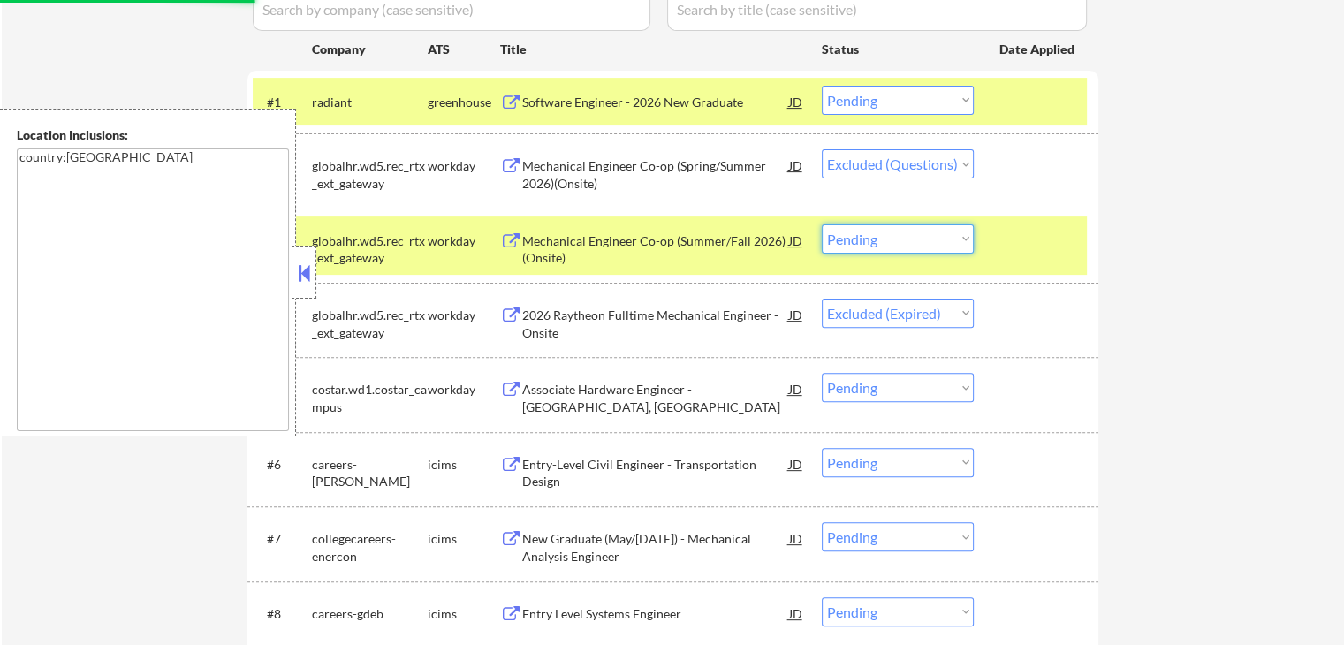
select select ""excluded""
click at [822, 224] on select "Choose an option... Pending Applied Excluded (Questions) Excluded (Expired) Exc…" at bounding box center [898, 238] width 152 height 29
select select ""pending""
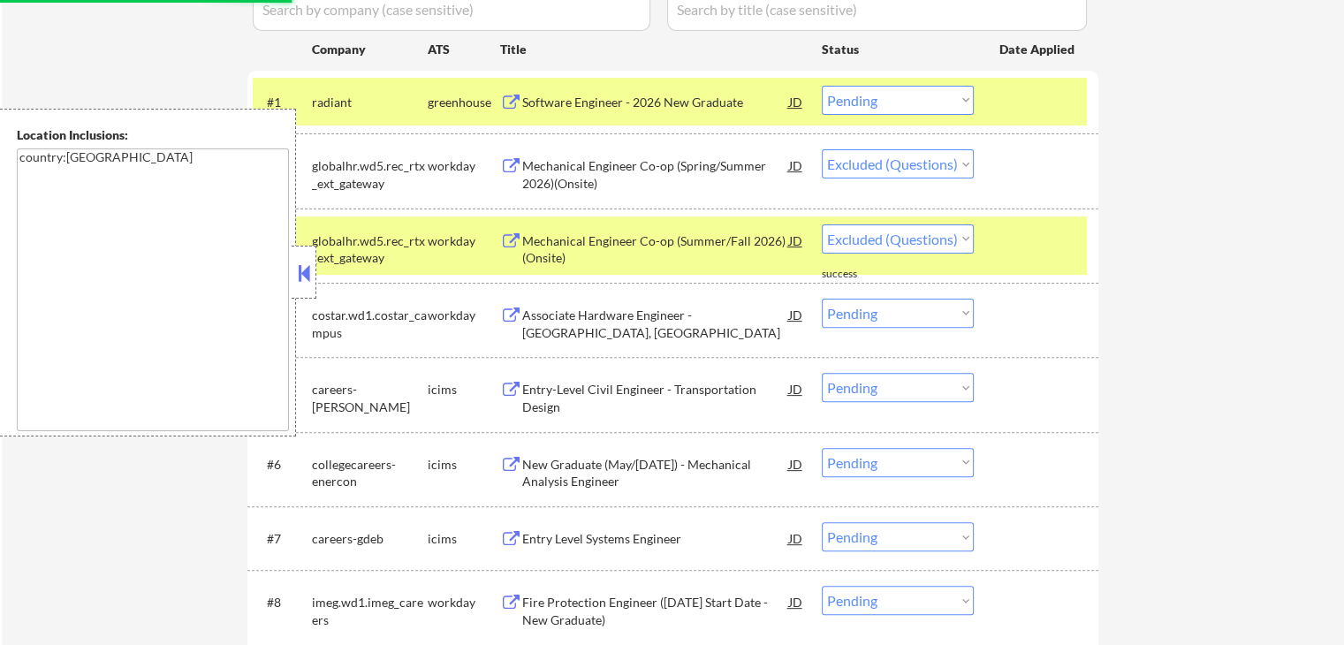
select select ""pending""
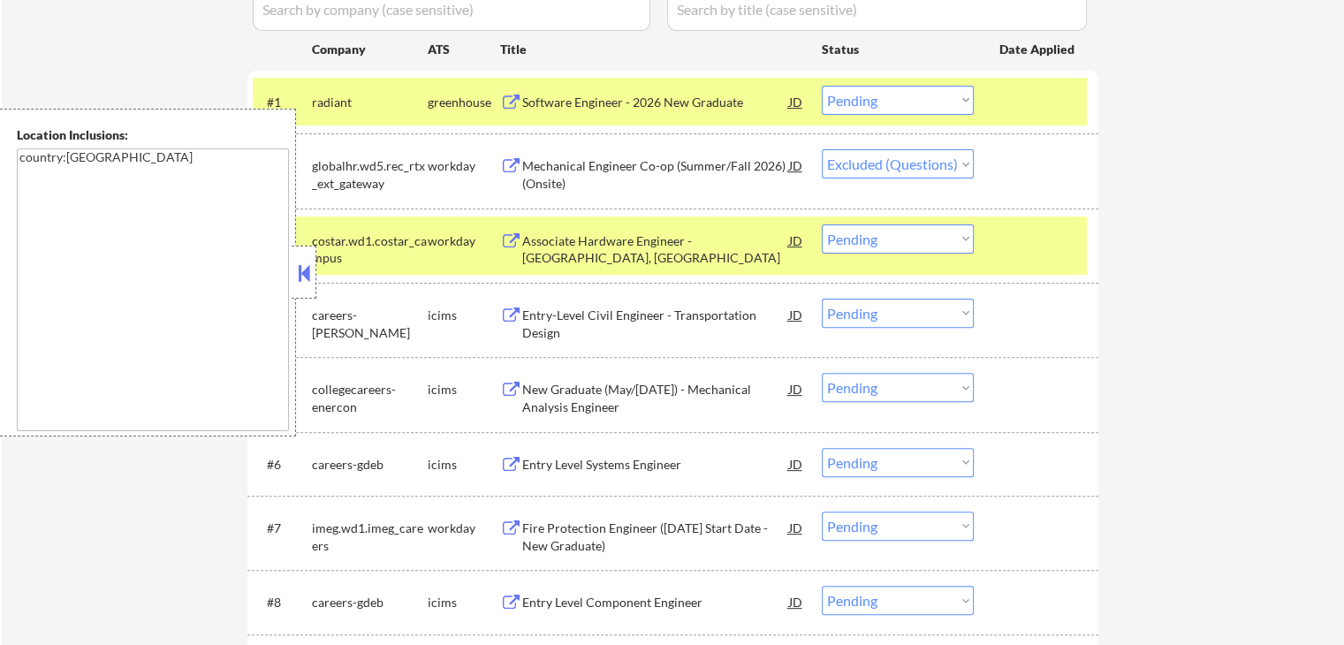
select select ""pending""
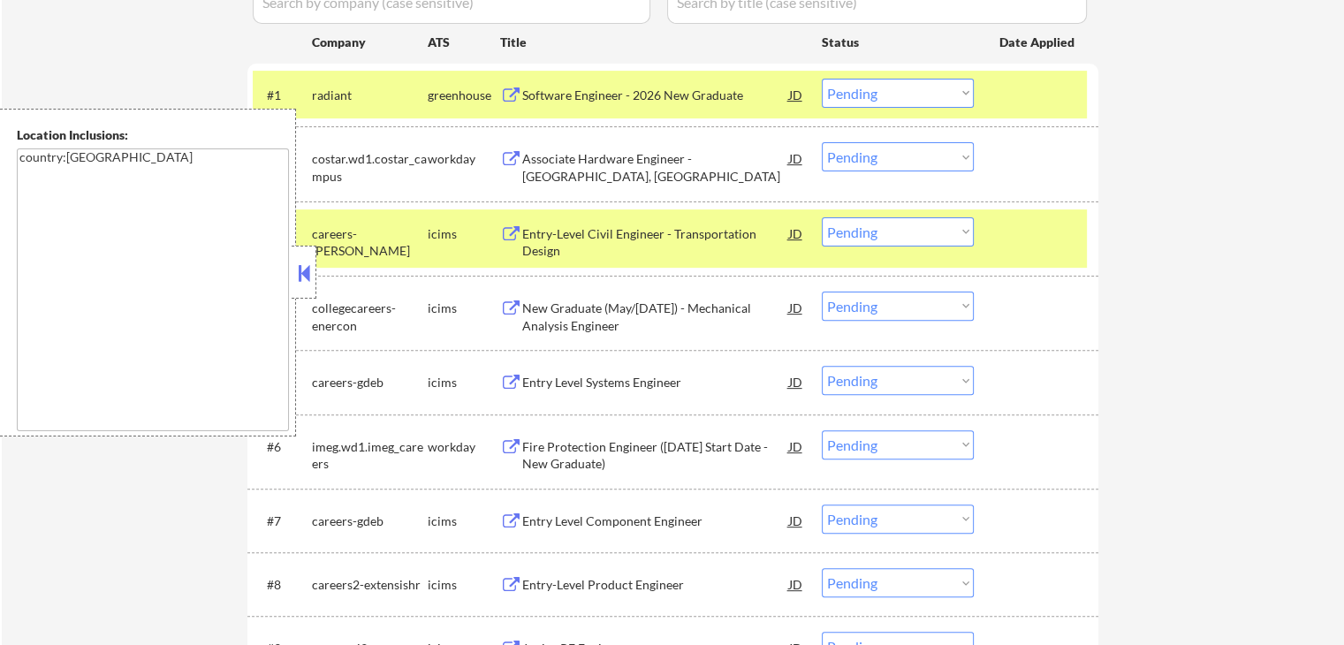
scroll to position [442, 0]
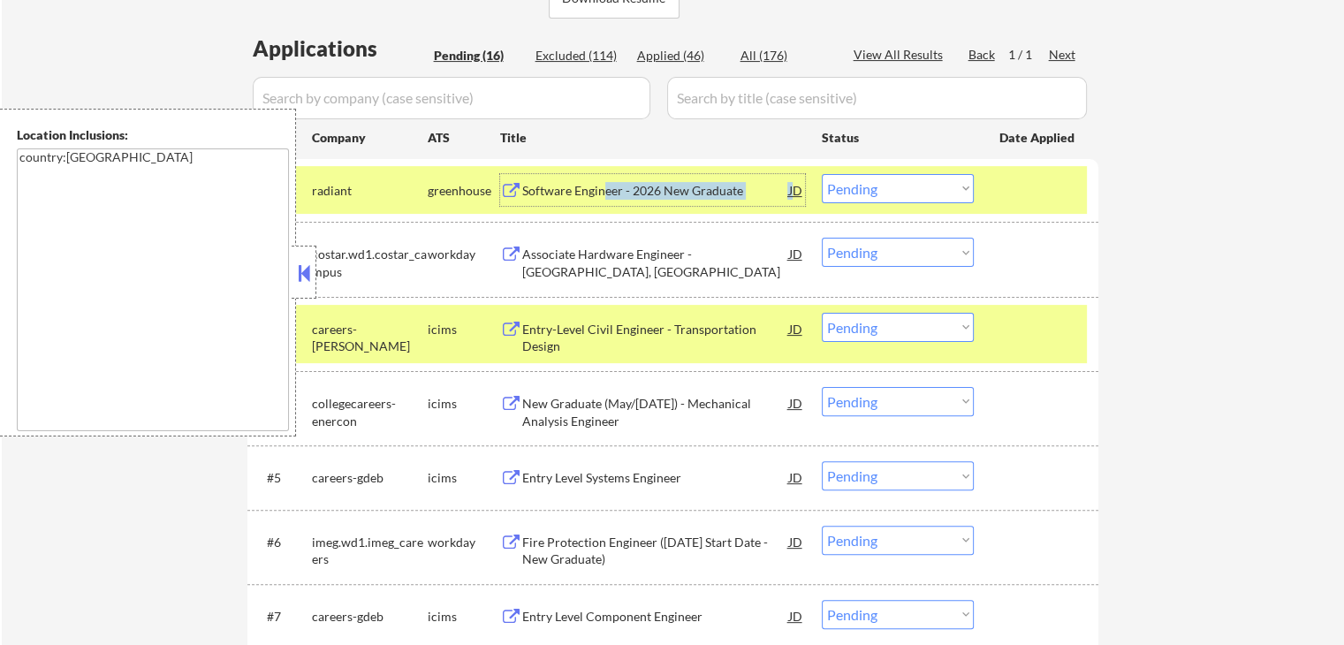
drag, startPoint x: 605, startPoint y: 191, endPoint x: 795, endPoint y: 193, distance: 189.9
click at [795, 193] on div "Software Engineer - 2026 New Graduate JD" at bounding box center [663, 190] width 283 height 32
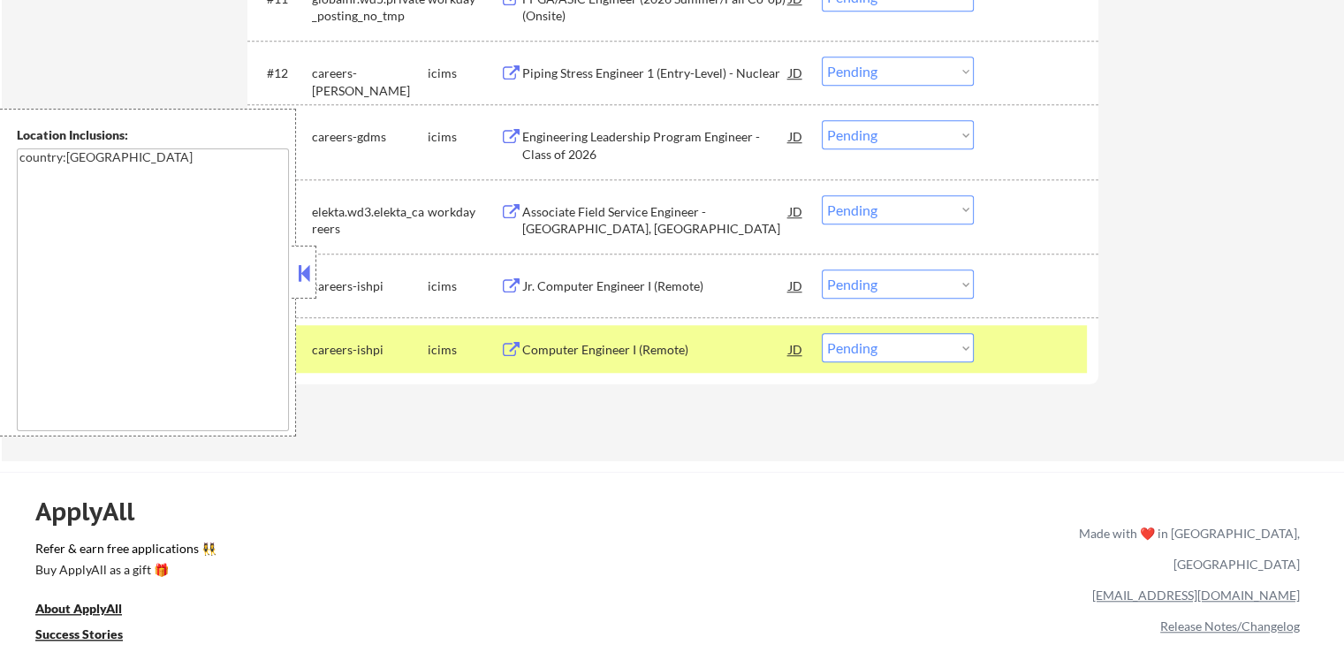
scroll to position [1325, 0]
drag, startPoint x: 882, startPoint y: 206, endPoint x: 908, endPoint y: 223, distance: 31.4
click at [883, 206] on select "Choose an option... Pending Applied Excluded (Questions) Excluded (Expired) Exc…" at bounding box center [898, 209] width 152 height 29
click at [822, 195] on select "Choose an option... Pending Applied Excluded (Questions) Excluded (Expired) Exc…" at bounding box center [898, 209] width 152 height 29
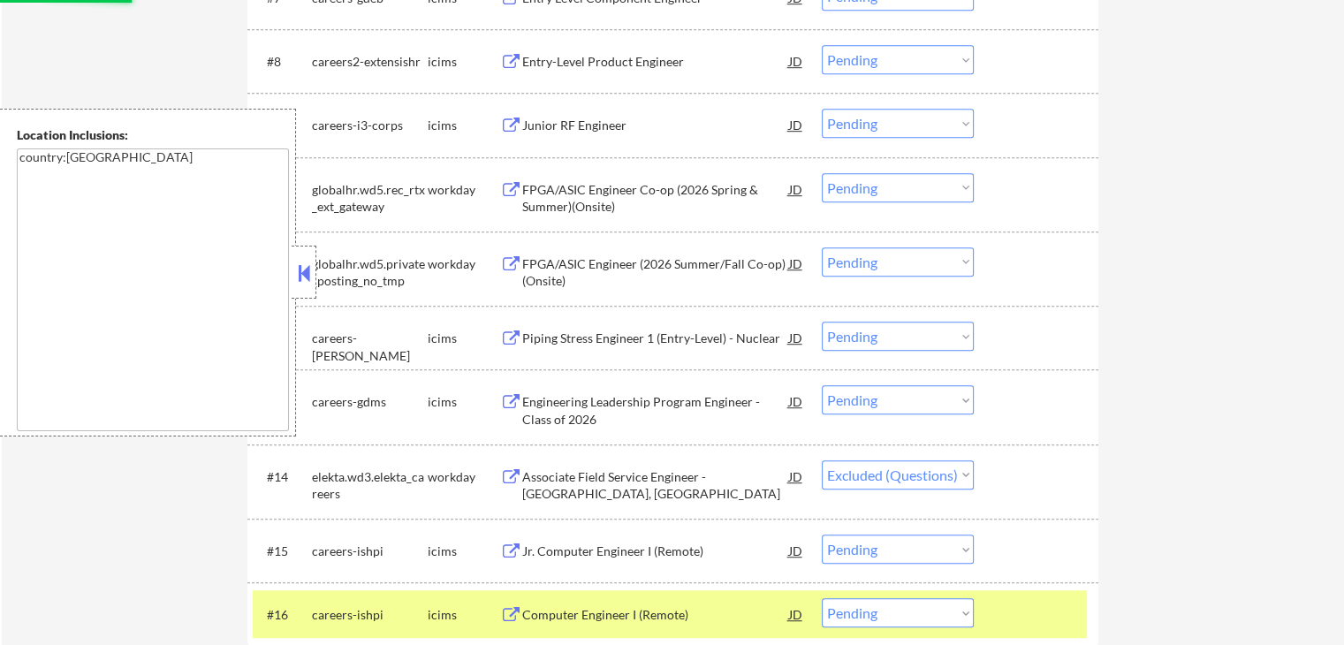
scroll to position [972, 0]
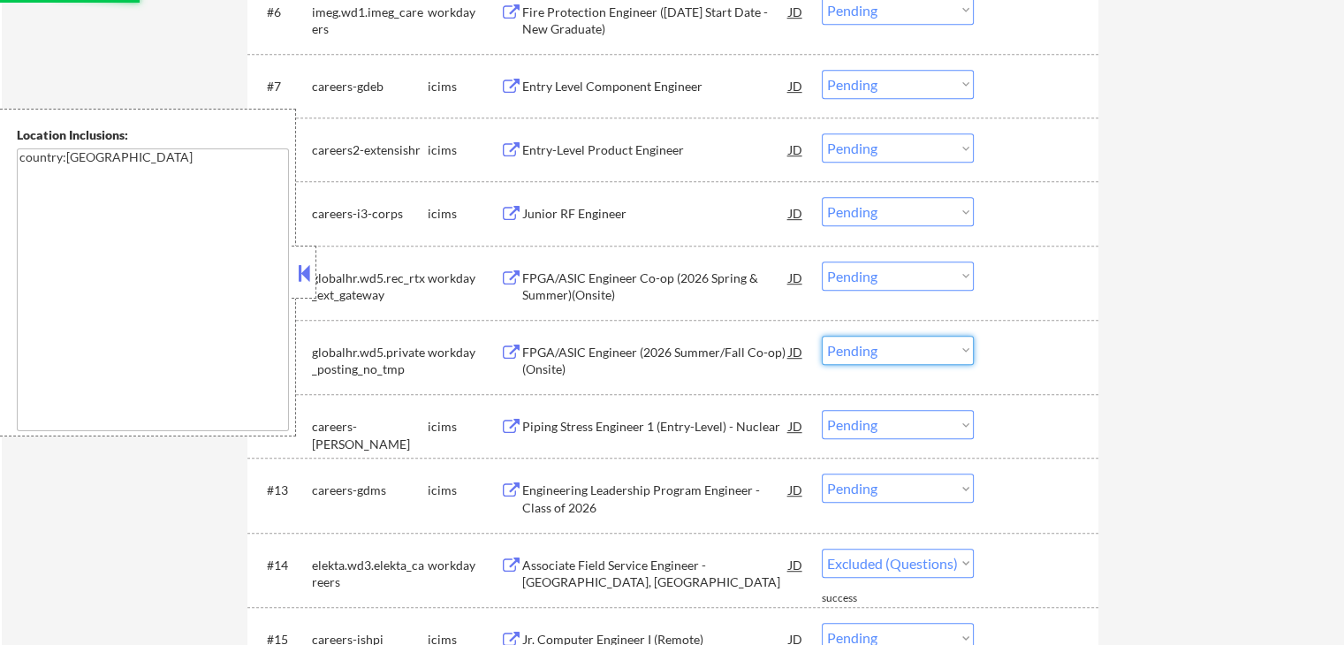
click at [939, 345] on select "Choose an option... Pending Applied Excluded (Questions) Excluded (Expired) Exc…" at bounding box center [898, 350] width 152 height 29
select select ""pending""
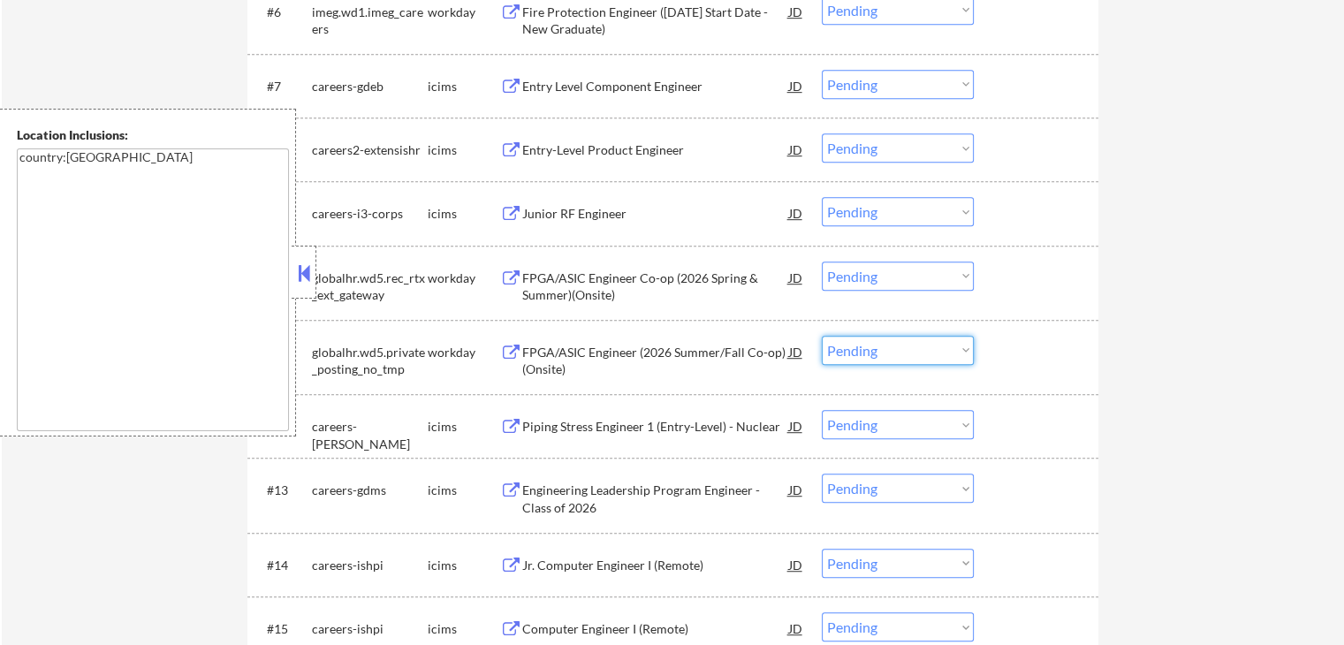
select select ""excluded__other_""
click at [822, 336] on select "Choose an option... Pending Applied Excluded (Questions) Excluded (Expired) Exc…" at bounding box center [898, 350] width 152 height 29
drag, startPoint x: 867, startPoint y: 273, endPoint x: 870, endPoint y: 286, distance: 13.5
click at [867, 273] on select "Choose an option... Pending Applied Excluded (Questions) Excluded (Expired) Exc…" at bounding box center [898, 275] width 152 height 29
select select ""excluded__other_""
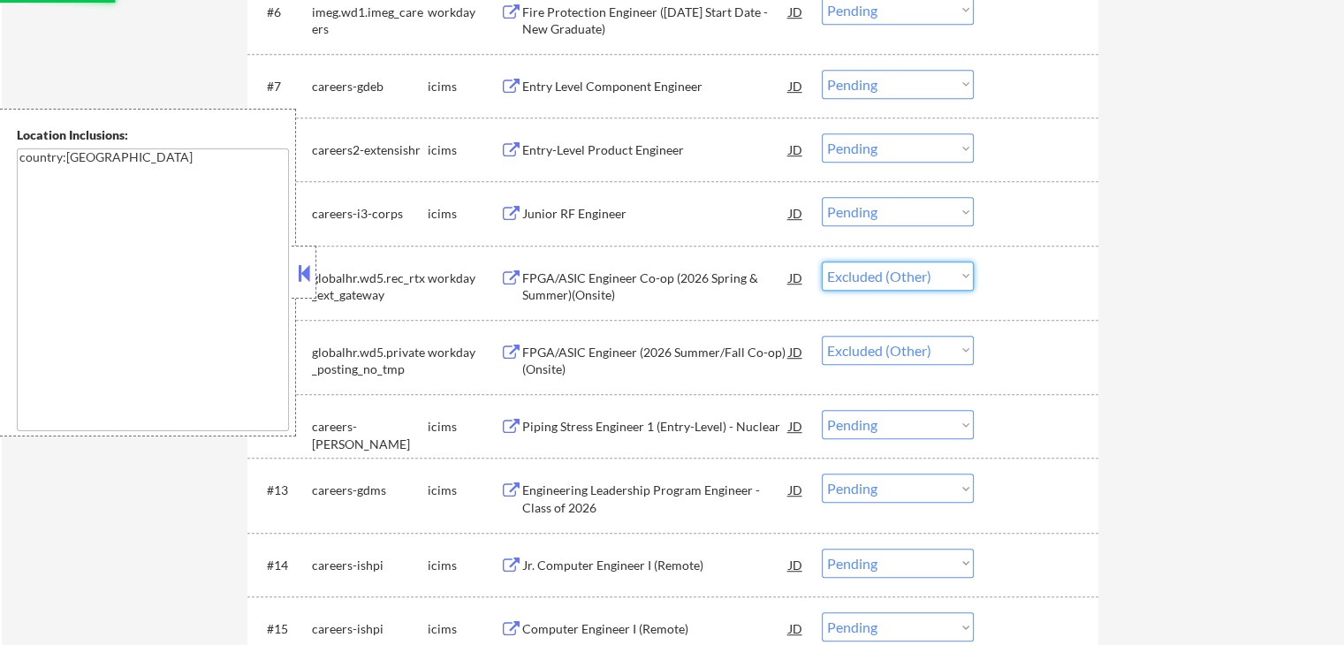
click at [822, 261] on select "Choose an option... Pending Applied Excluded (Questions) Excluded (Expired) Exc…" at bounding box center [898, 275] width 152 height 29
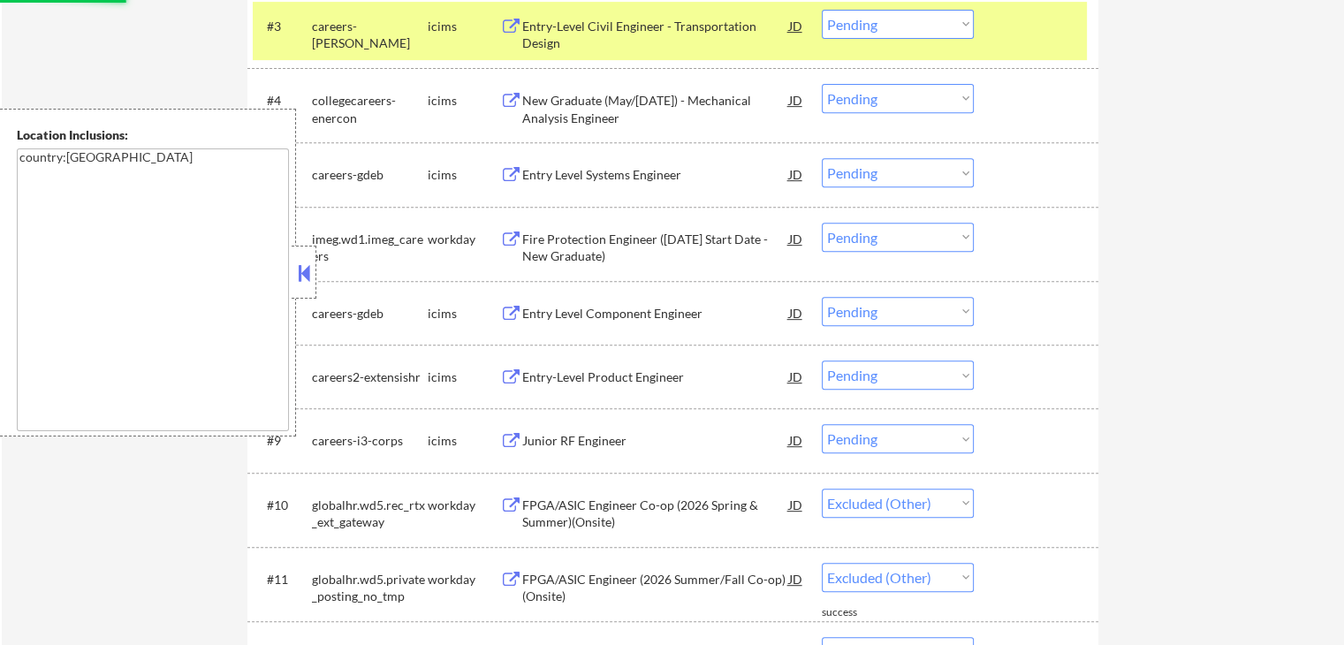
scroll to position [707, 0]
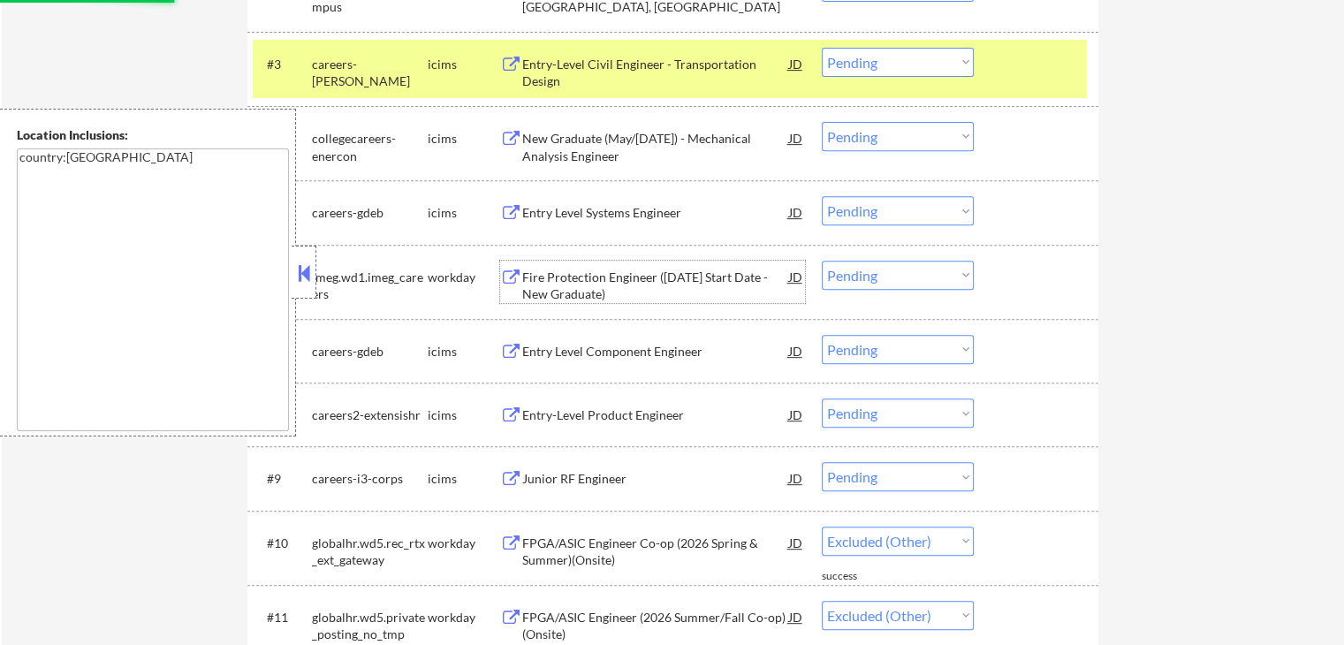
click at [620, 287] on div "Fire Protection Engineer ([DATE] Start Date - New Graduate)" at bounding box center [655, 286] width 267 height 34
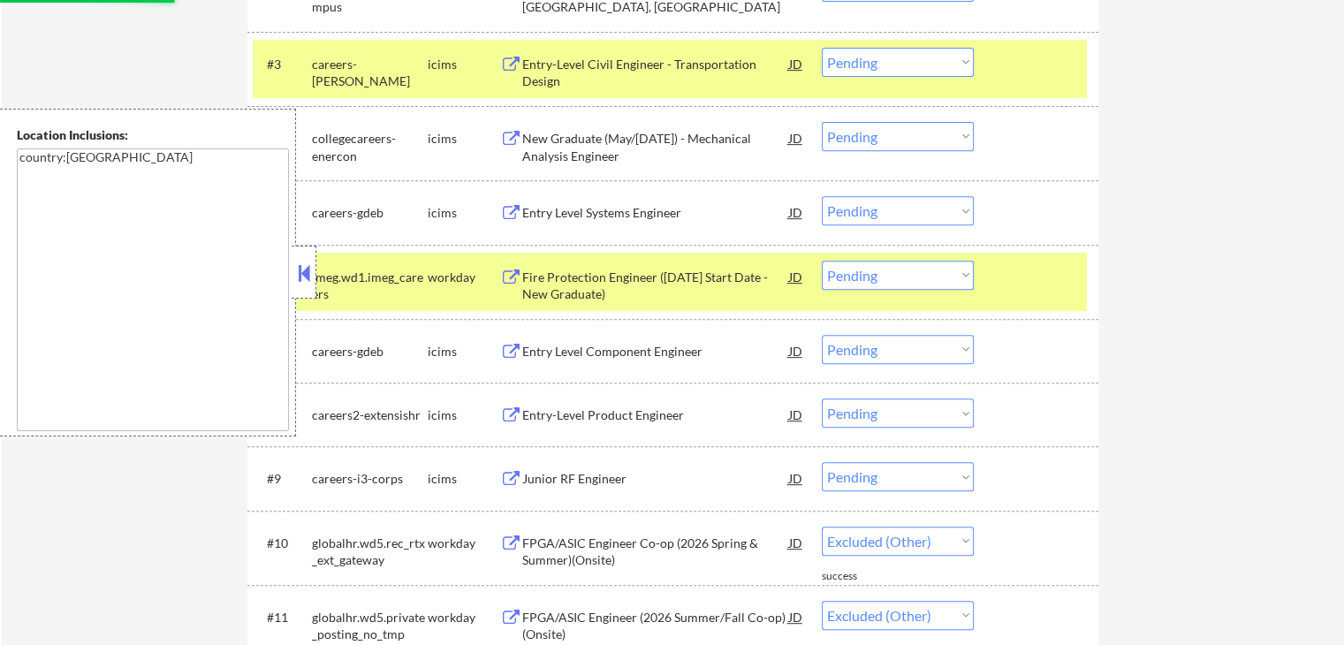
select select ""pending""
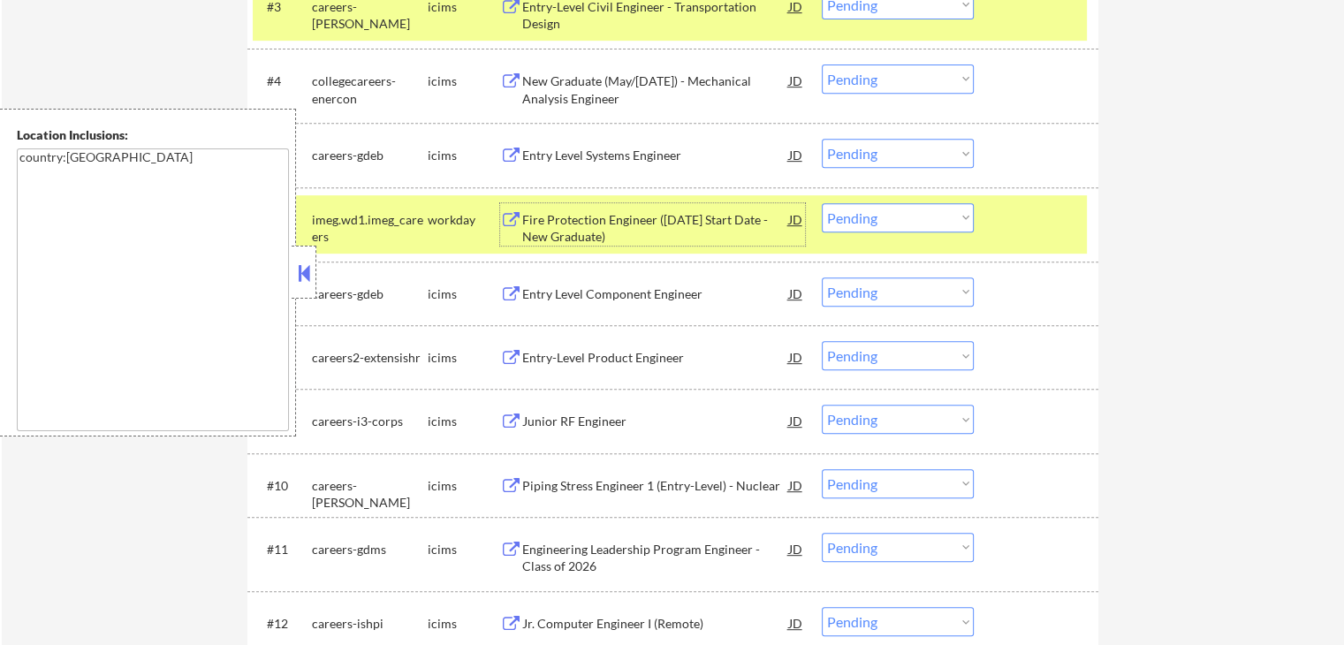
scroll to position [795, 0]
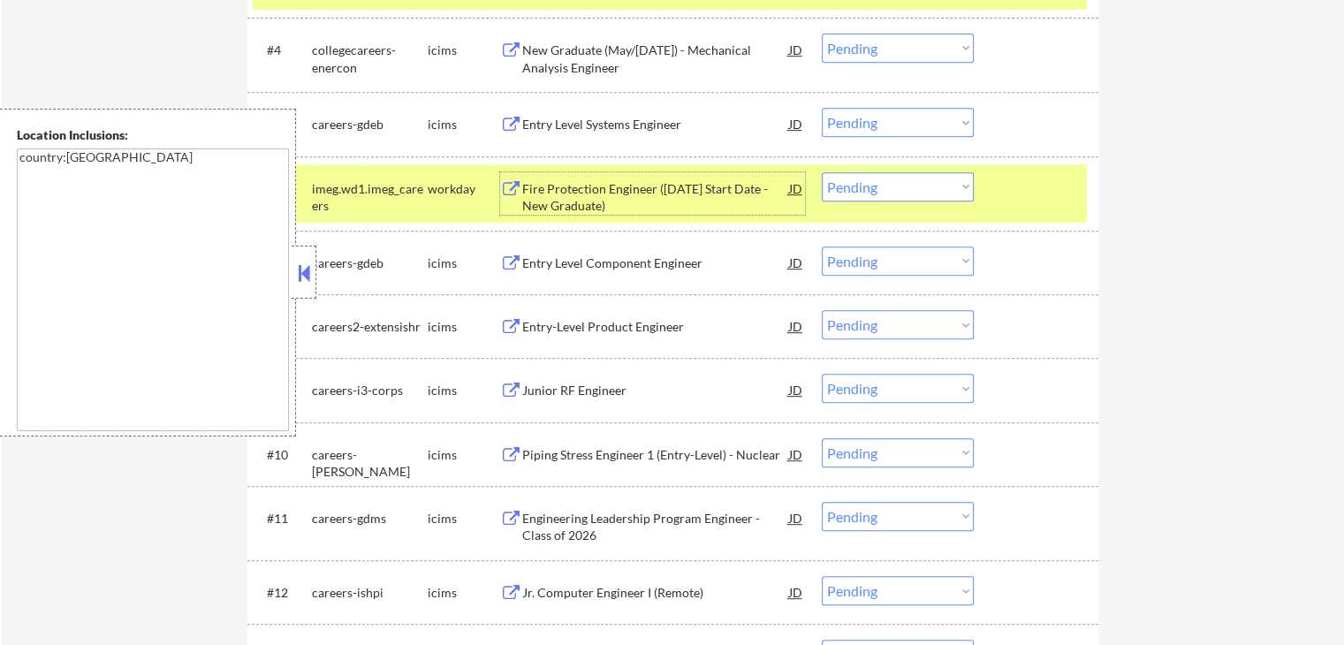
click at [897, 195] on select "Choose an option... Pending Applied Excluded (Questions) Excluded (Expired) Exc…" at bounding box center [898, 186] width 152 height 29
click at [822, 172] on select "Choose an option... Pending Applied Excluded (Questions) Excluded (Expired) Exc…" at bounding box center [898, 186] width 152 height 29
select select ""pending""
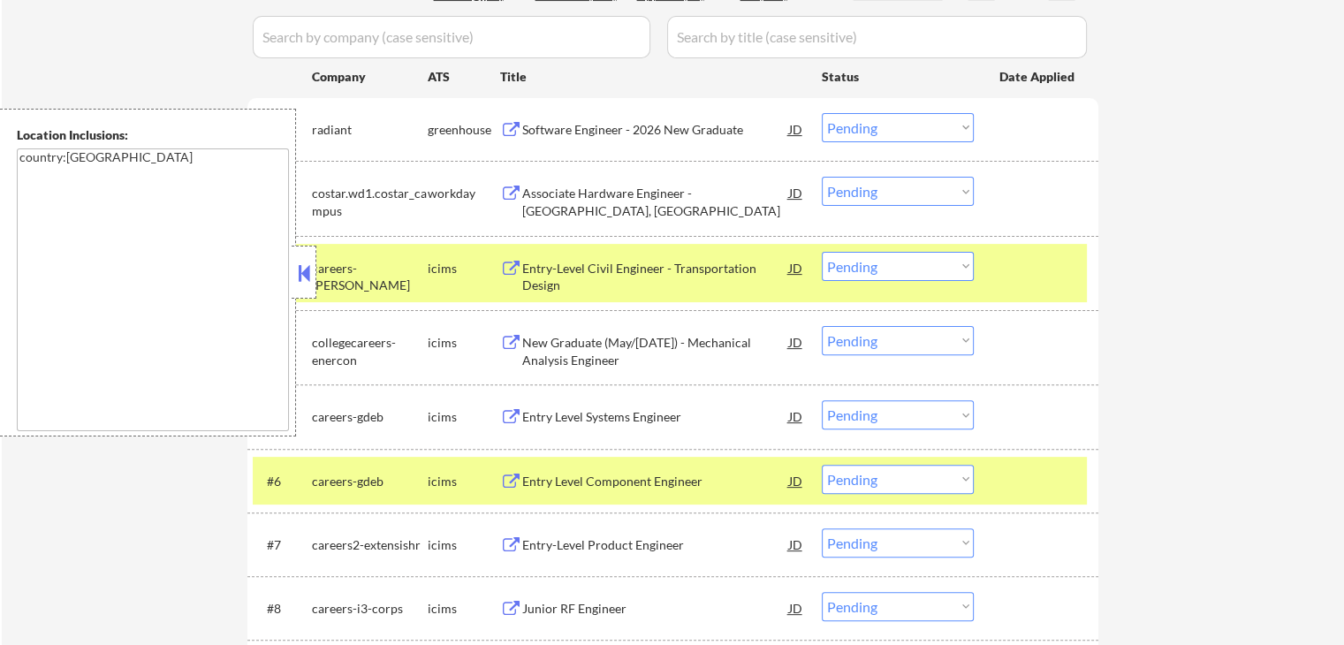
scroll to position [530, 0]
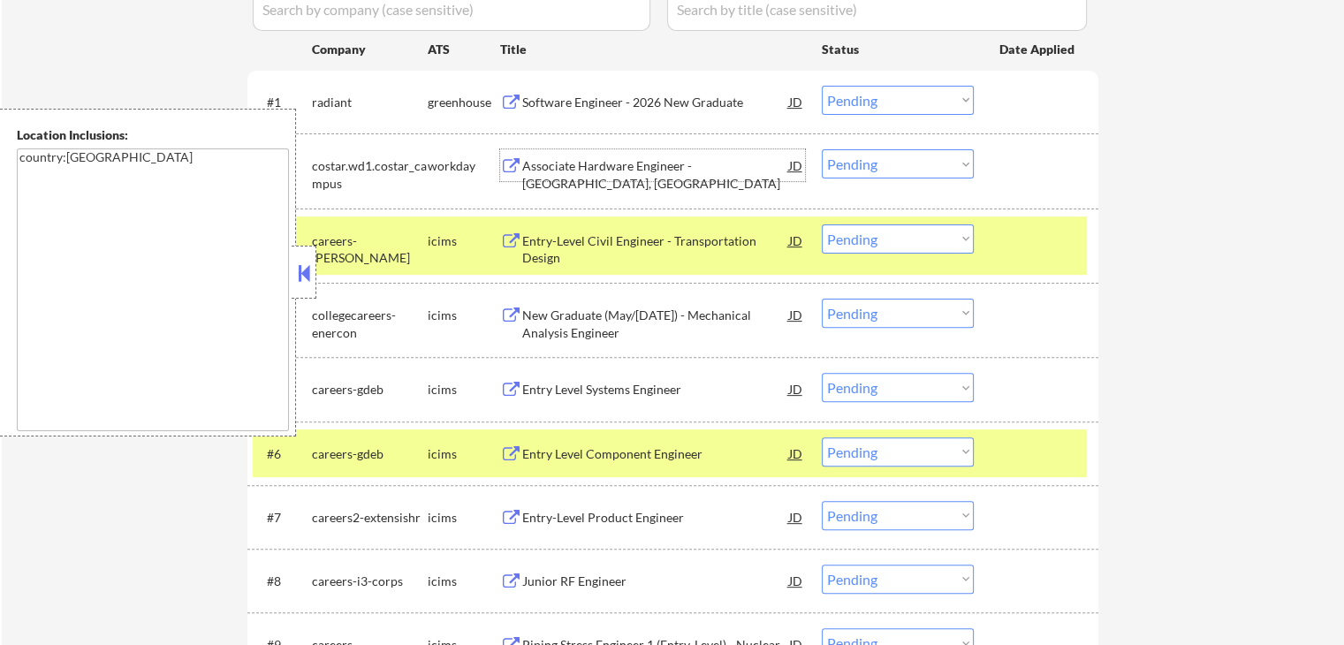
click at [584, 170] on div "Associate Hardware Engineer - [GEOGRAPHIC_DATA], [GEOGRAPHIC_DATA]" at bounding box center [655, 174] width 267 height 34
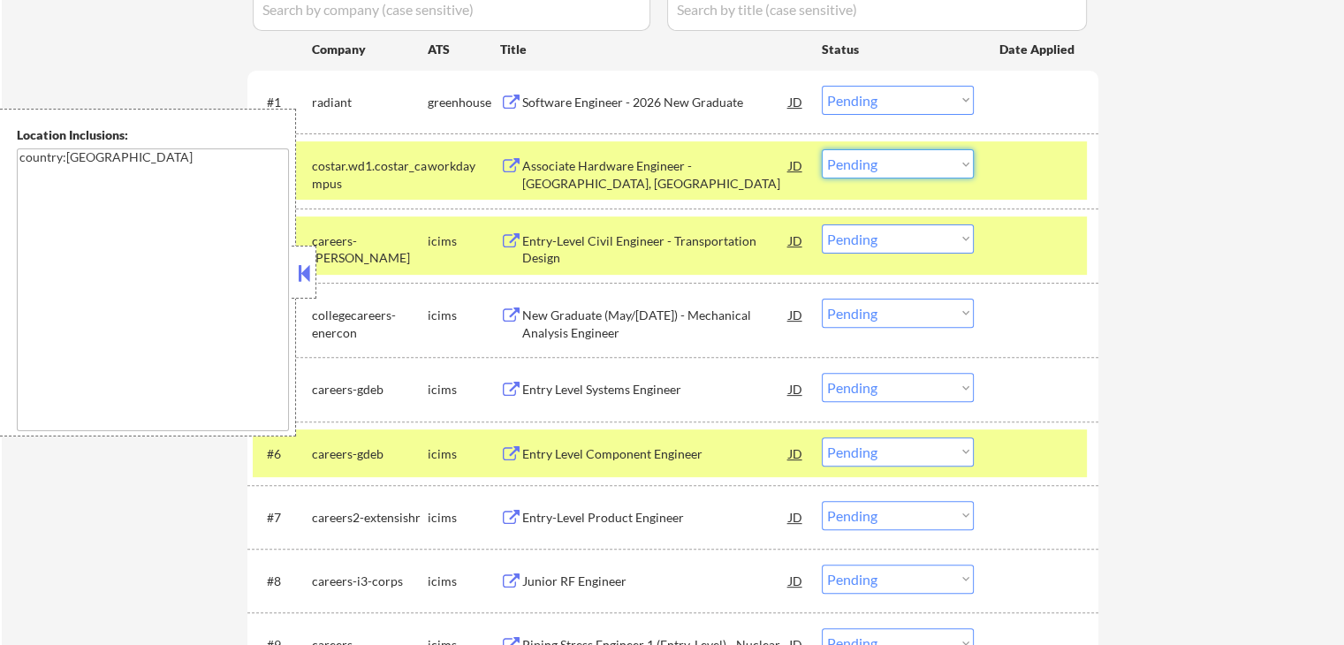
click at [878, 160] on select "Choose an option... Pending Applied Excluded (Questions) Excluded (Expired) Exc…" at bounding box center [898, 163] width 152 height 29
click at [822, 149] on select "Choose an option... Pending Applied Excluded (Questions) Excluded (Expired) Exc…" at bounding box center [898, 163] width 152 height 29
select select ""pending""
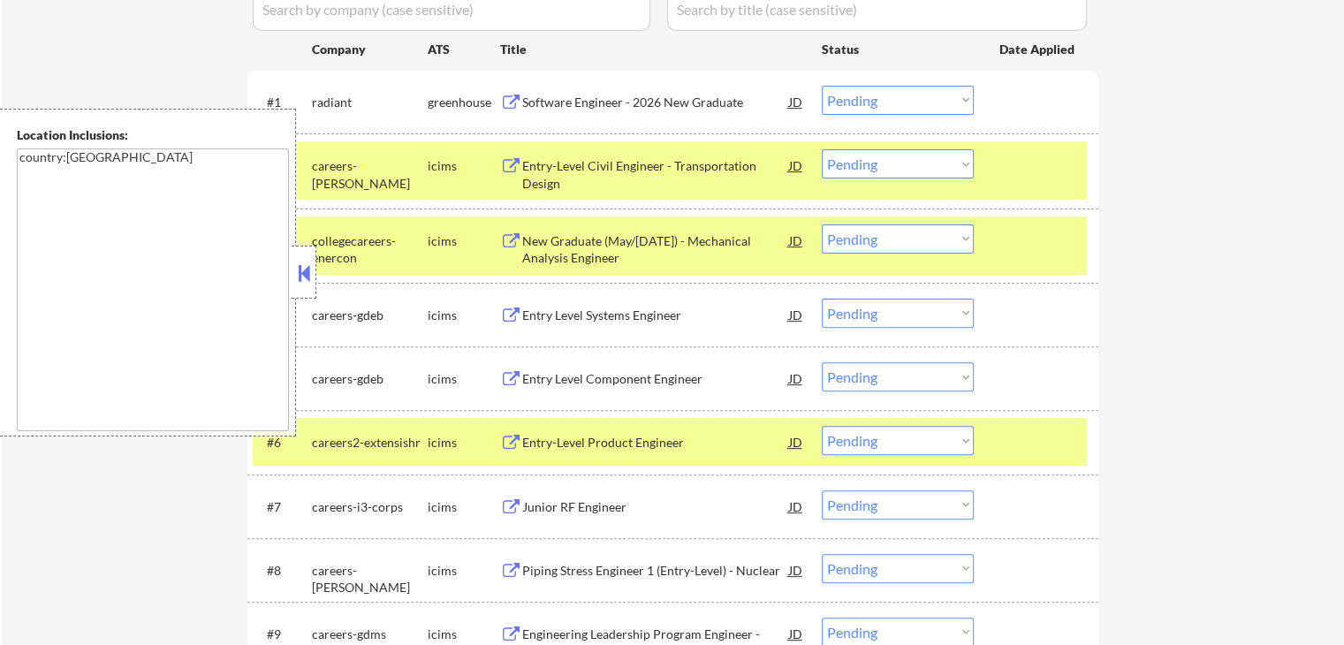
scroll to position [442, 0]
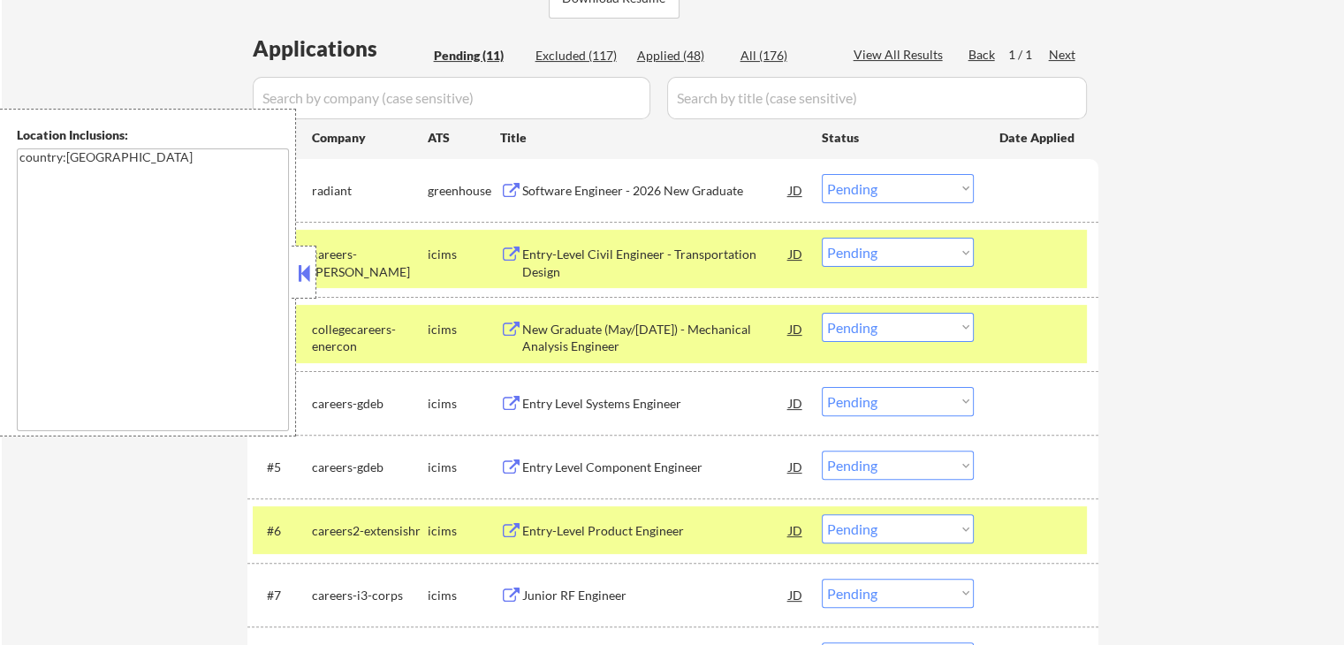
click at [609, 255] on div "Entry-Level Civil Engineer - Transportation Design" at bounding box center [655, 263] width 267 height 34
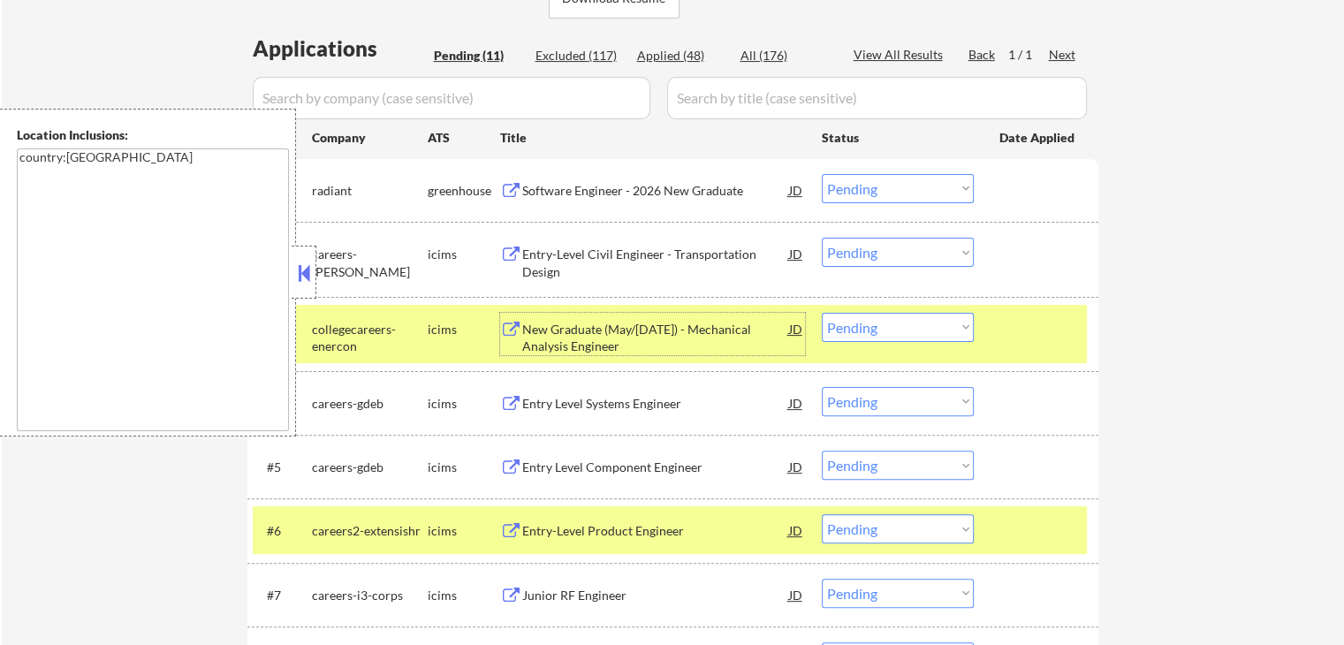
click at [590, 346] on div "New Graduate (May/[DATE]) - Mechanical Analysis Engineer" at bounding box center [655, 338] width 267 height 34
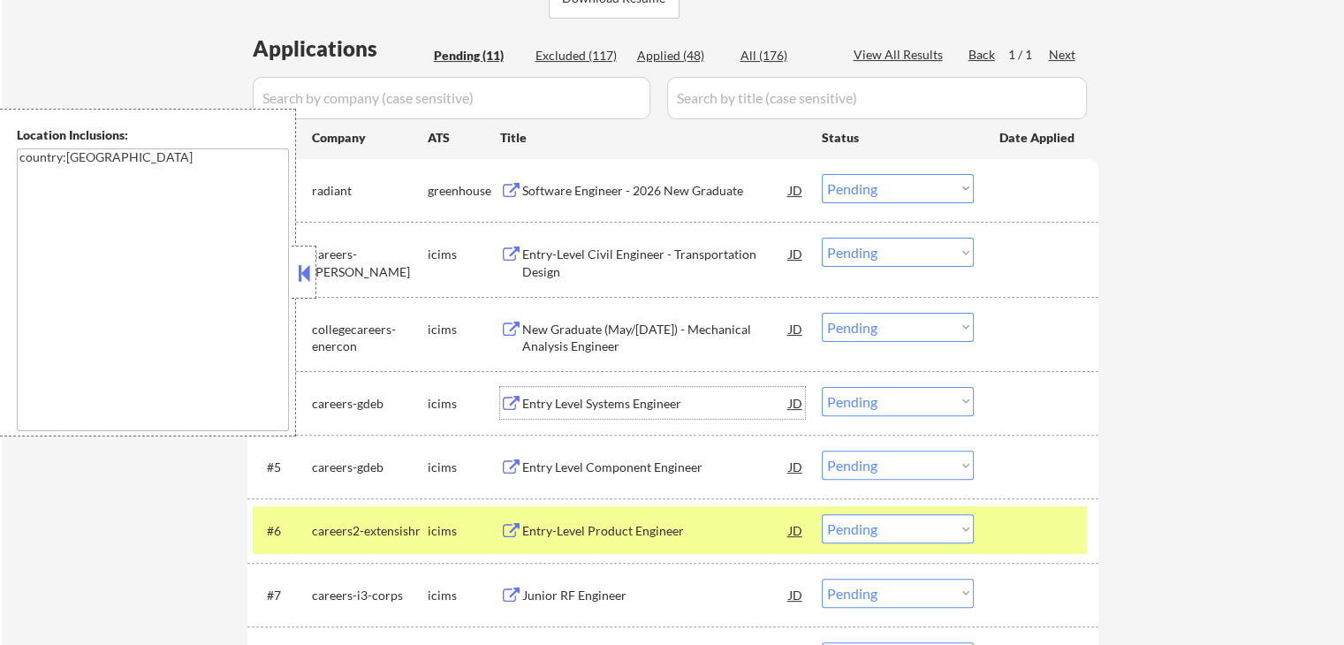
click at [576, 405] on div "Entry Level Systems Engineer" at bounding box center [655, 404] width 267 height 18
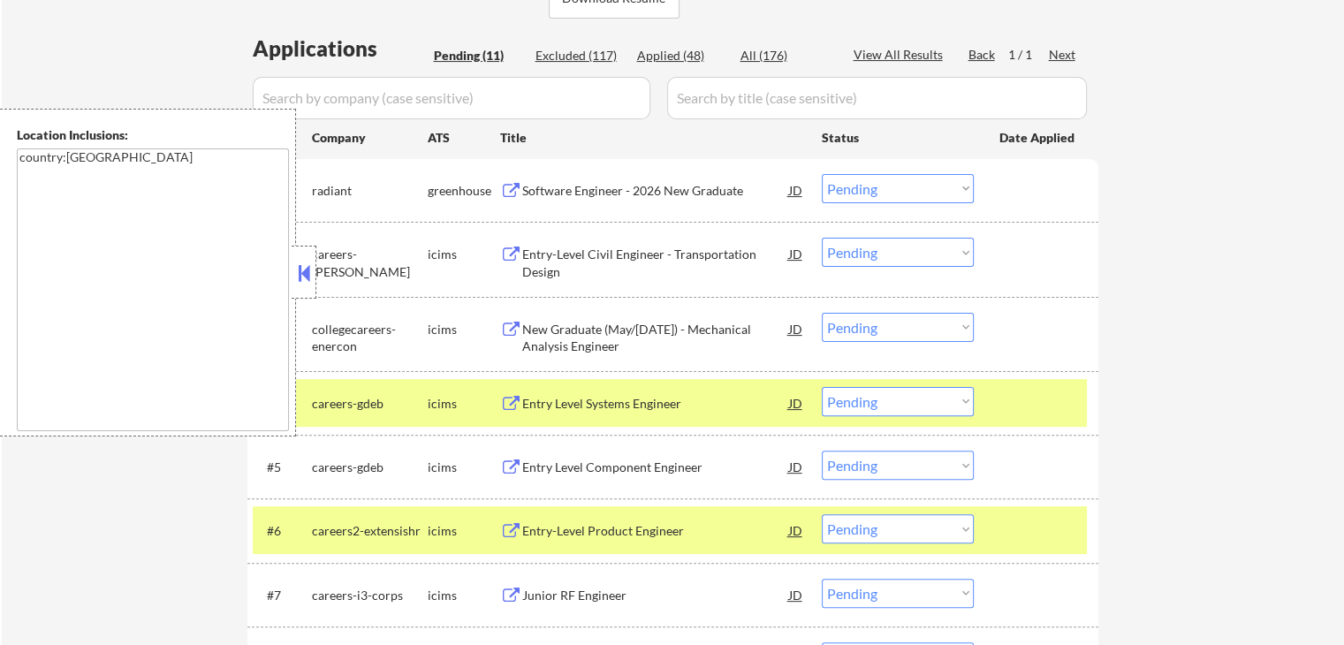
click at [575, 461] on div "Entry Level Component Engineer" at bounding box center [655, 467] width 267 height 18
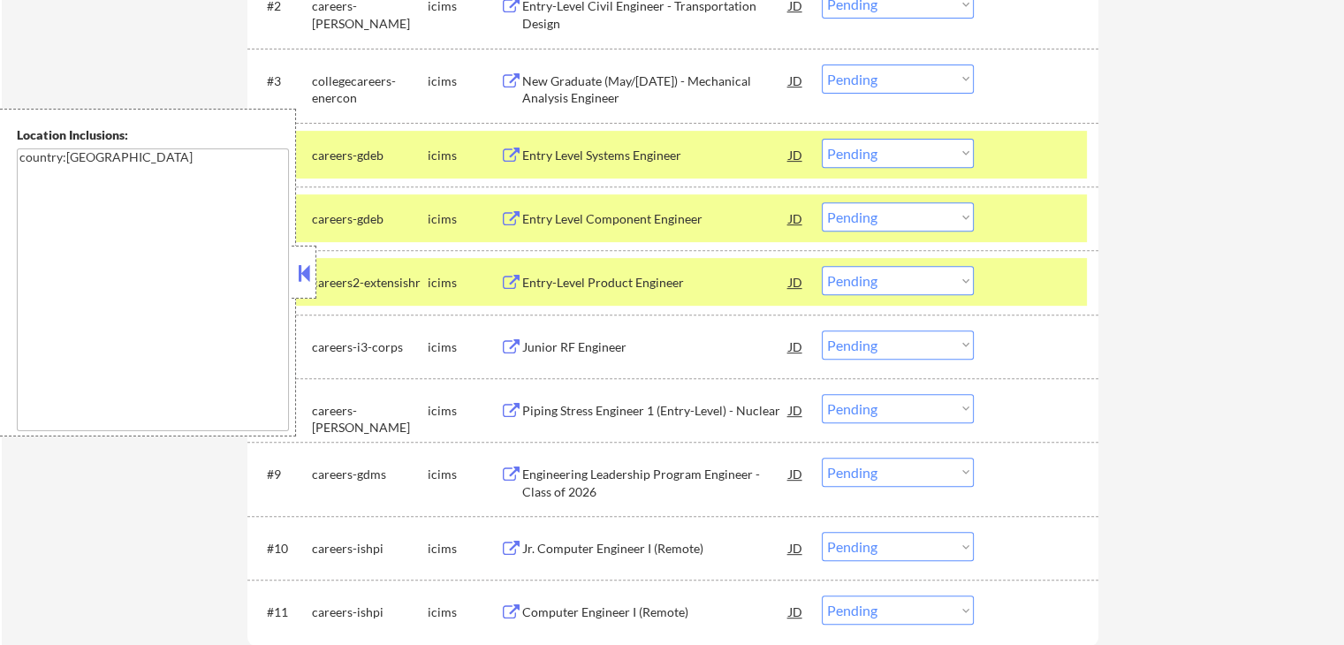
scroll to position [795, 0]
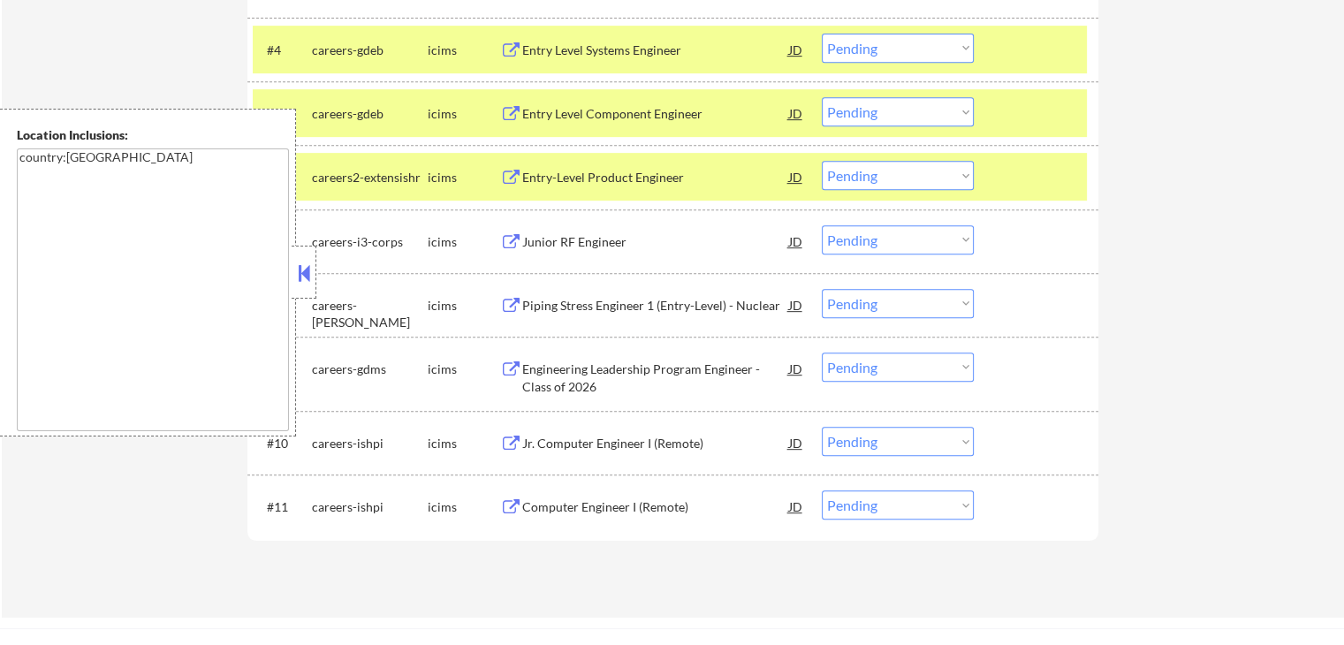
click at [603, 186] on div "Entry-Level Product Engineer" at bounding box center [655, 178] width 267 height 18
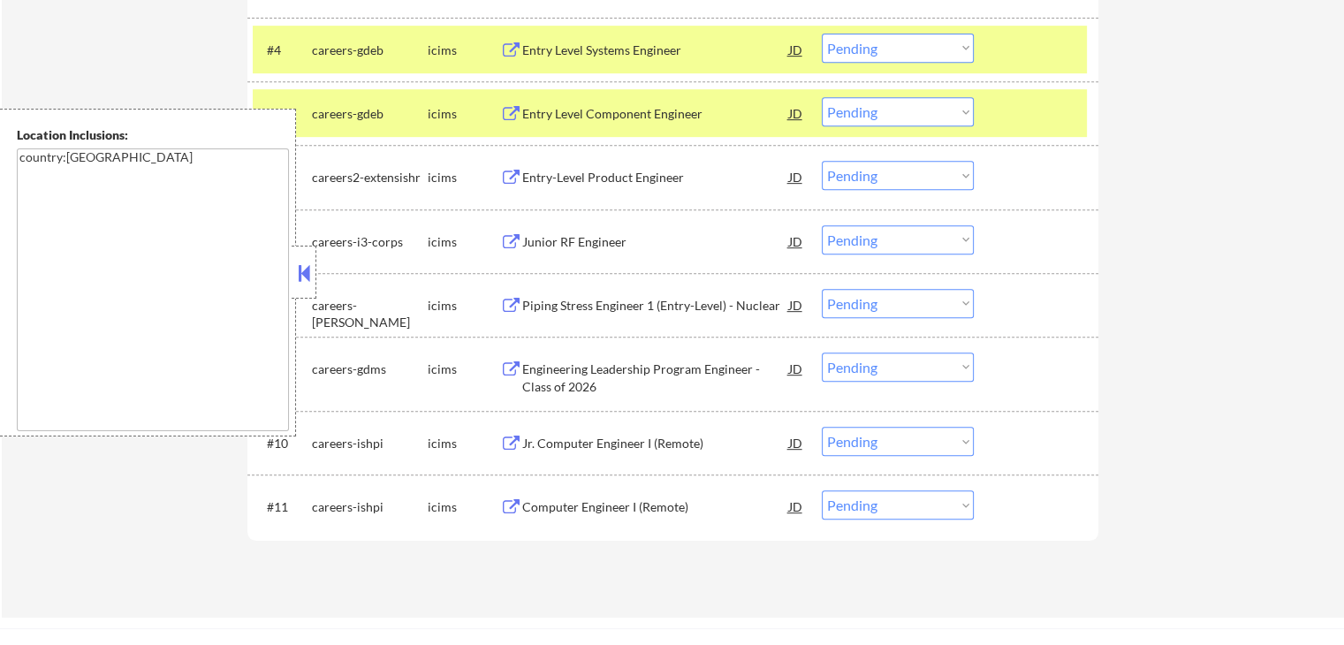
click at [595, 231] on div "Junior RF Engineer" at bounding box center [655, 241] width 267 height 32
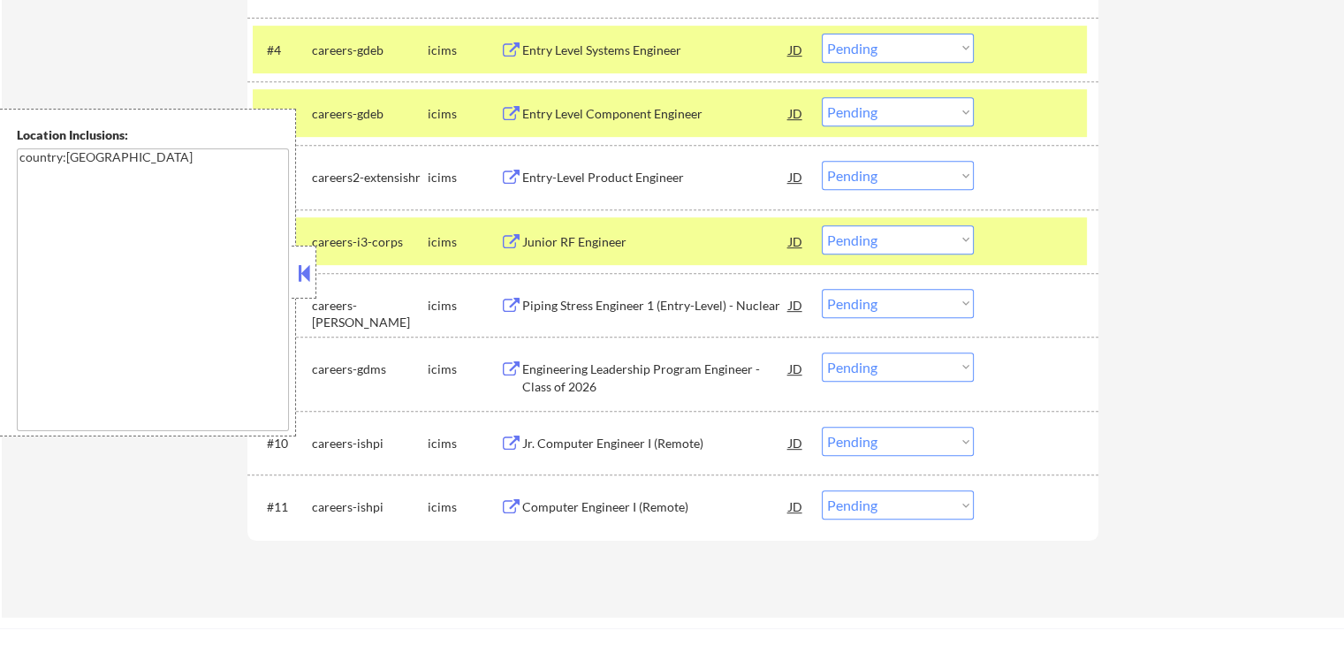
click at [587, 307] on div "Piping Stress Engineer 1 (Entry-Level) - Nuclear" at bounding box center [655, 306] width 267 height 18
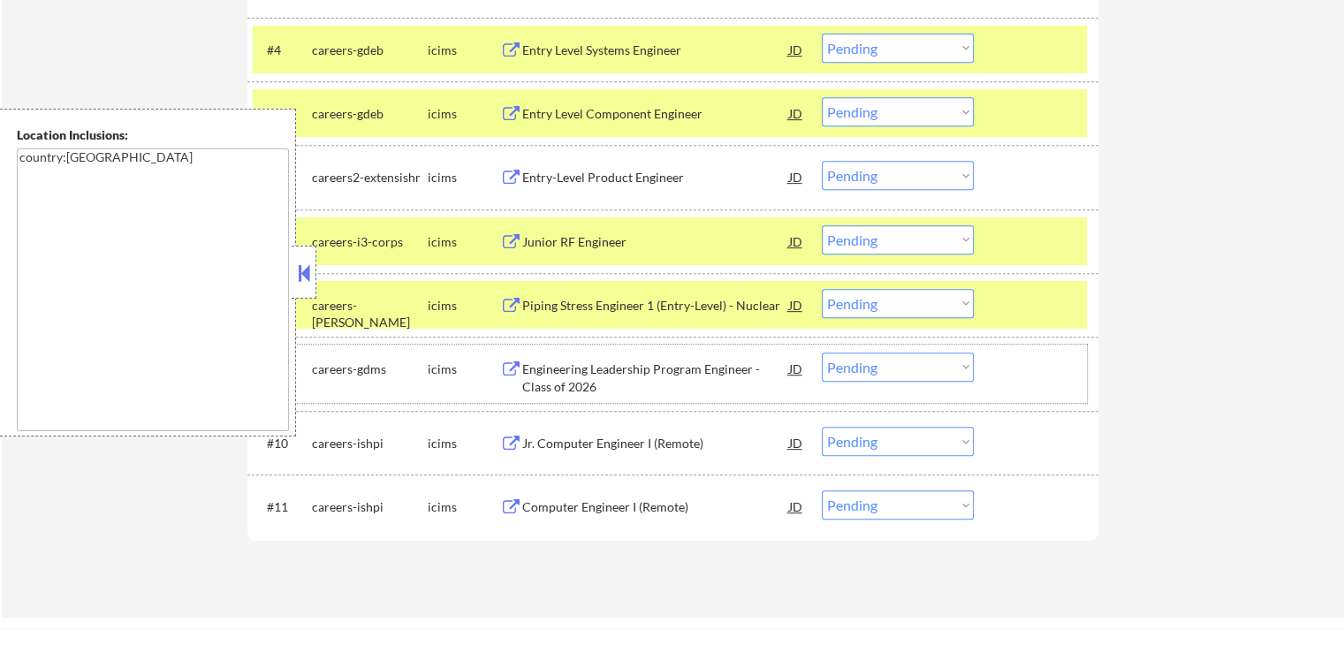
click at [593, 345] on div "#9 careers-gdms icims Engineering Leadership Program Engineer - Class of 2026 J…" at bounding box center [670, 374] width 834 height 58
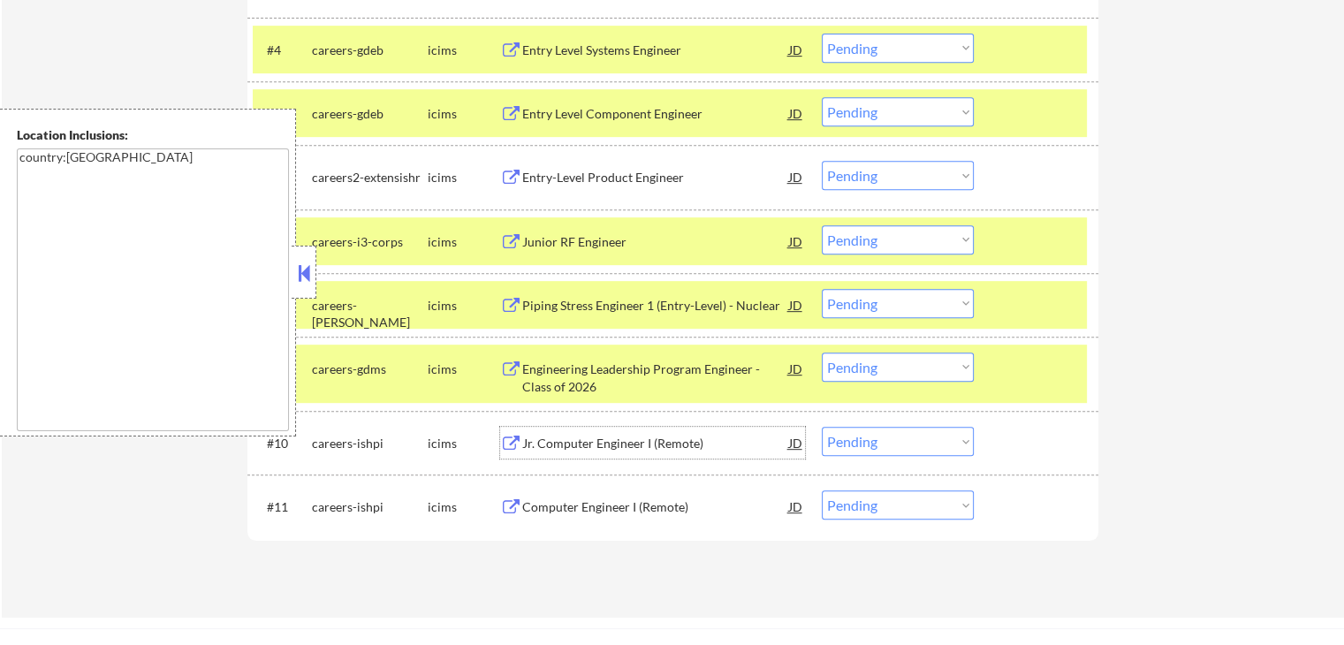
click at [604, 436] on div "Jr. Computer Engineer I (Remote)" at bounding box center [655, 444] width 267 height 18
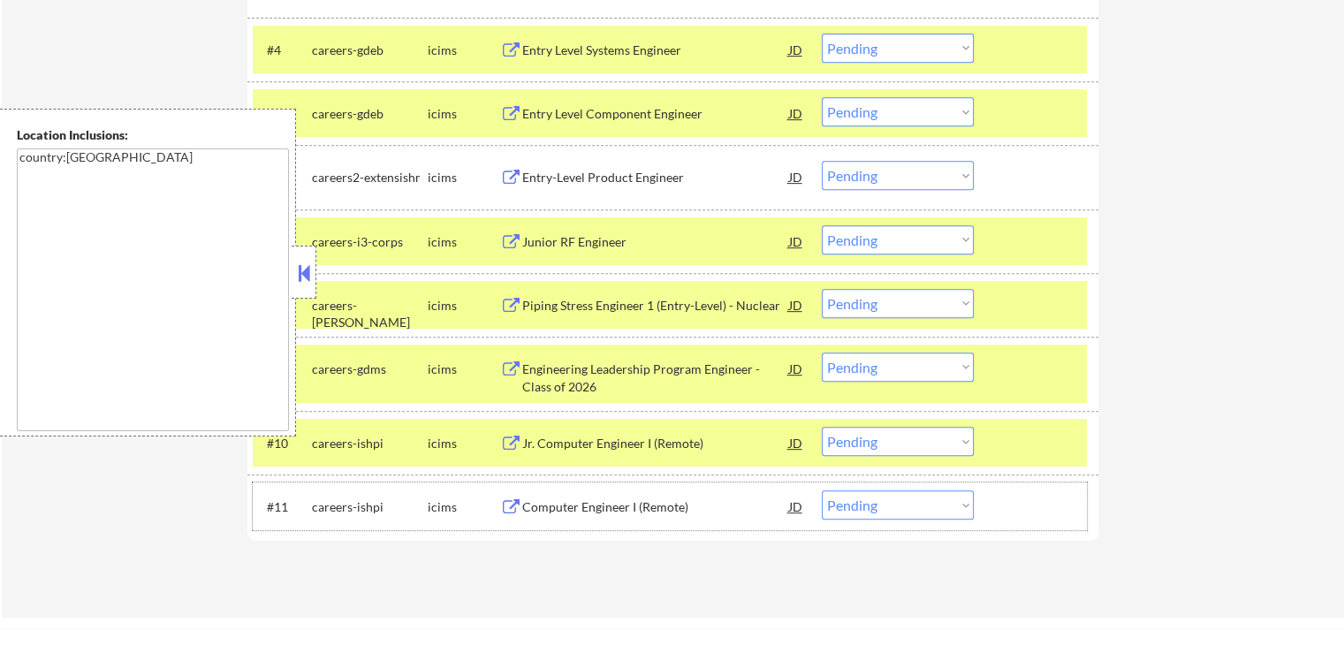
click at [604, 489] on div "#11 careers-ishpi icims Computer Engineer I (Remote) JD Choose an option... Pen…" at bounding box center [670, 506] width 834 height 48
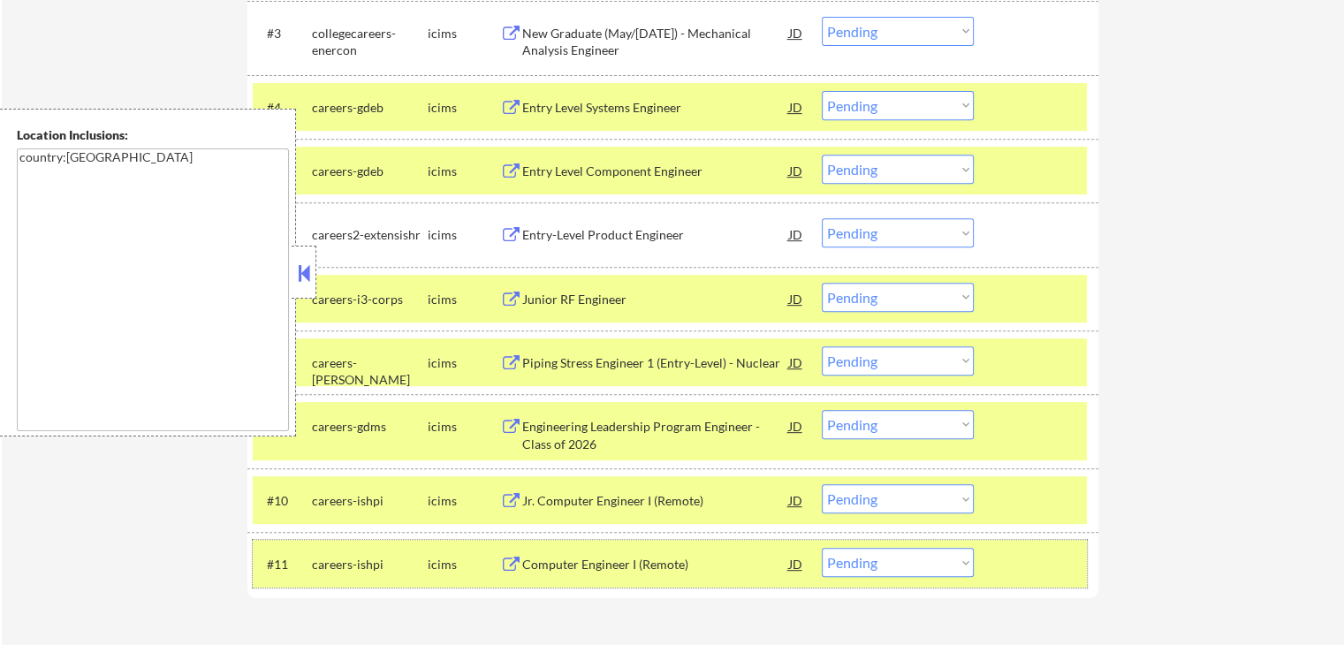
scroll to position [707, 0]
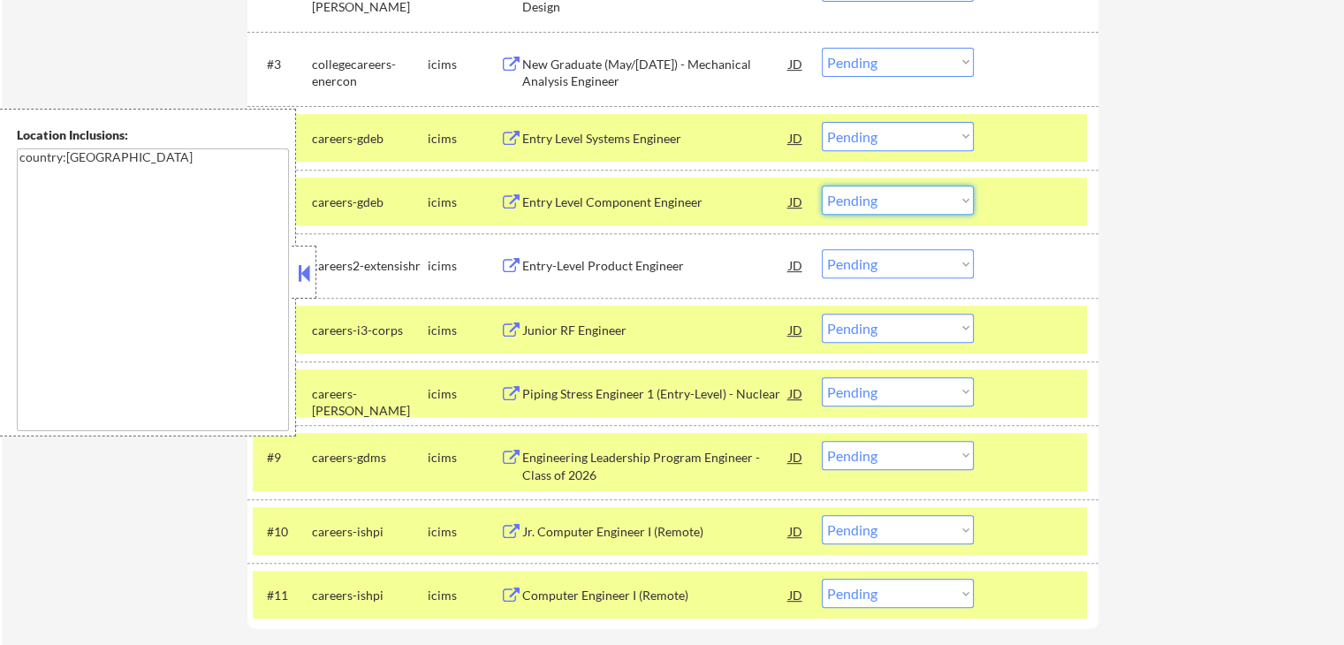
drag, startPoint x: 904, startPoint y: 197, endPoint x: 910, endPoint y: 213, distance: 17.1
click at [905, 197] on select "Choose an option... Pending Applied Excluded (Questions) Excluded (Expired) Exc…" at bounding box center [898, 200] width 152 height 29
select select ""excluded__expired_""
click at [822, 186] on select "Choose an option... Pending Applied Excluded (Questions) Excluded (Expired) Exc…" at bounding box center [898, 200] width 152 height 29
click at [920, 135] on select "Choose an option... Pending Applied Excluded (Questions) Excluded (Expired) Exc…" at bounding box center [898, 136] width 152 height 29
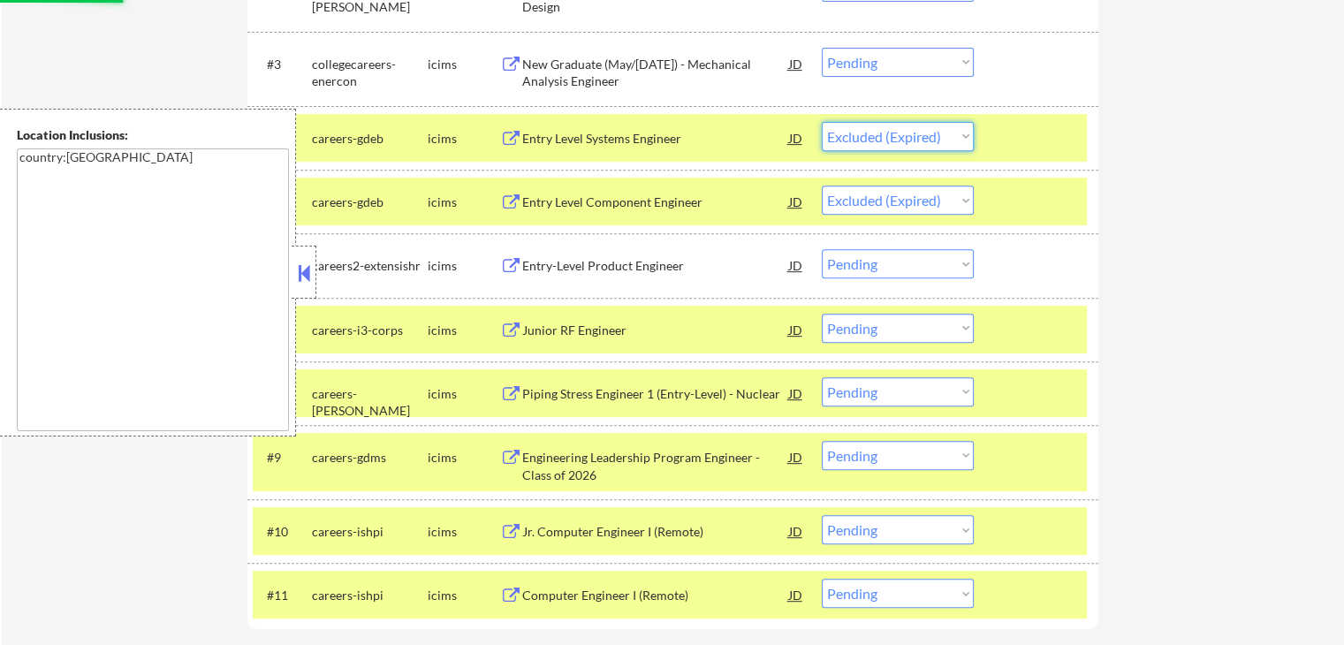
click at [822, 122] on select "Choose an option... Pending Applied Excluded (Questions) Excluded (Expired) Exc…" at bounding box center [898, 136] width 152 height 29
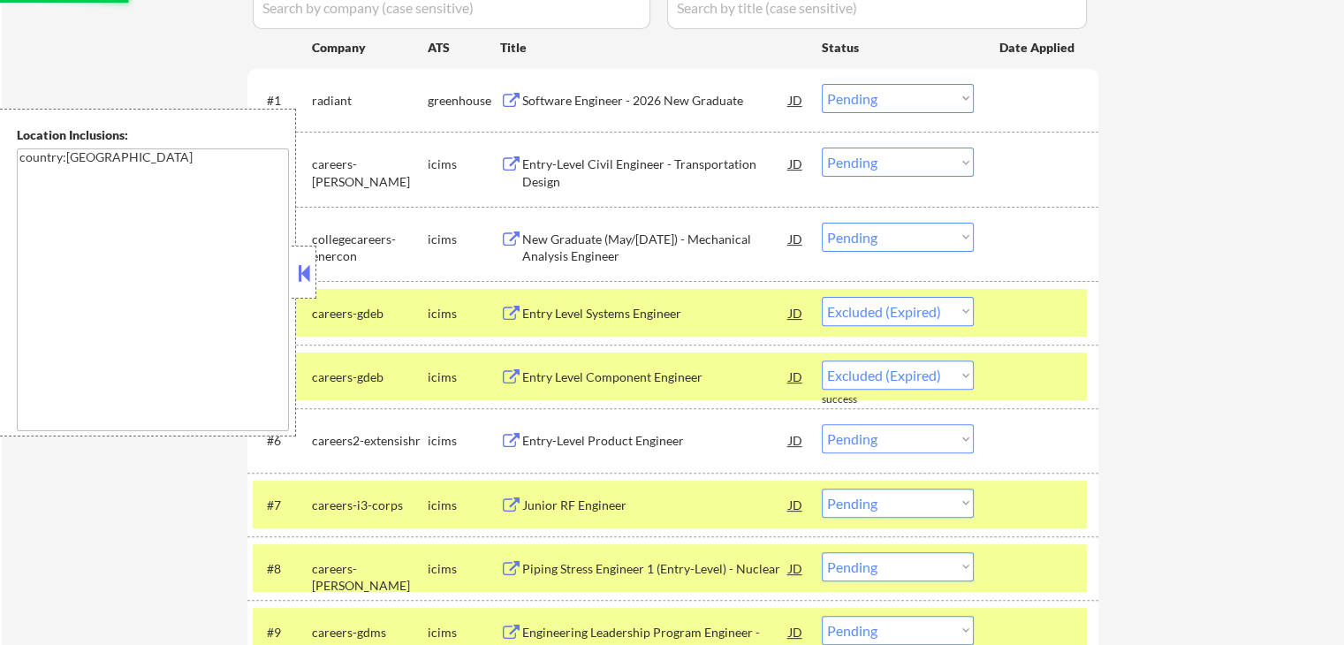
scroll to position [530, 0]
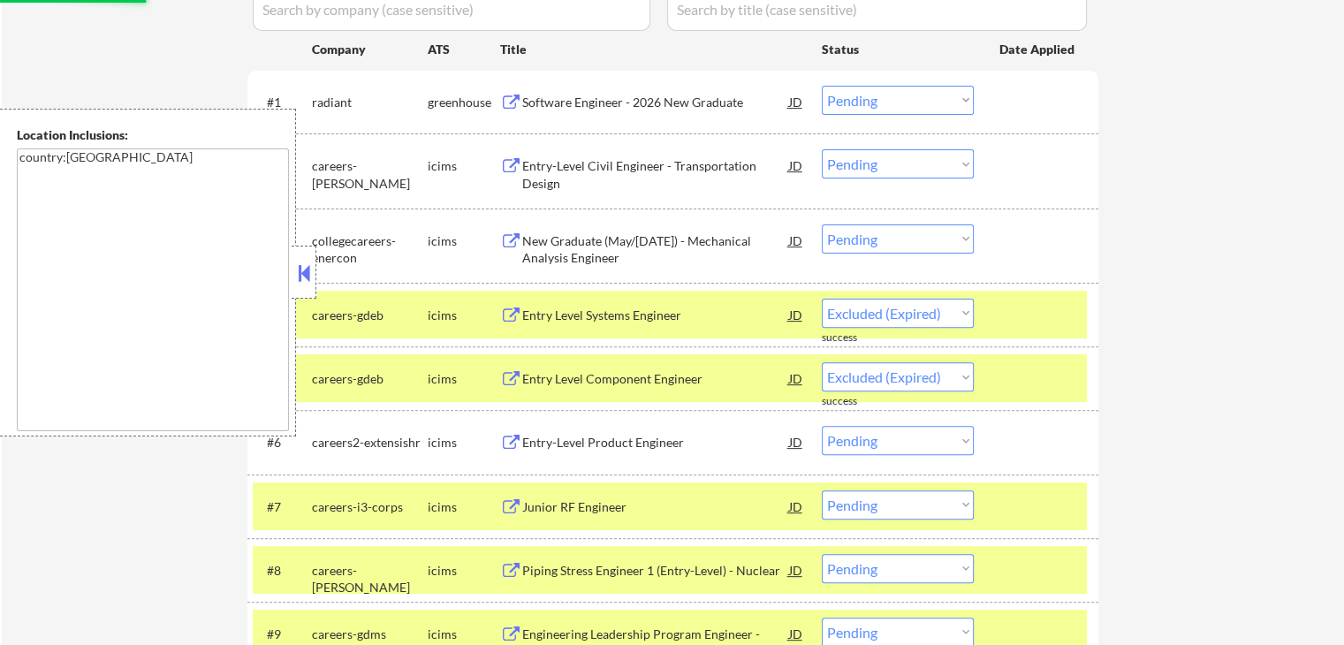
select select ""pending""
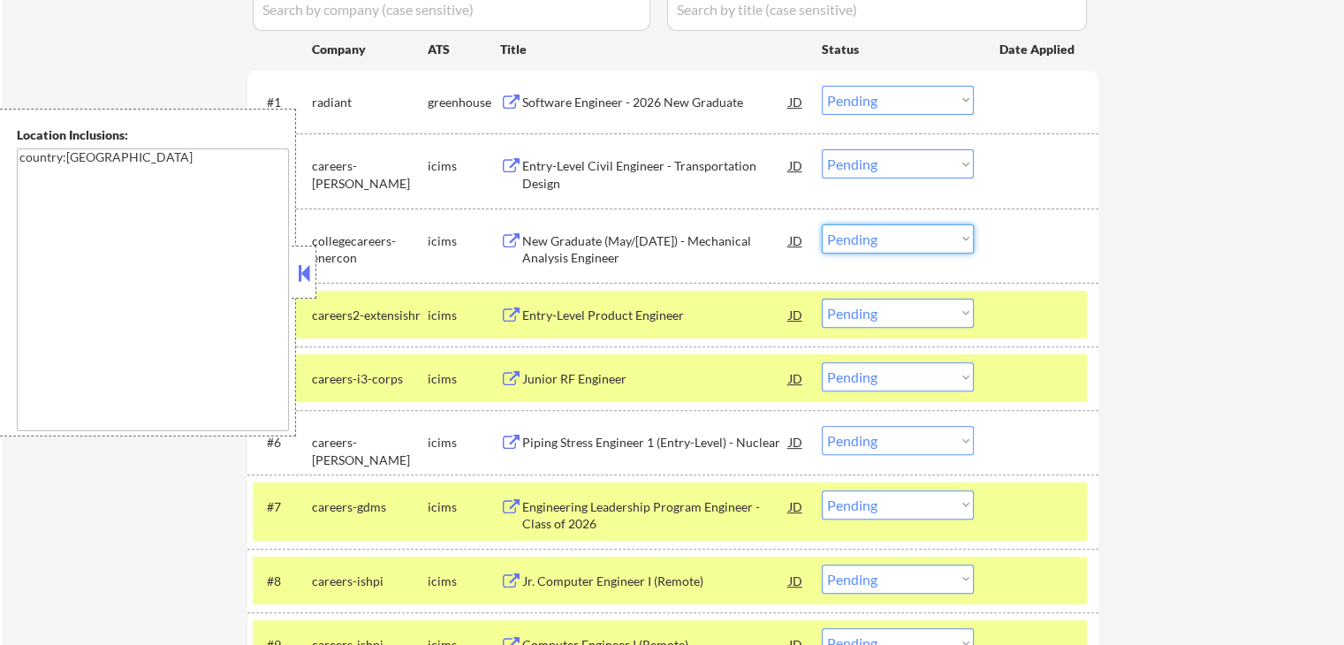
click at [881, 231] on select "Choose an option... Pending Applied Excluded (Questions) Excluded (Expired) Exc…" at bounding box center [898, 238] width 152 height 29
click at [822, 224] on select "Choose an option... Pending Applied Excluded (Questions) Excluded (Expired) Exc…" at bounding box center [898, 238] width 152 height 29
select select ""pending""
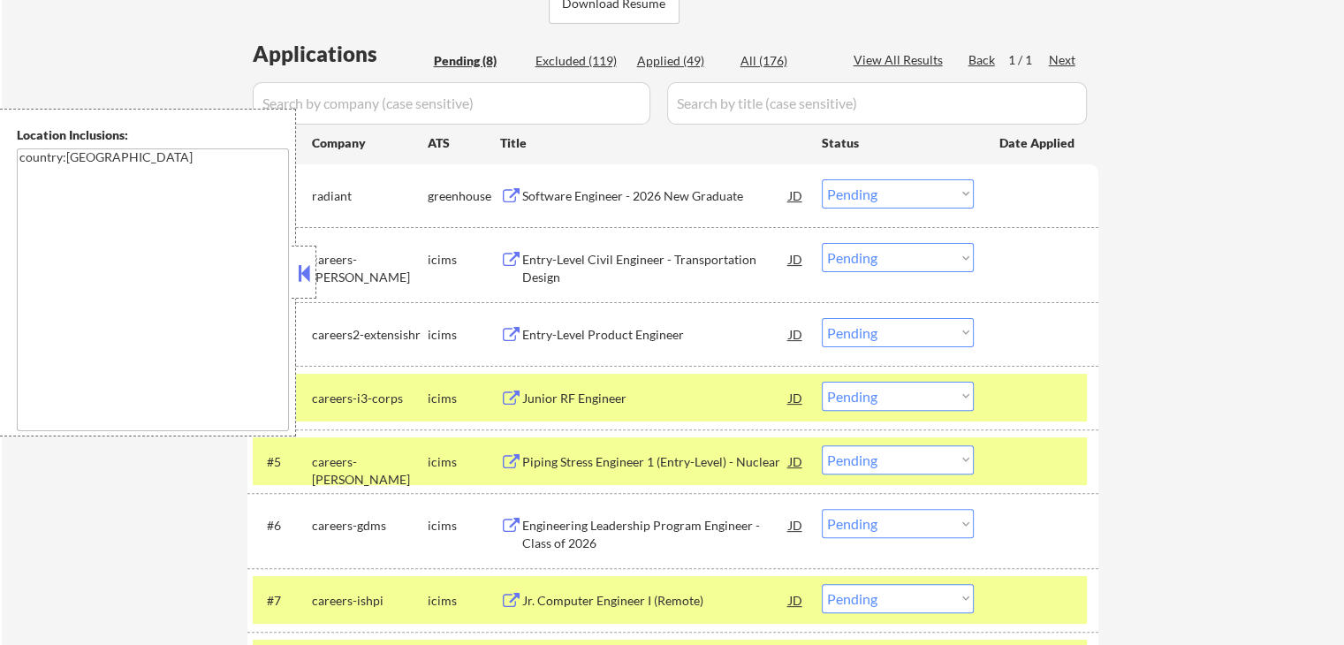
scroll to position [265, 0]
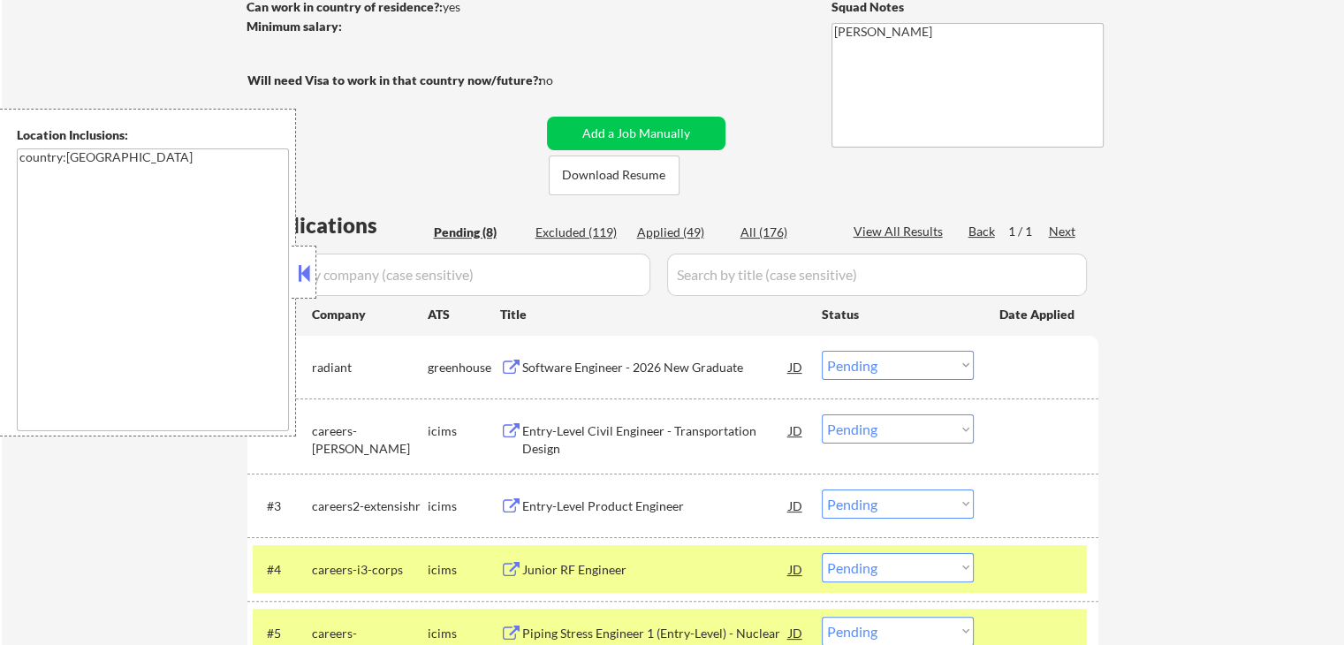
click at [654, 232] on div "Applied (49)" at bounding box center [681, 232] width 88 height 18
select select ""applied""
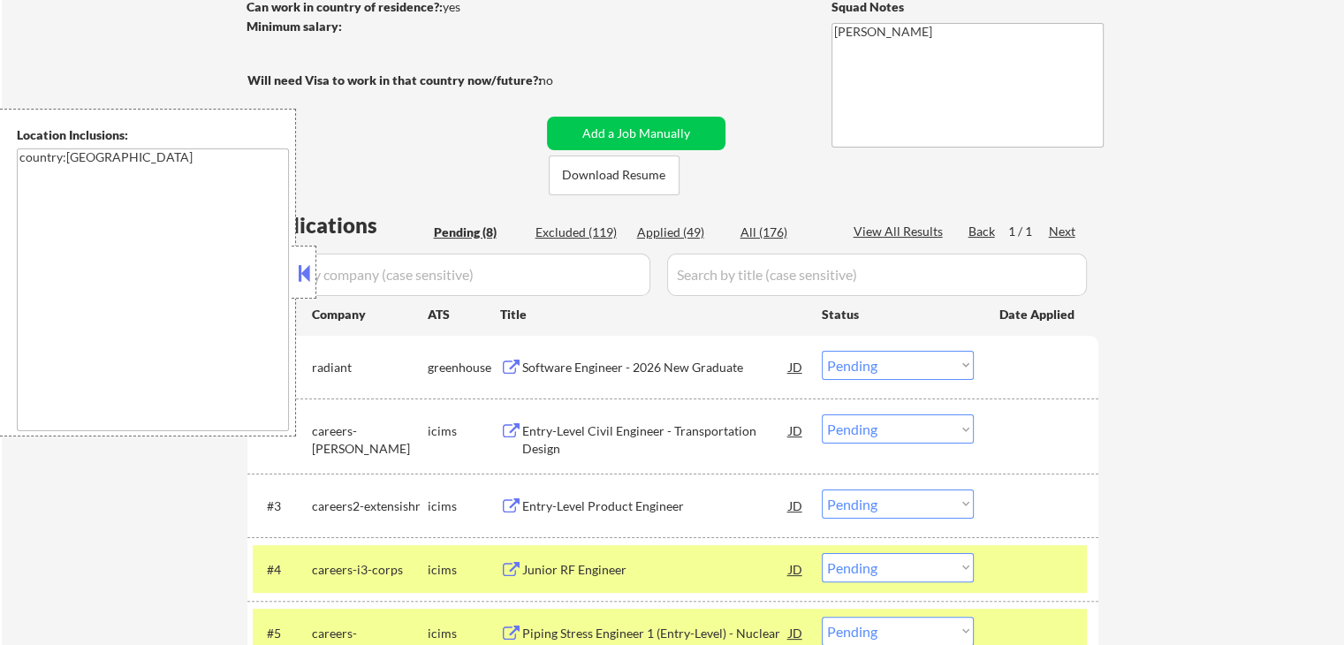
select select ""applied""
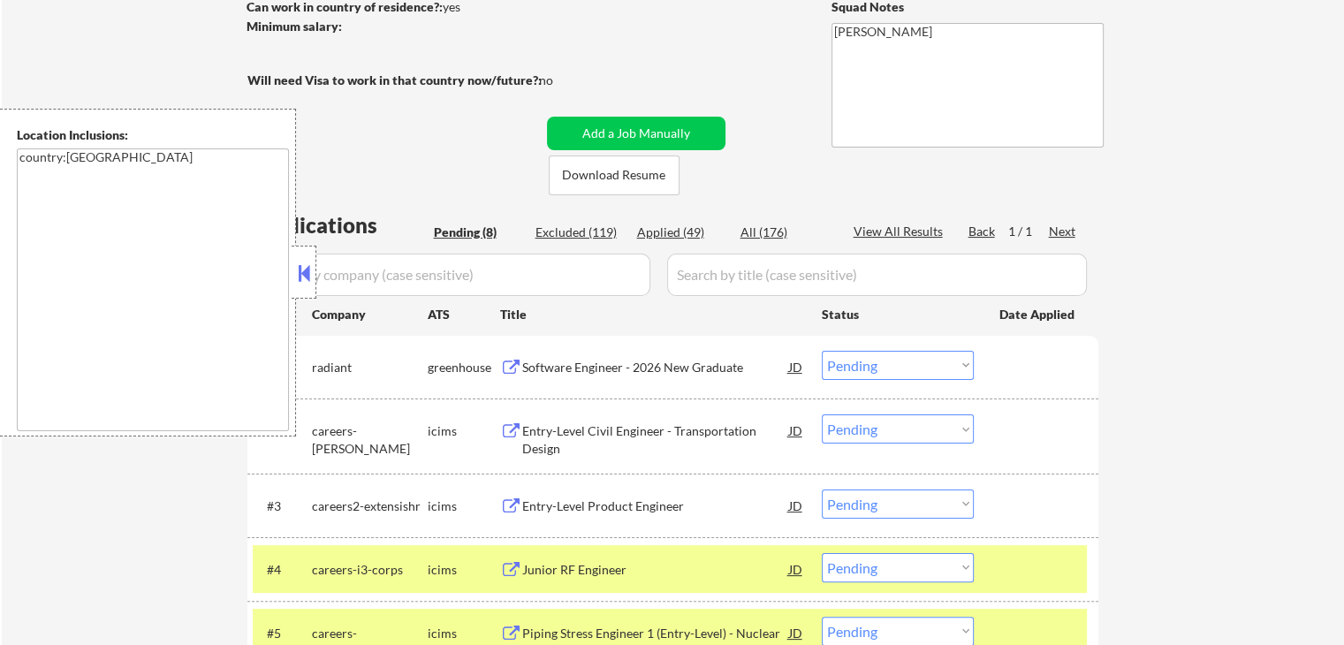
select select ""applied""
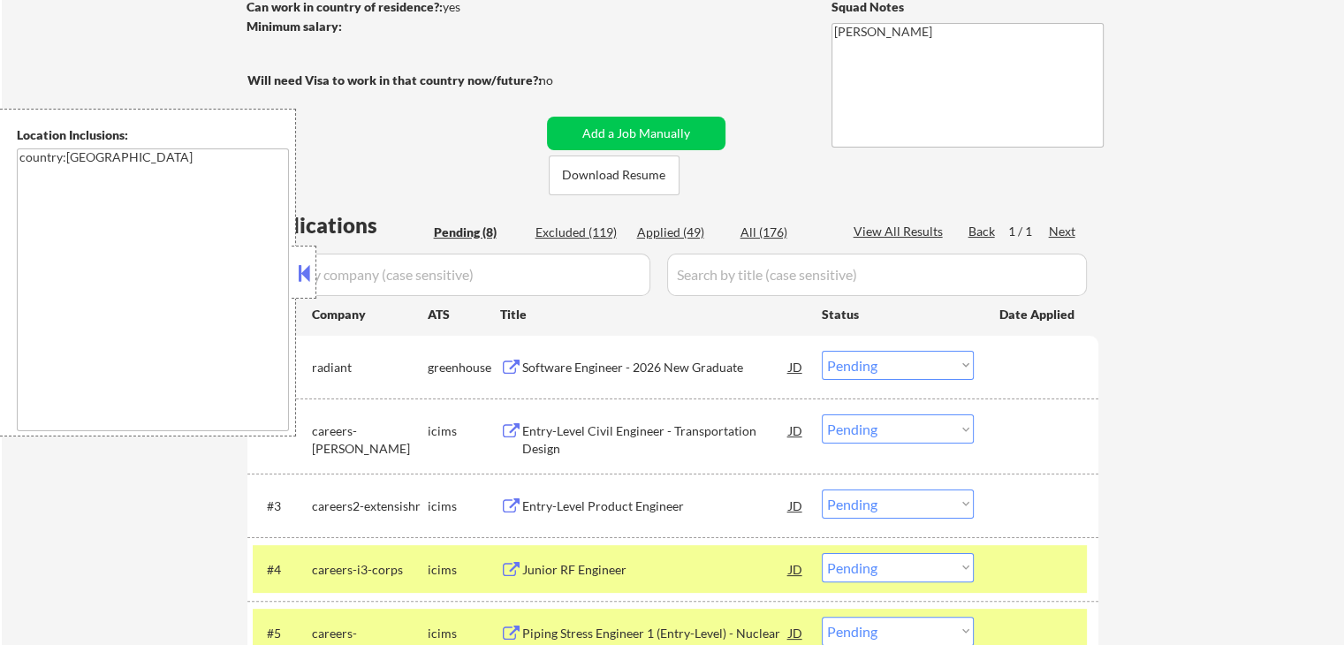
select select ""applied""
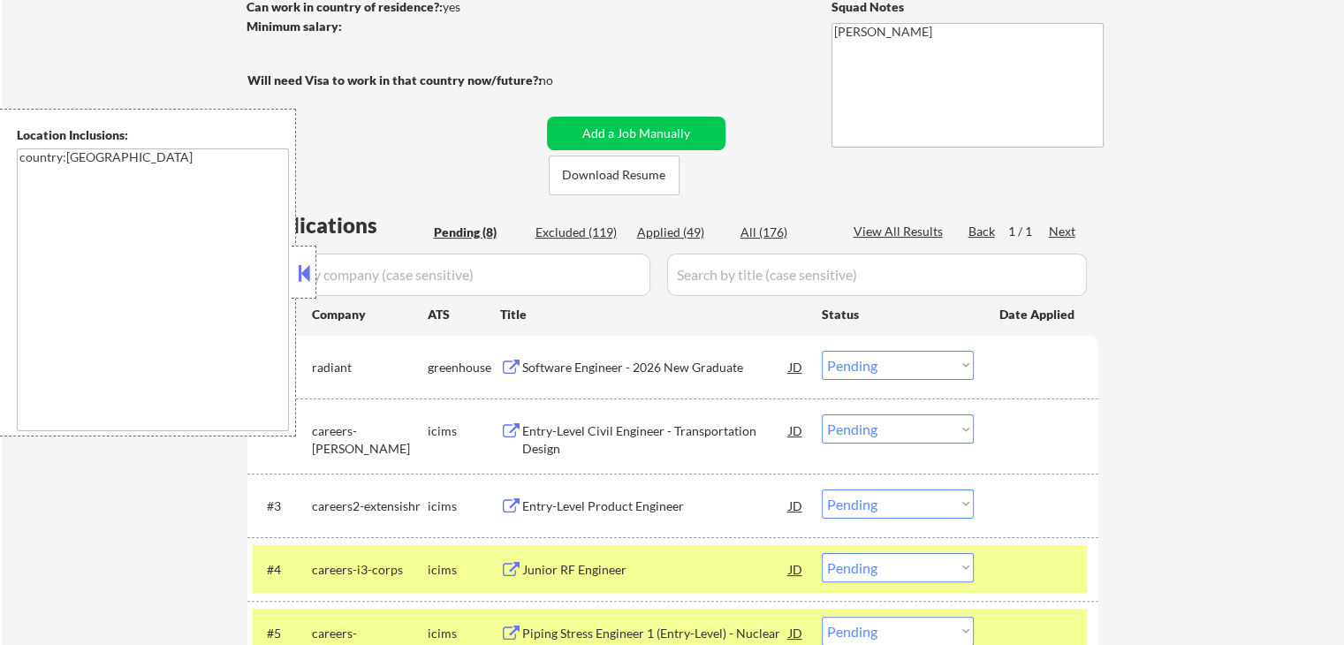
select select ""applied""
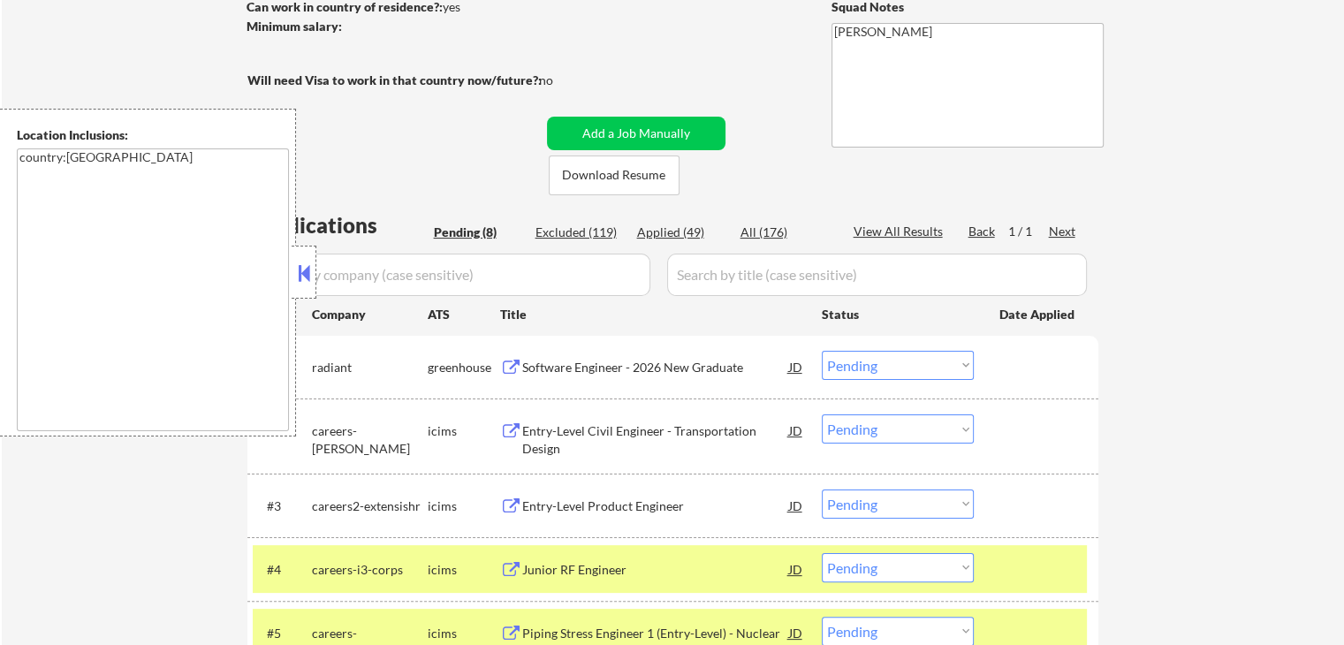
select select ""applied""
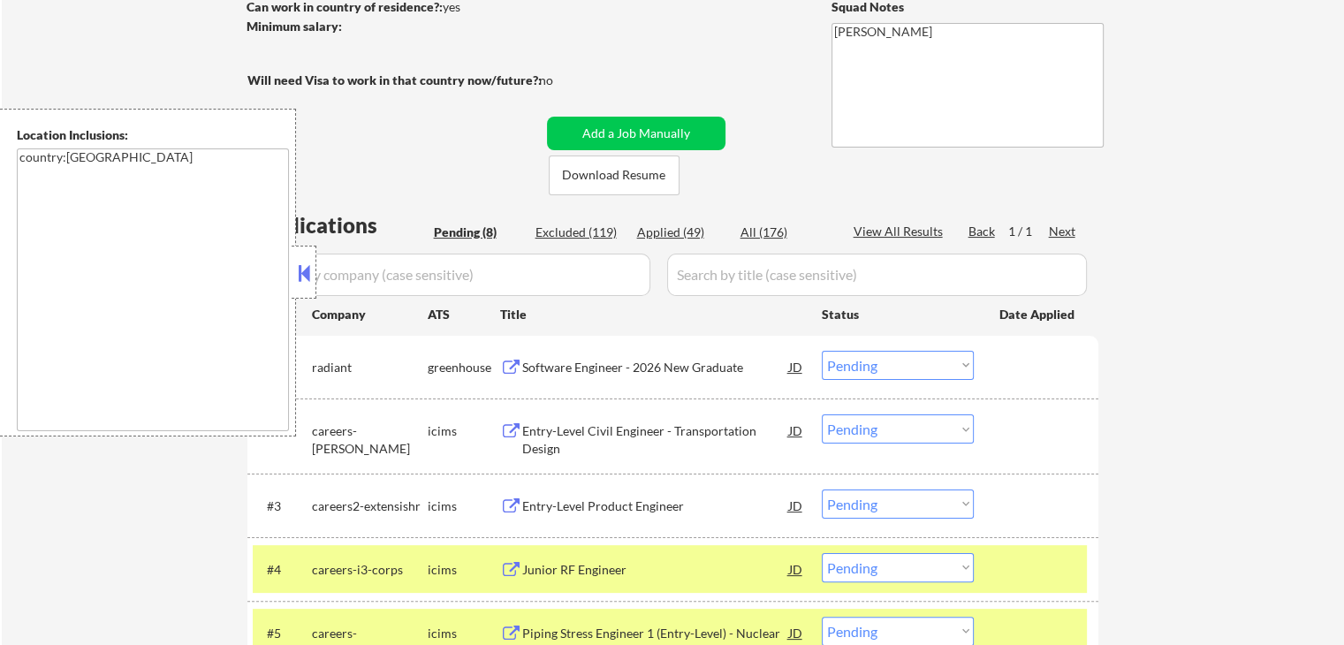
select select ""applied""
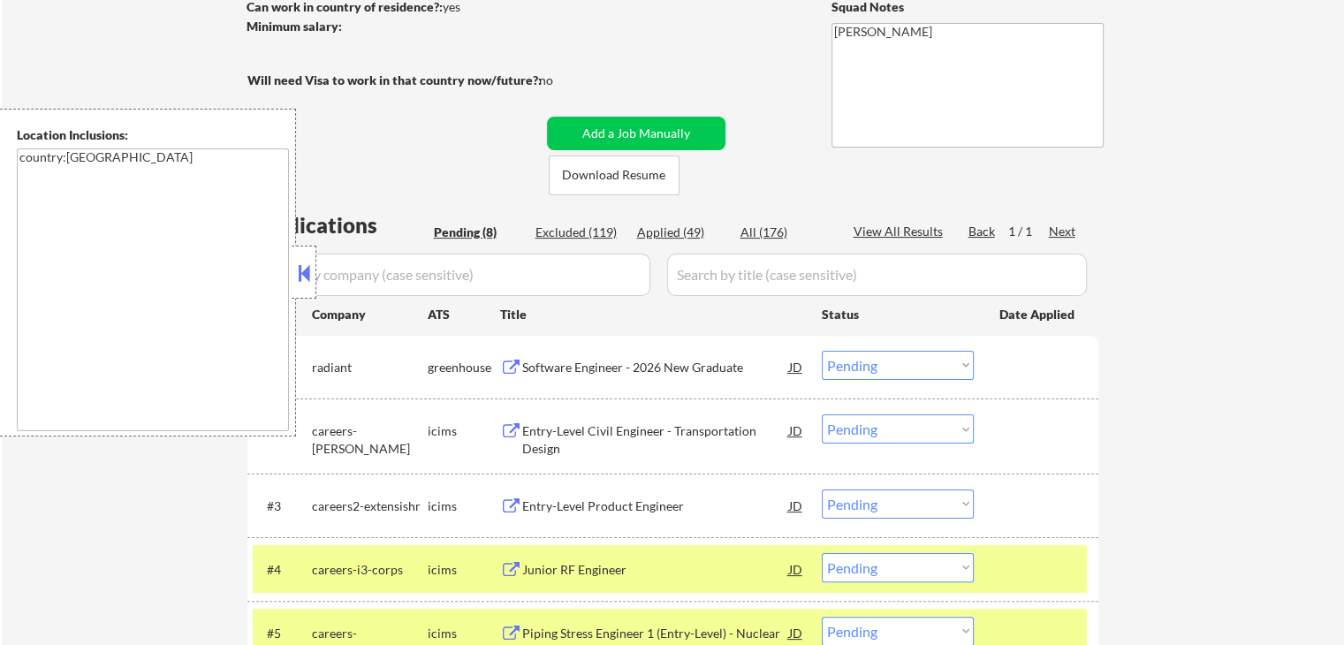
select select ""applied""
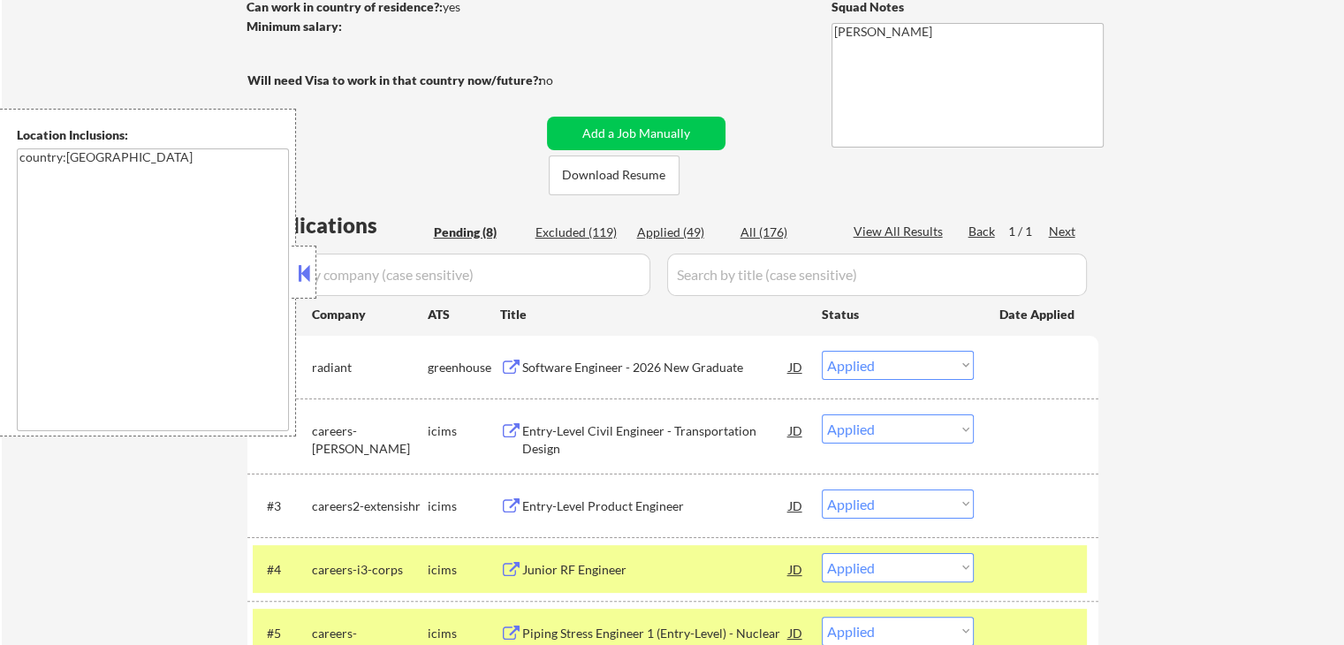
select select ""applied""
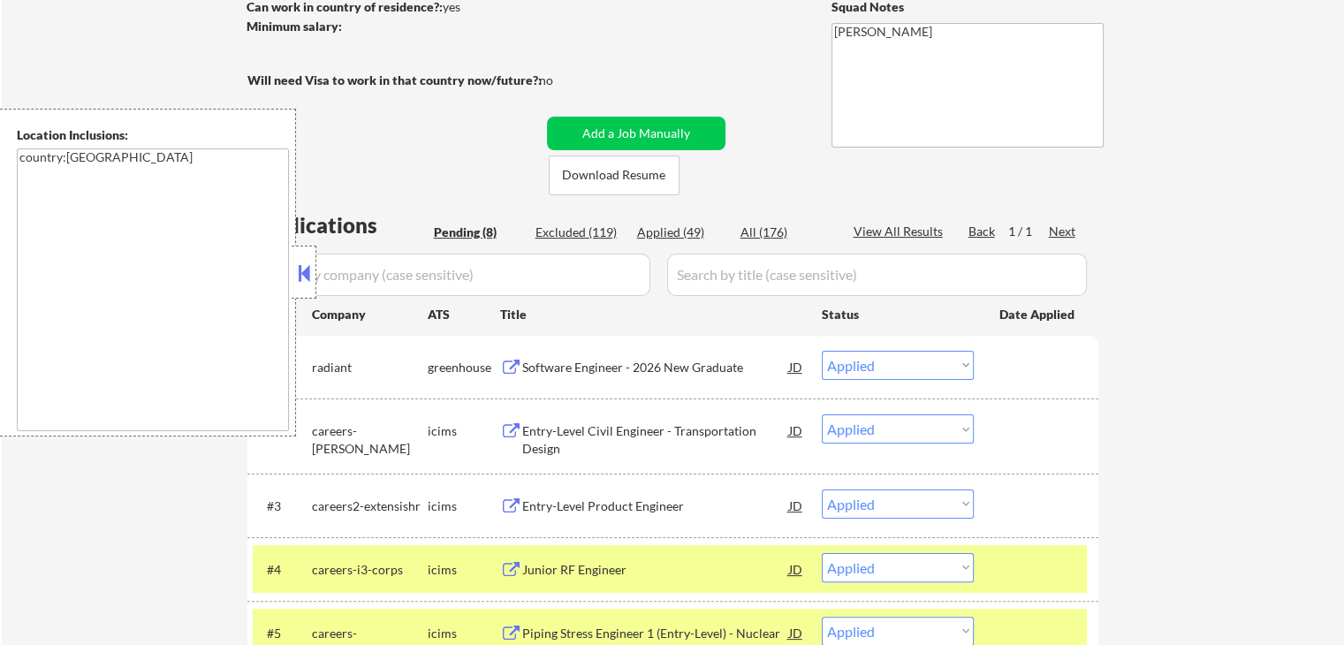
select select ""applied""
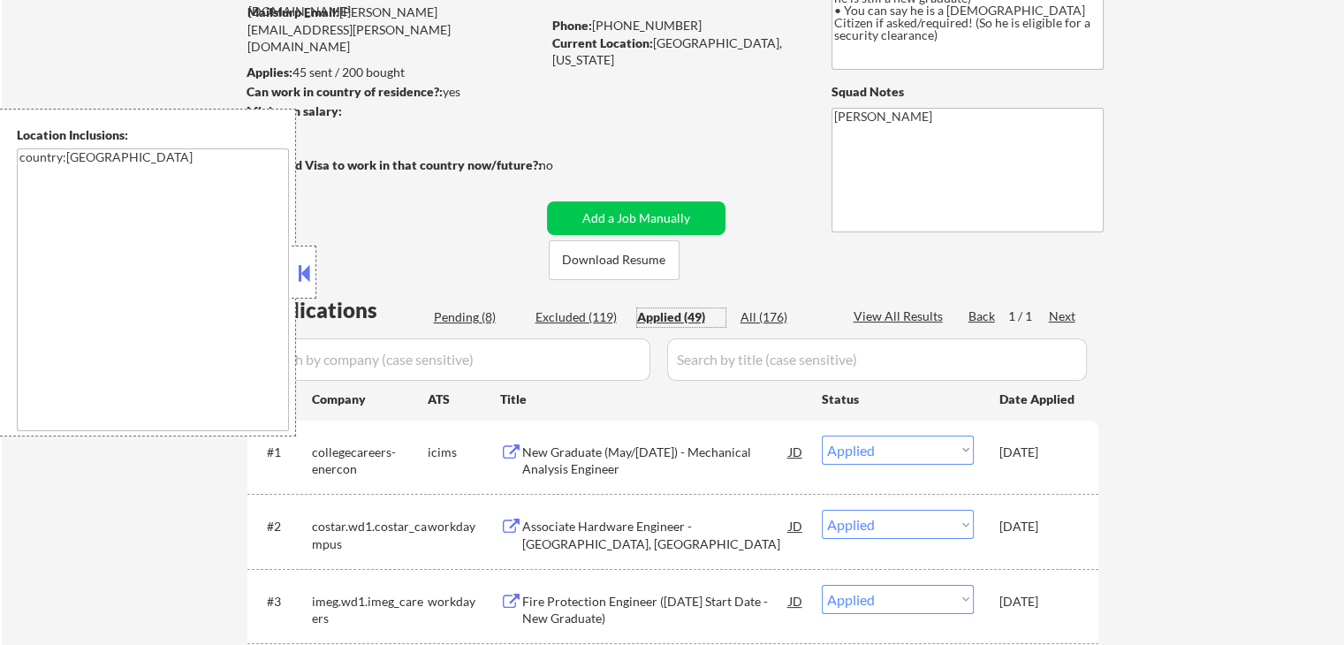
scroll to position [353, 0]
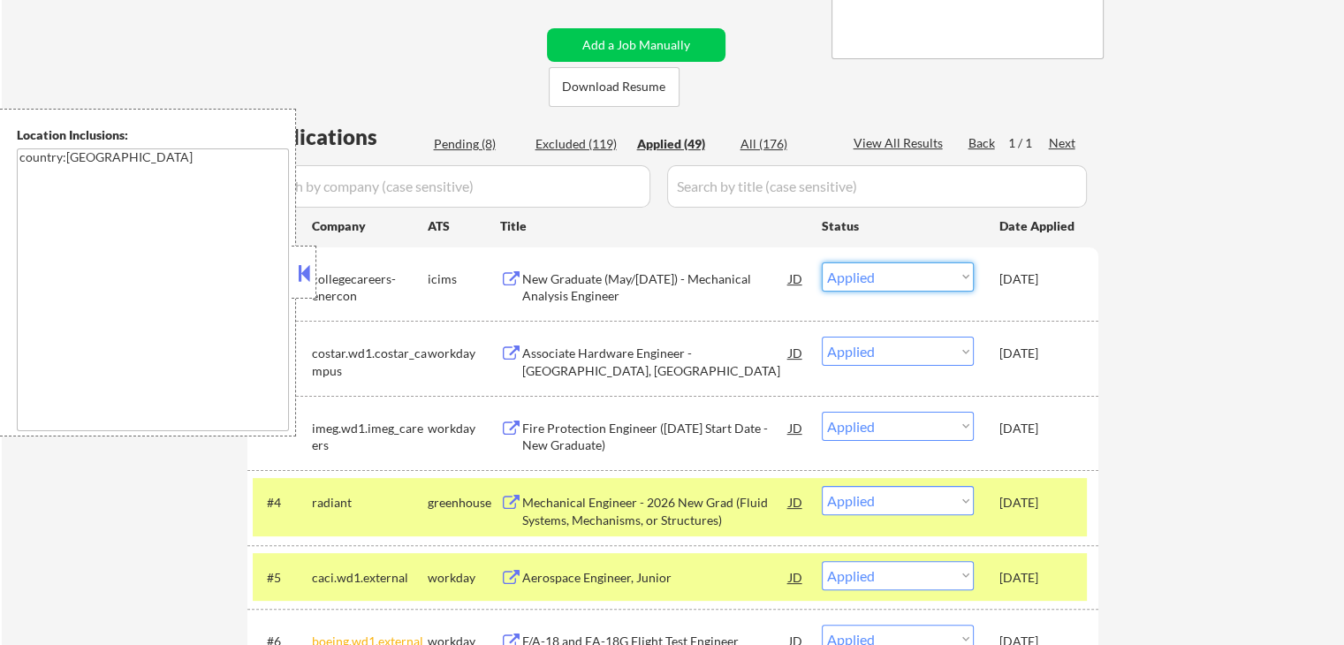
click at [933, 278] on select "Choose an option... Pending Applied Excluded (Questions) Excluded (Expired) Exc…" at bounding box center [898, 276] width 152 height 29
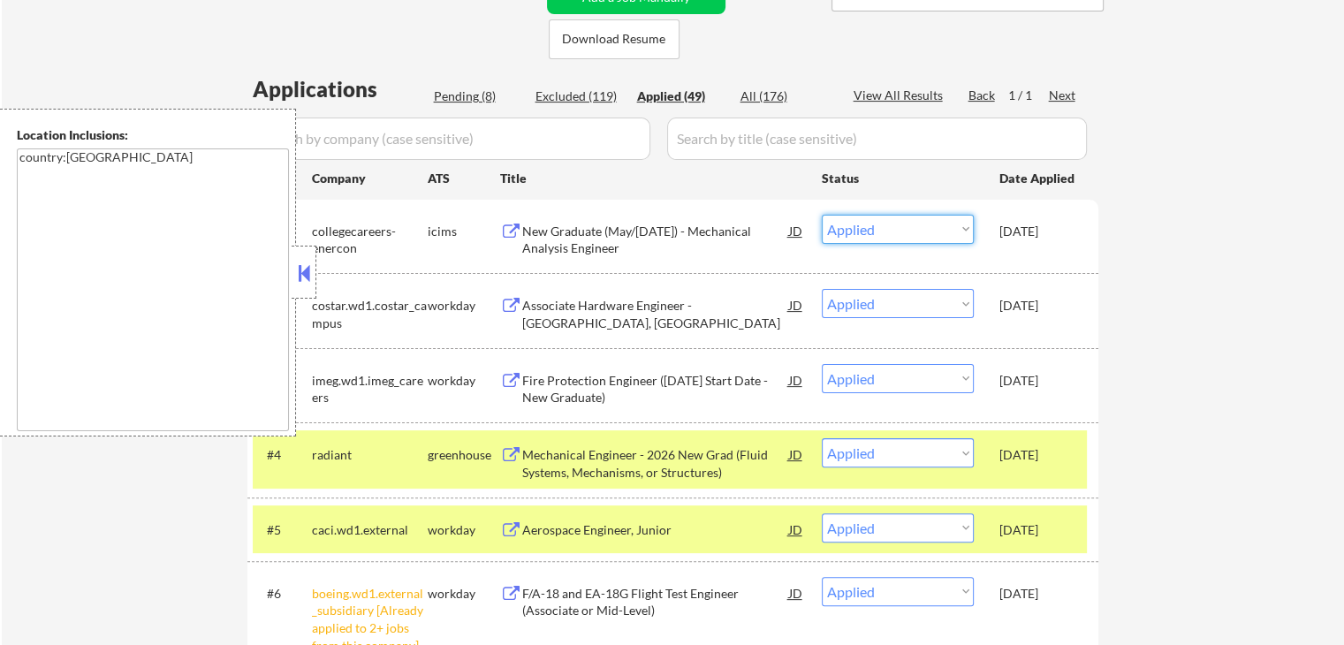
scroll to position [442, 0]
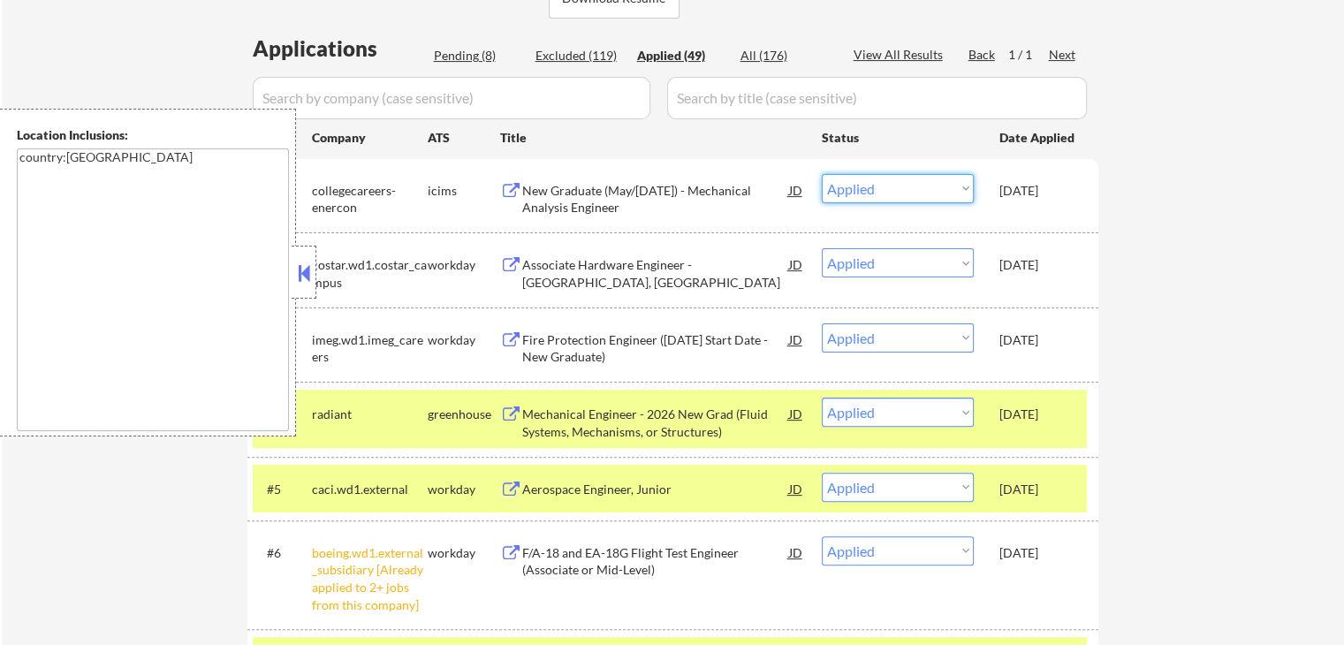
click at [915, 191] on select "Choose an option... Pending Applied Excluded (Questions) Excluded (Expired) Exc…" at bounding box center [898, 188] width 152 height 29
click at [822, 174] on select "Choose an option... Pending Applied Excluded (Questions) Excluded (Expired) Exc…" at bounding box center [898, 188] width 152 height 29
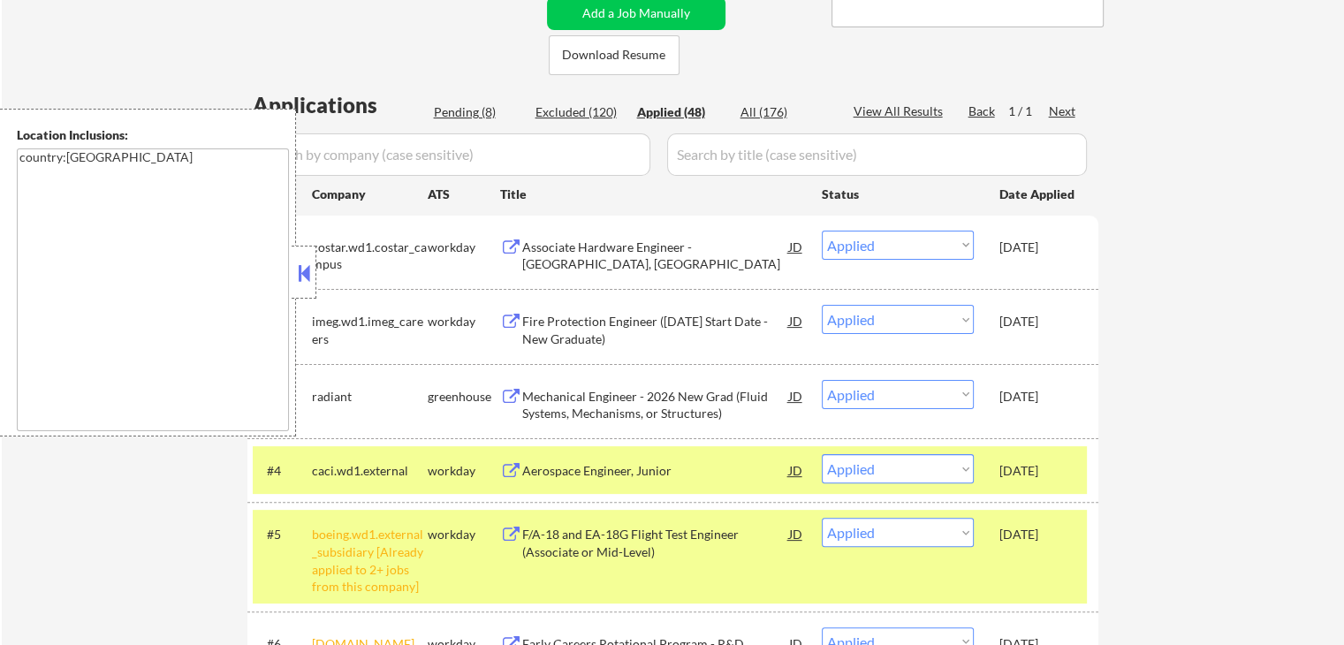
scroll to position [177, 0]
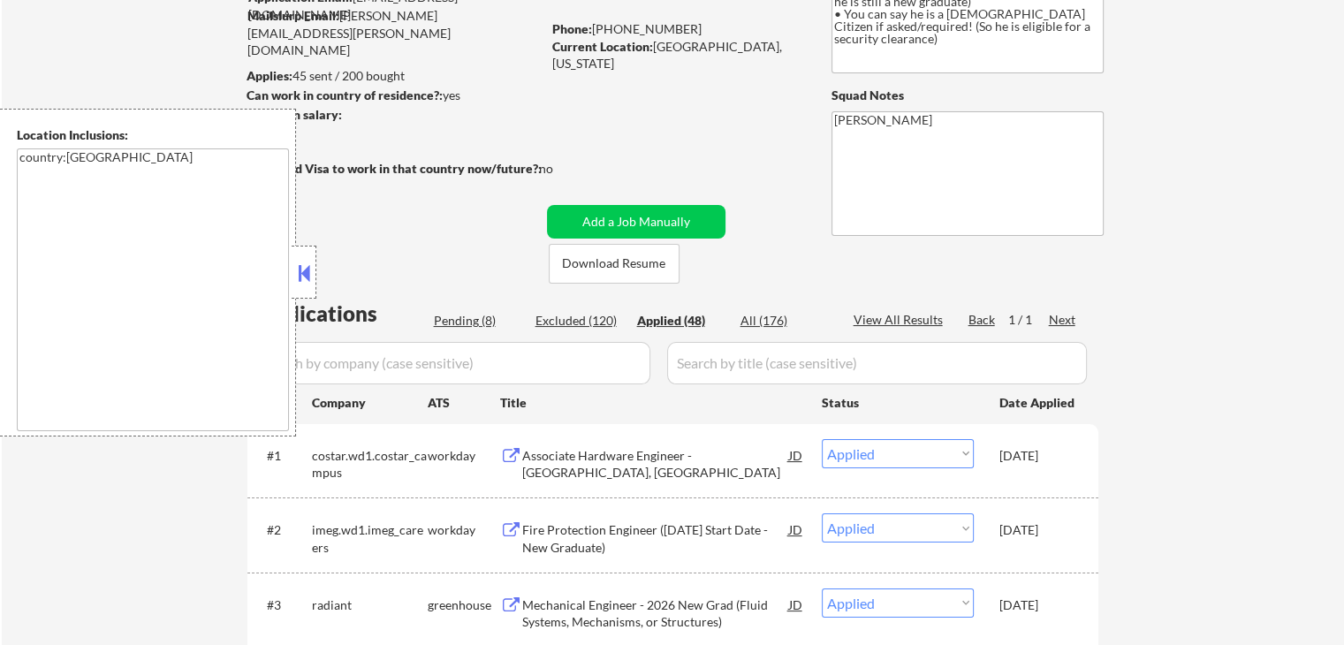
click at [477, 314] on div "Pending (8)" at bounding box center [478, 321] width 88 height 18
select select ""pending""
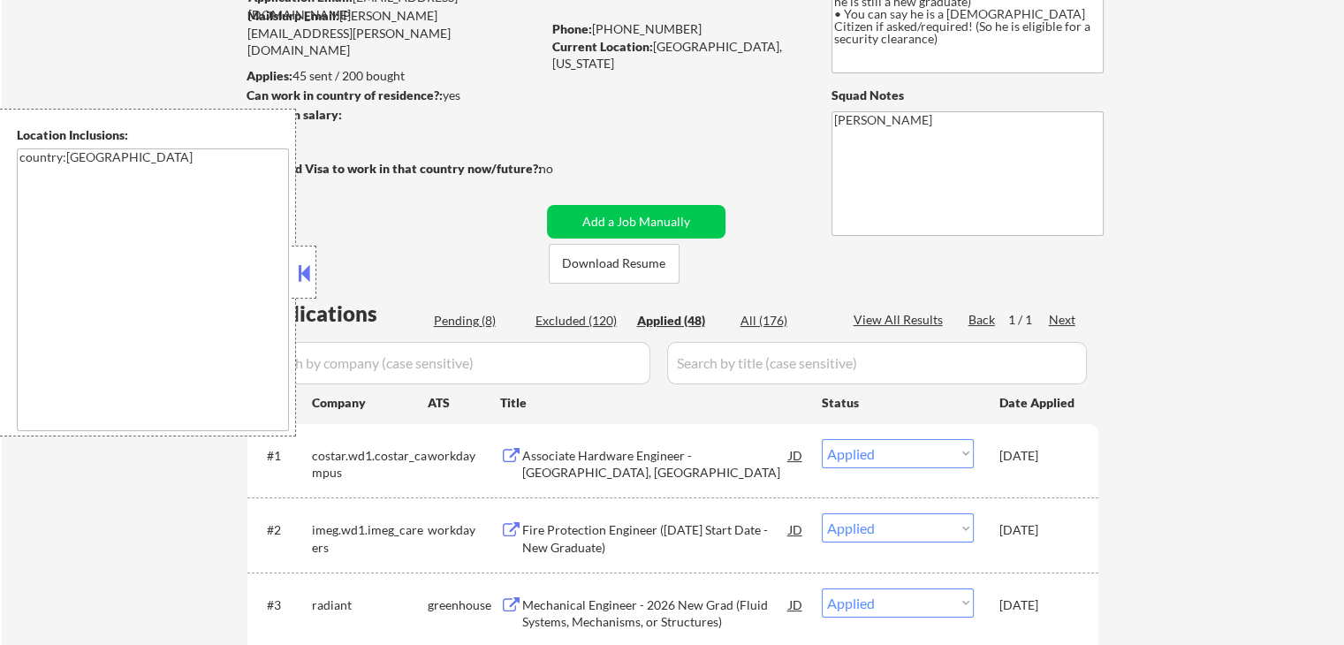
select select ""pending""
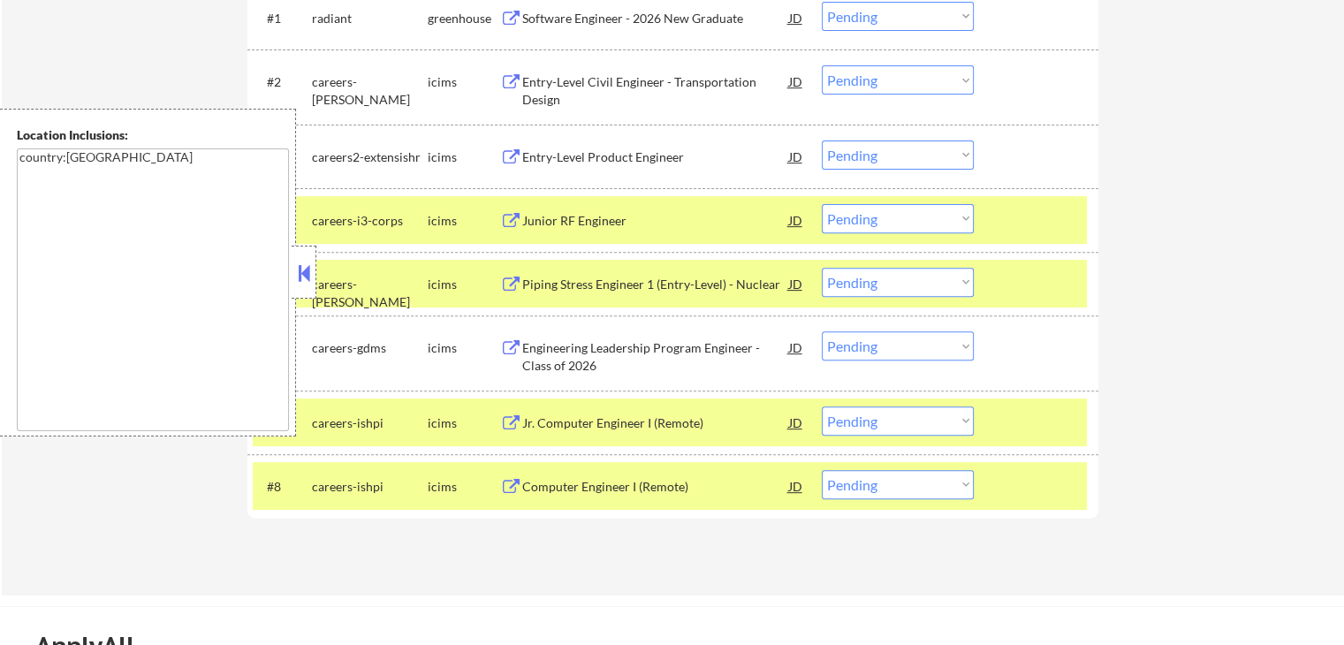
scroll to position [618, 0]
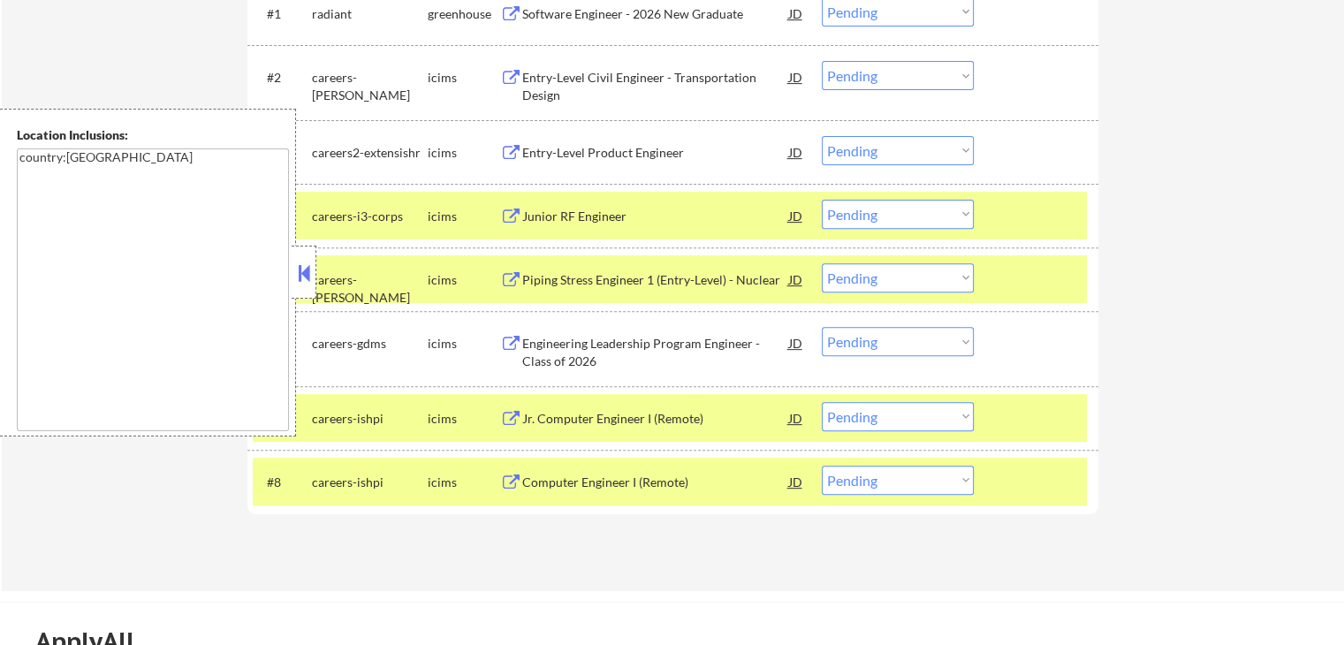
click at [894, 156] on select "Choose an option... Pending Applied Excluded (Questions) Excluded (Expired) Exc…" at bounding box center [898, 150] width 152 height 29
click at [822, 136] on select "Choose an option... Pending Applied Excluded (Questions) Excluded (Expired) Exc…" at bounding box center [898, 150] width 152 height 29
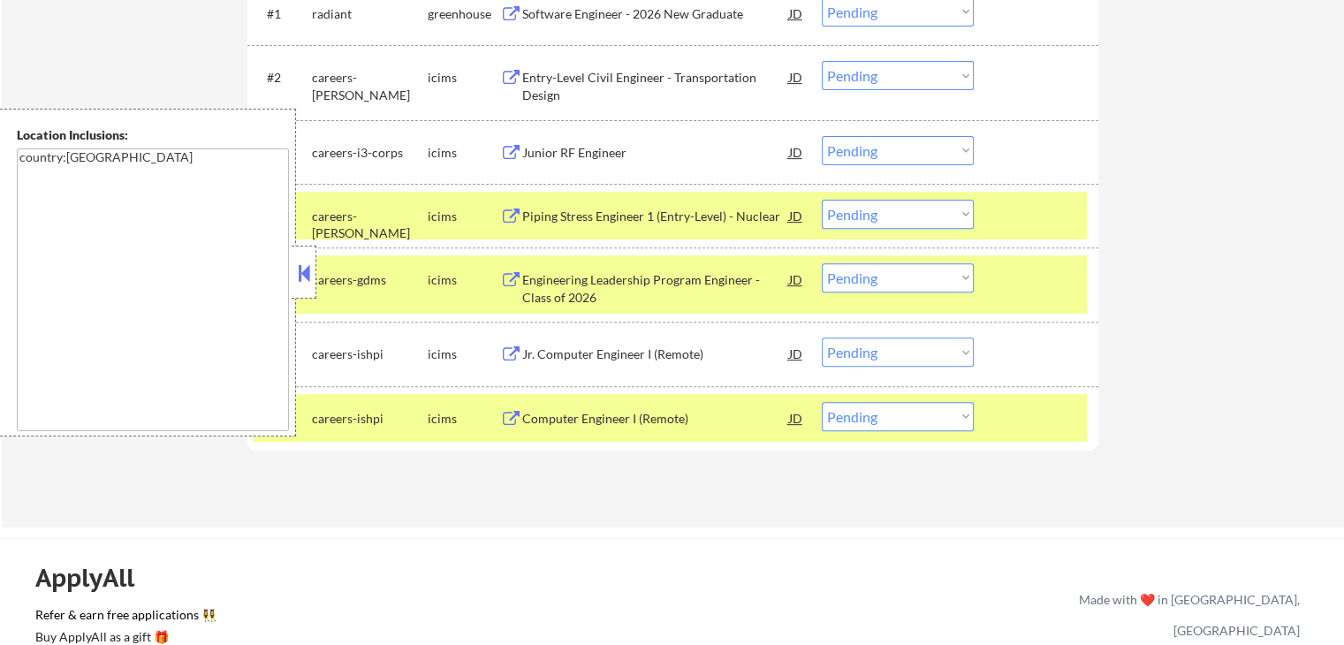
drag, startPoint x: 853, startPoint y: 143, endPoint x: 862, endPoint y: 162, distance: 20.5
click at [857, 148] on select "Choose an option... Pending Applied Excluded (Questions) Excluded (Expired) Exc…" at bounding box center [898, 150] width 152 height 29
click at [822, 136] on select "Choose an option... Pending Applied Excluded (Questions) Excluded (Expired) Exc…" at bounding box center [898, 150] width 152 height 29
select select ""pending""
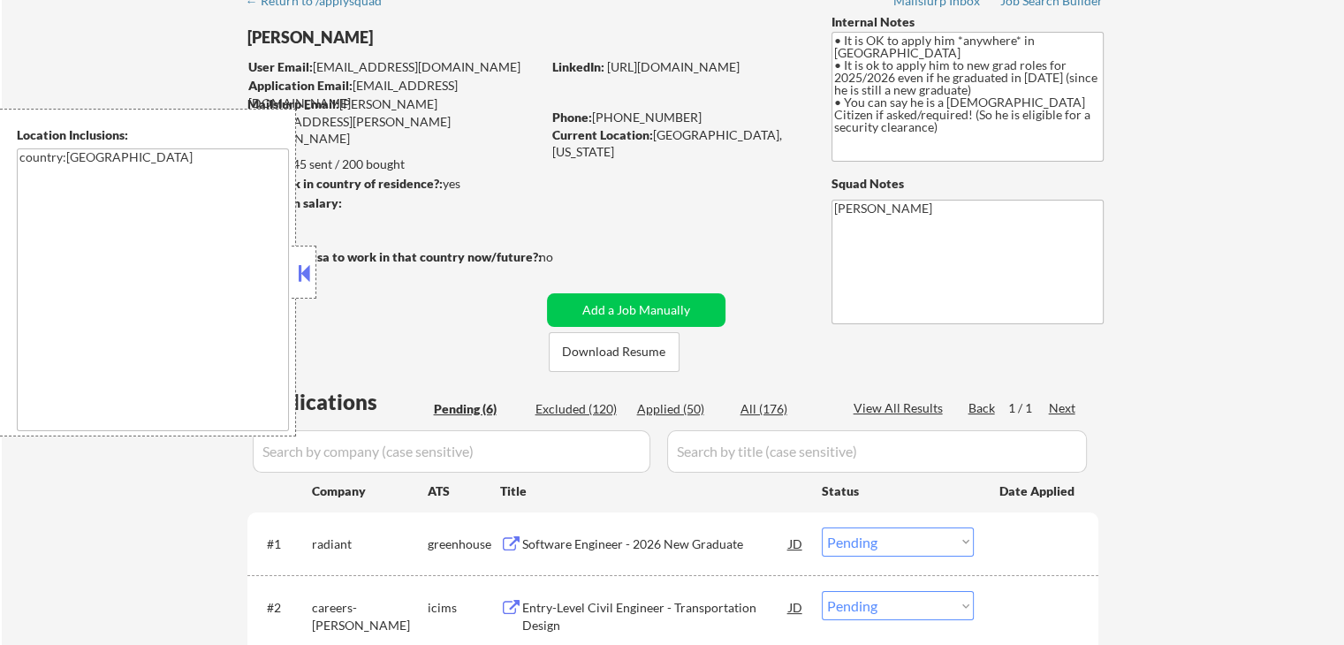
scroll to position [88, 0]
